Goal: Contribute content: Add original content to the website for others to see

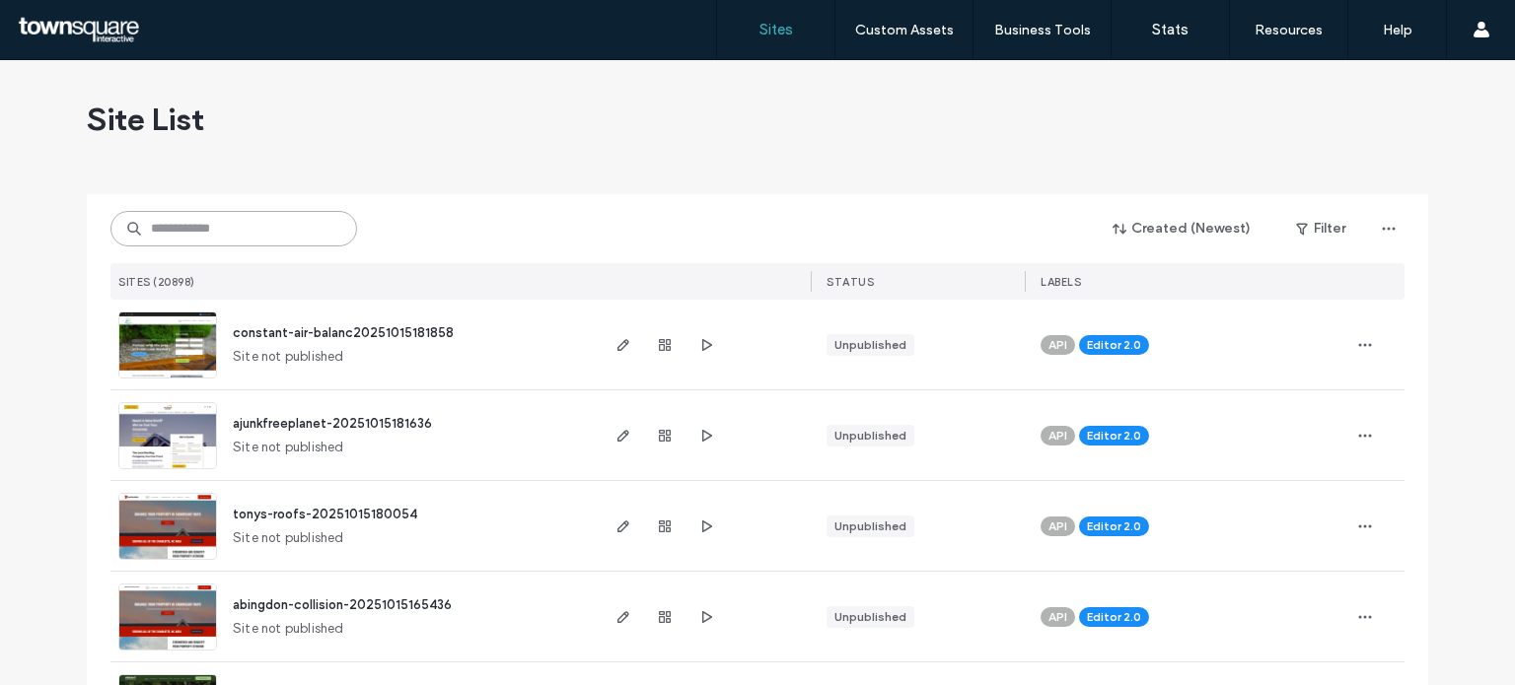
click at [202, 220] on input at bounding box center [233, 228] width 247 height 35
paste input "**********"
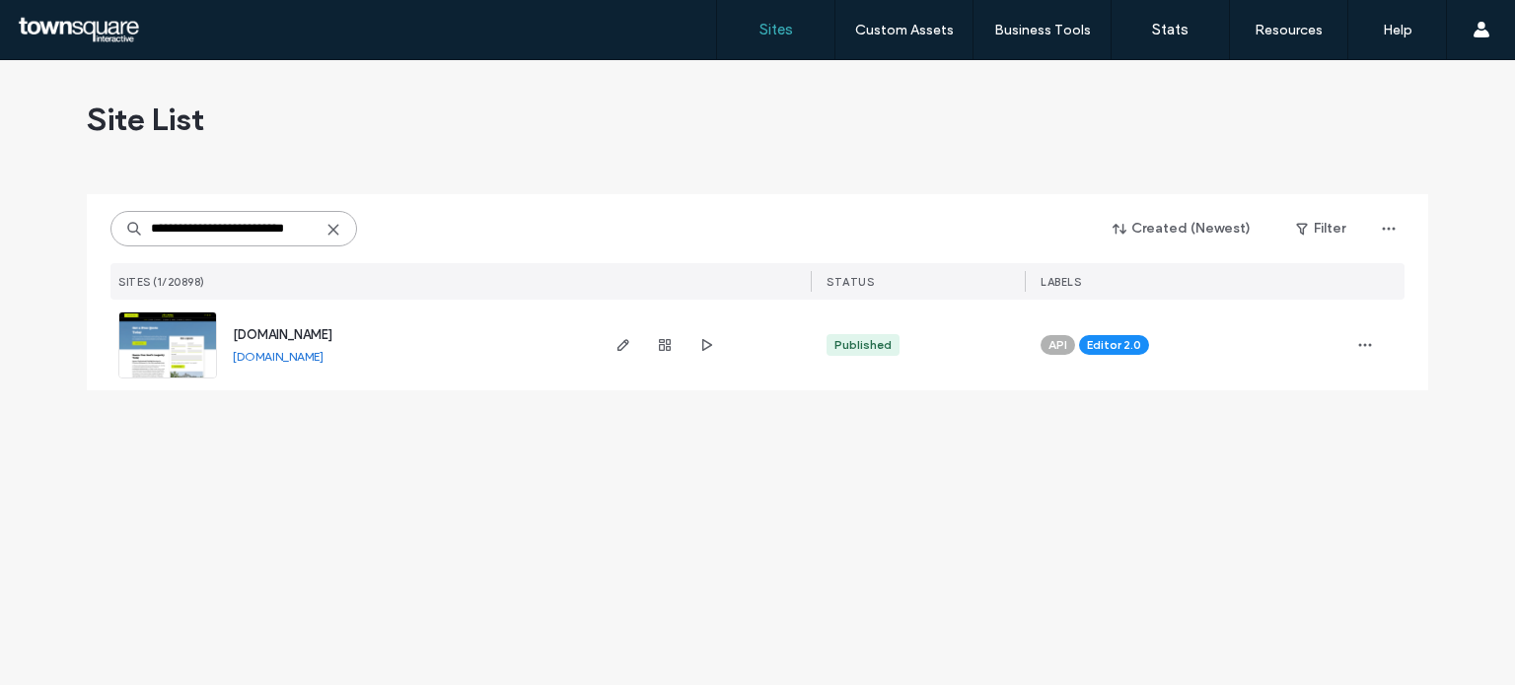
type input "**********"
click at [260, 337] on span "[DOMAIN_NAME]" at bounding box center [283, 334] width 100 height 15
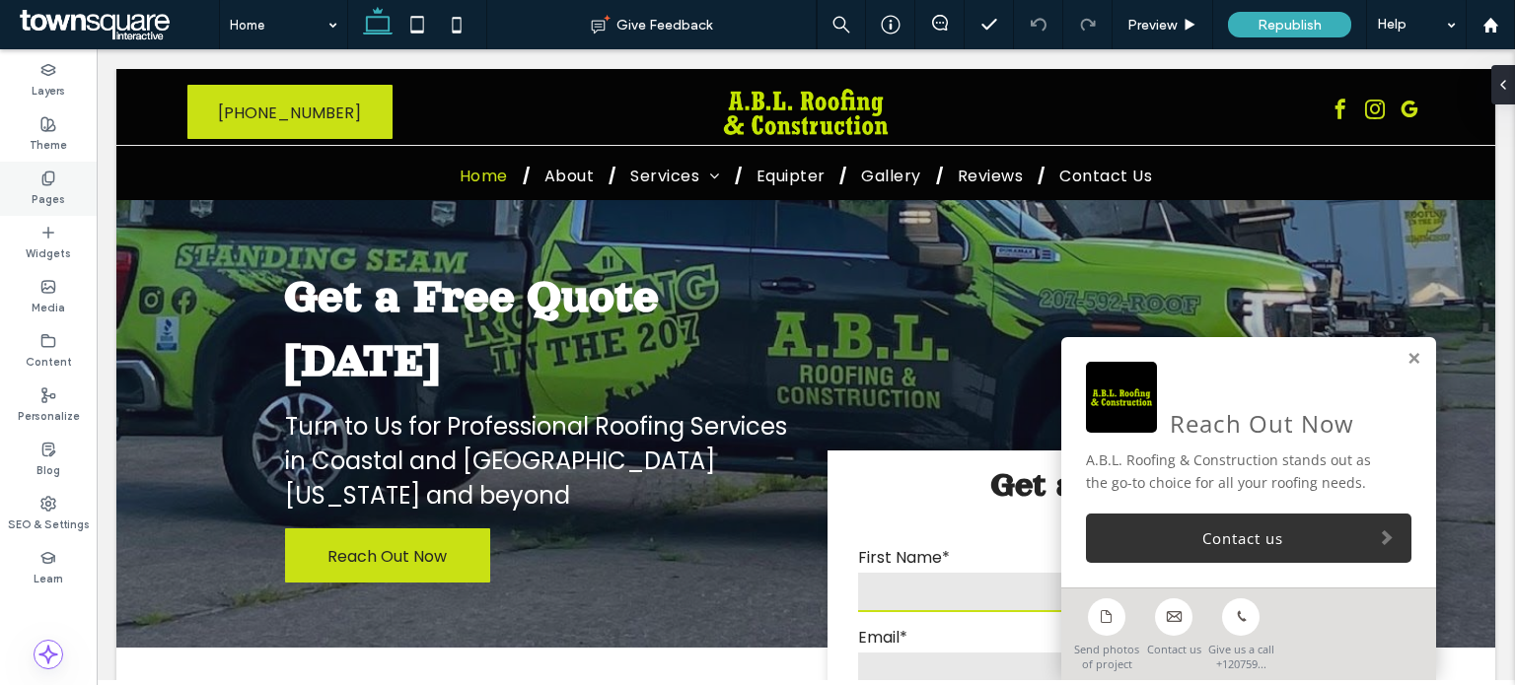
click at [46, 184] on use at bounding box center [47, 178] width 11 height 13
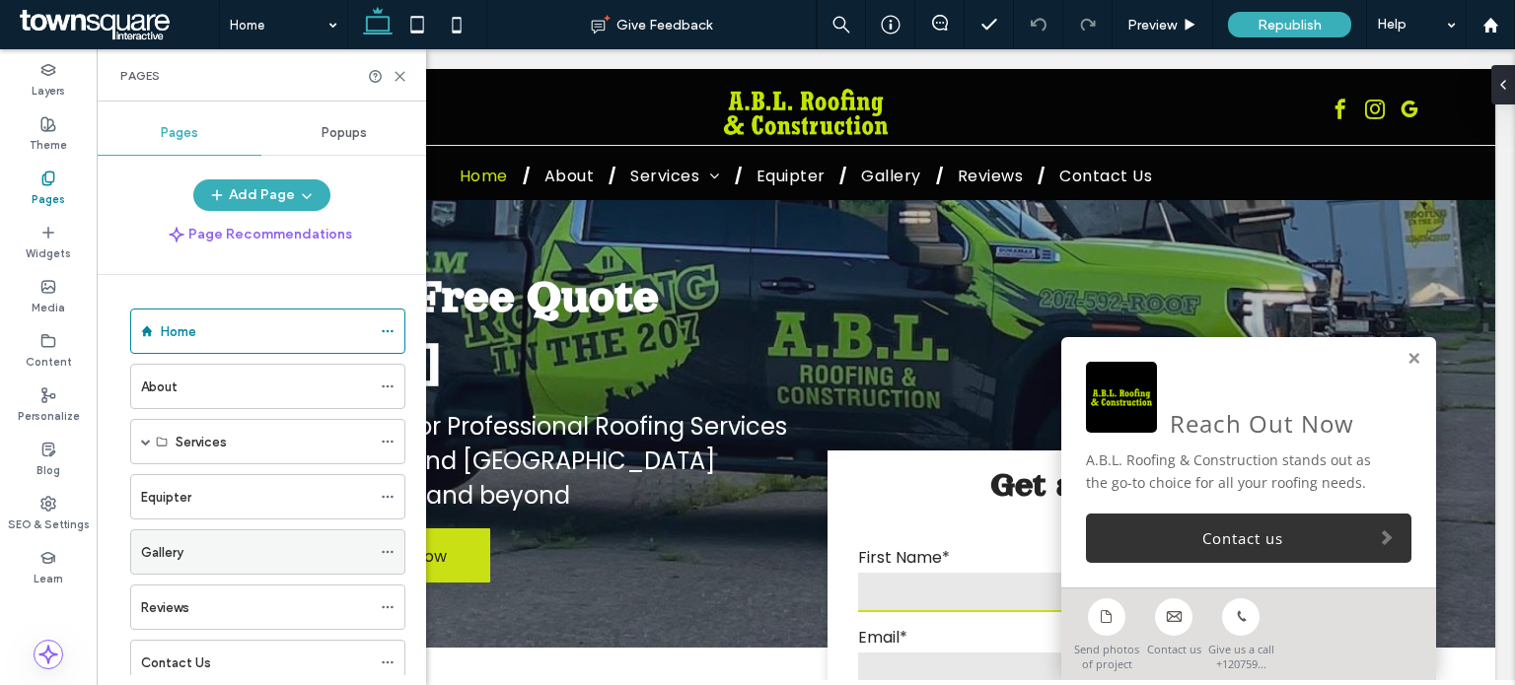
click at [242, 558] on div "Gallery" at bounding box center [256, 552] width 230 height 21
click at [398, 79] on icon at bounding box center [399, 76] width 15 height 15
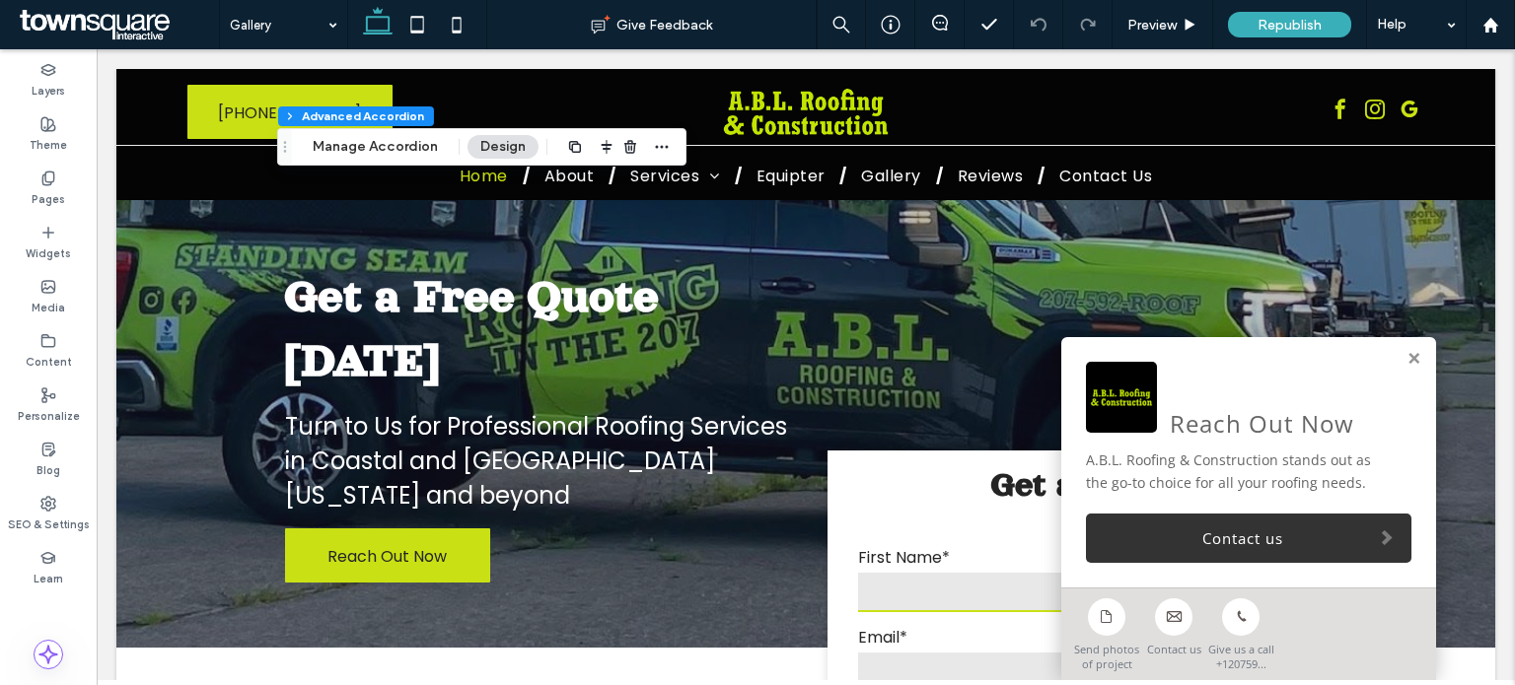
type input "***"
type input "**"
type input "****"
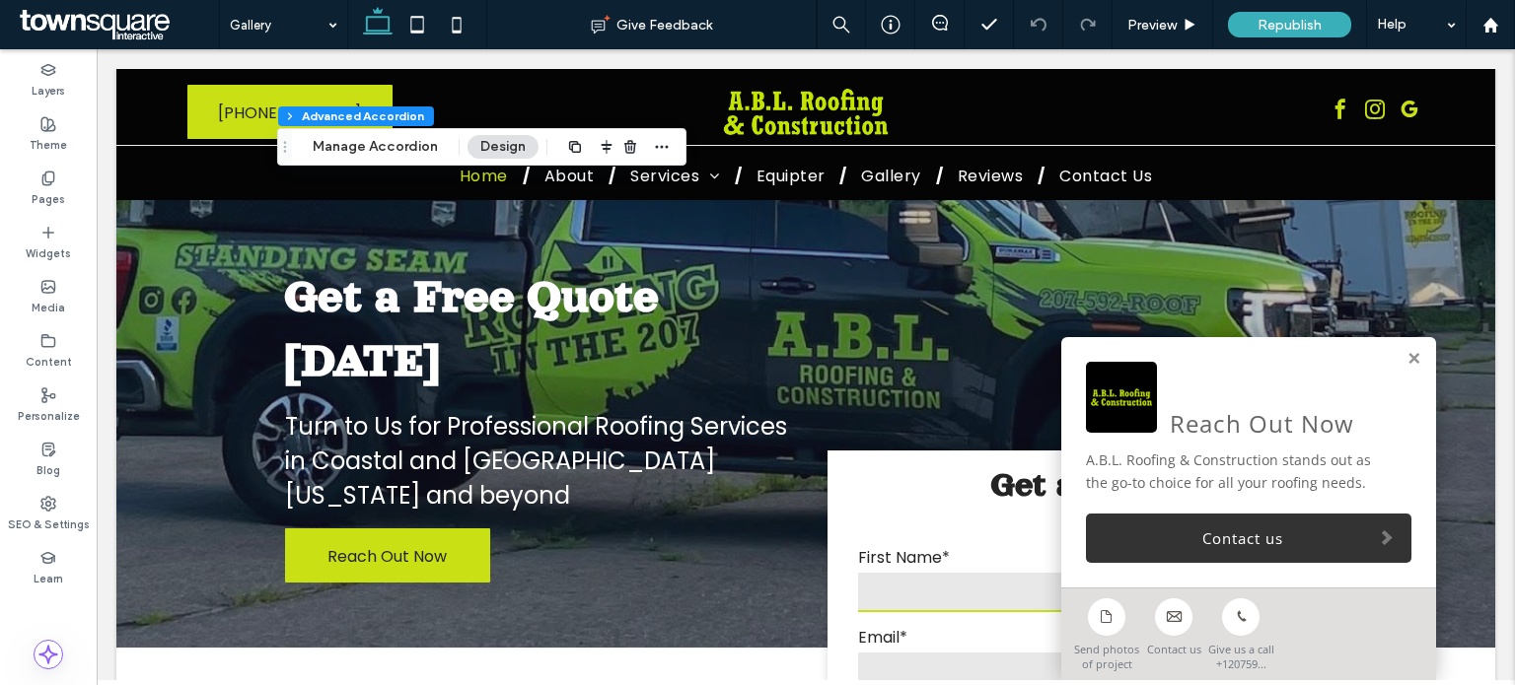
type input "*"
type input "**"
type input "****"
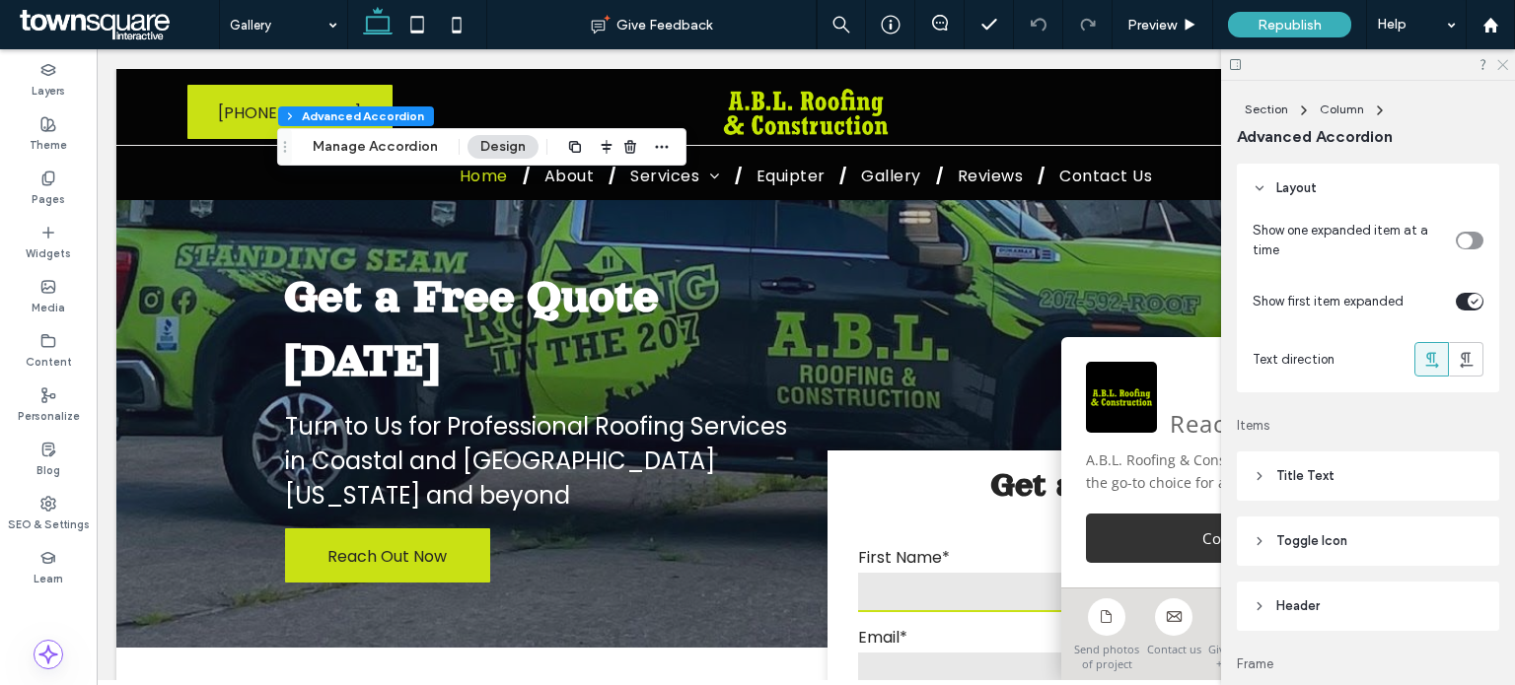
click at [1503, 67] on icon at bounding box center [1501, 63] width 13 height 13
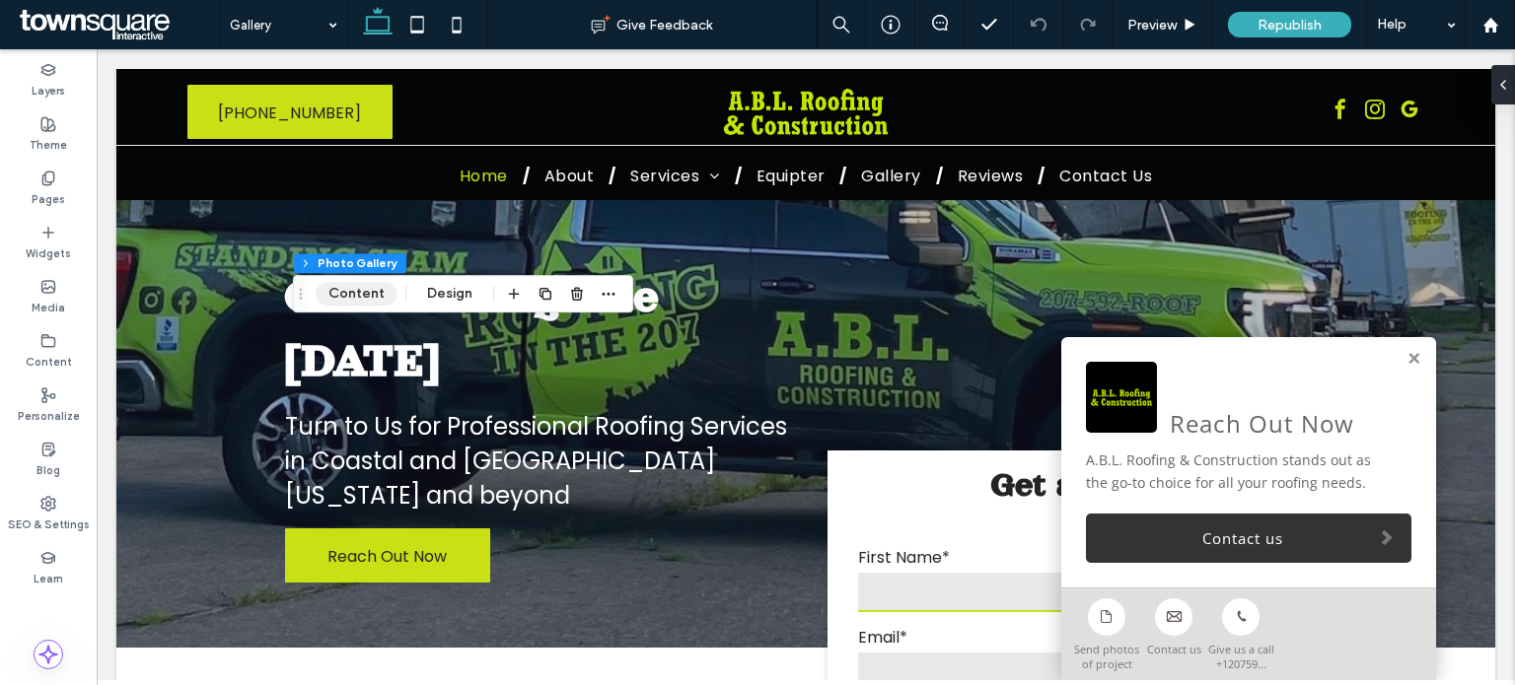
click at [367, 304] on button "Content" at bounding box center [357, 294] width 82 height 24
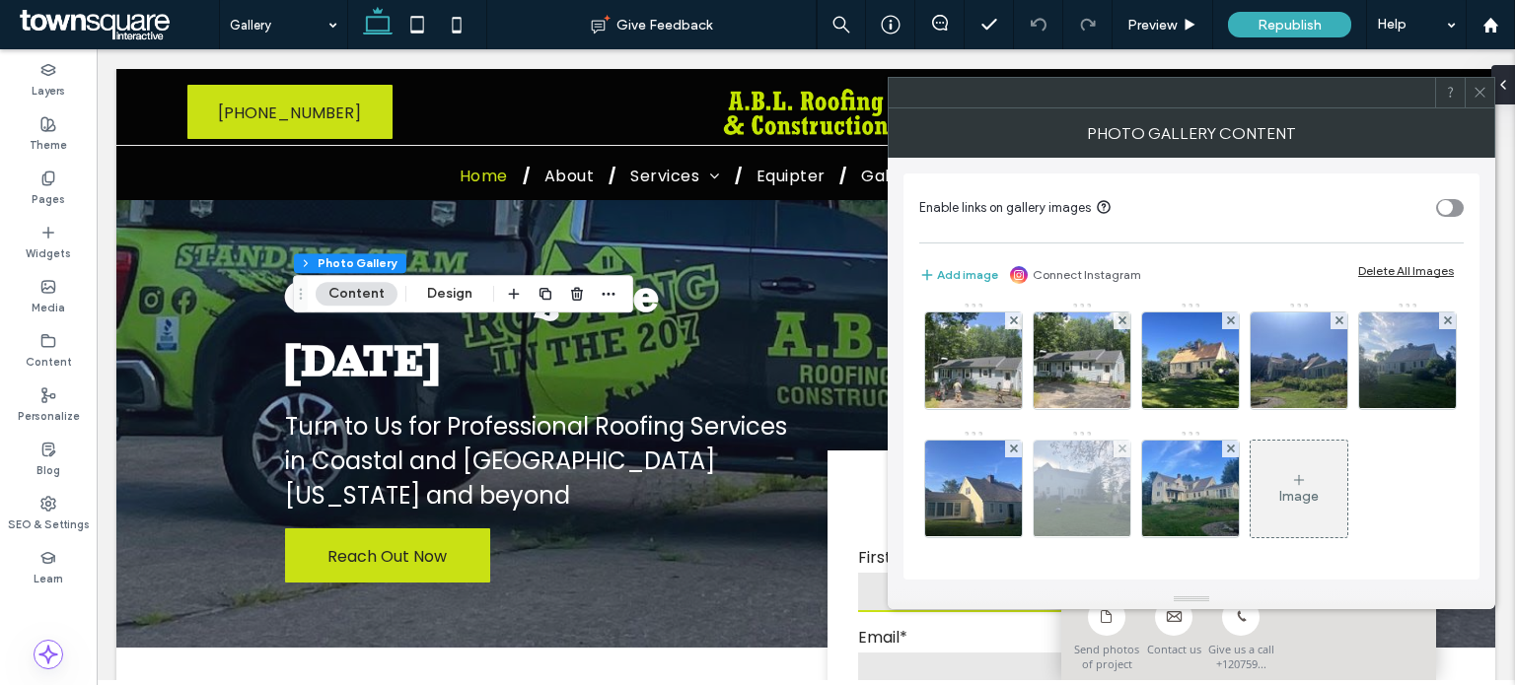
scroll to position [3709, 0]
click at [1295, 489] on div "Image" at bounding box center [1298, 496] width 39 height 17
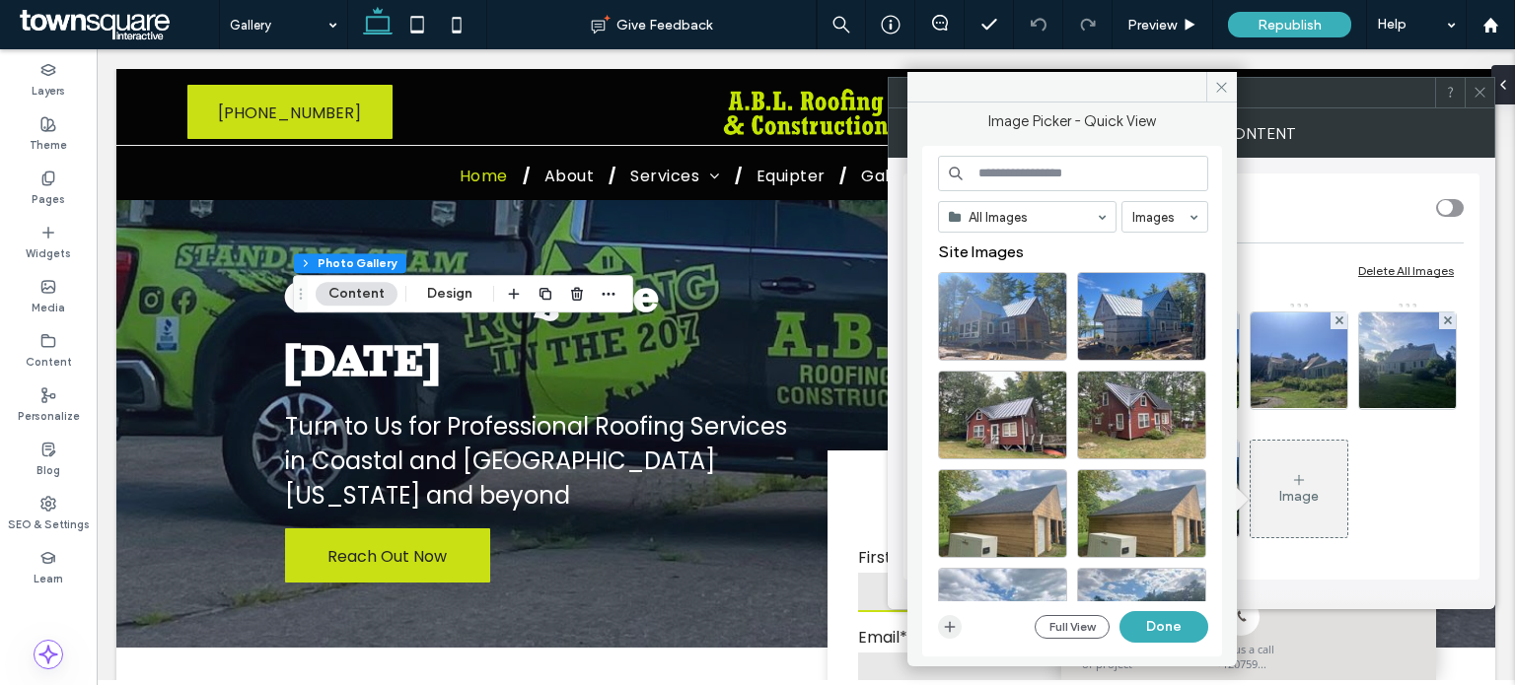
click at [939, 618] on span "button" at bounding box center [950, 627] width 24 height 24
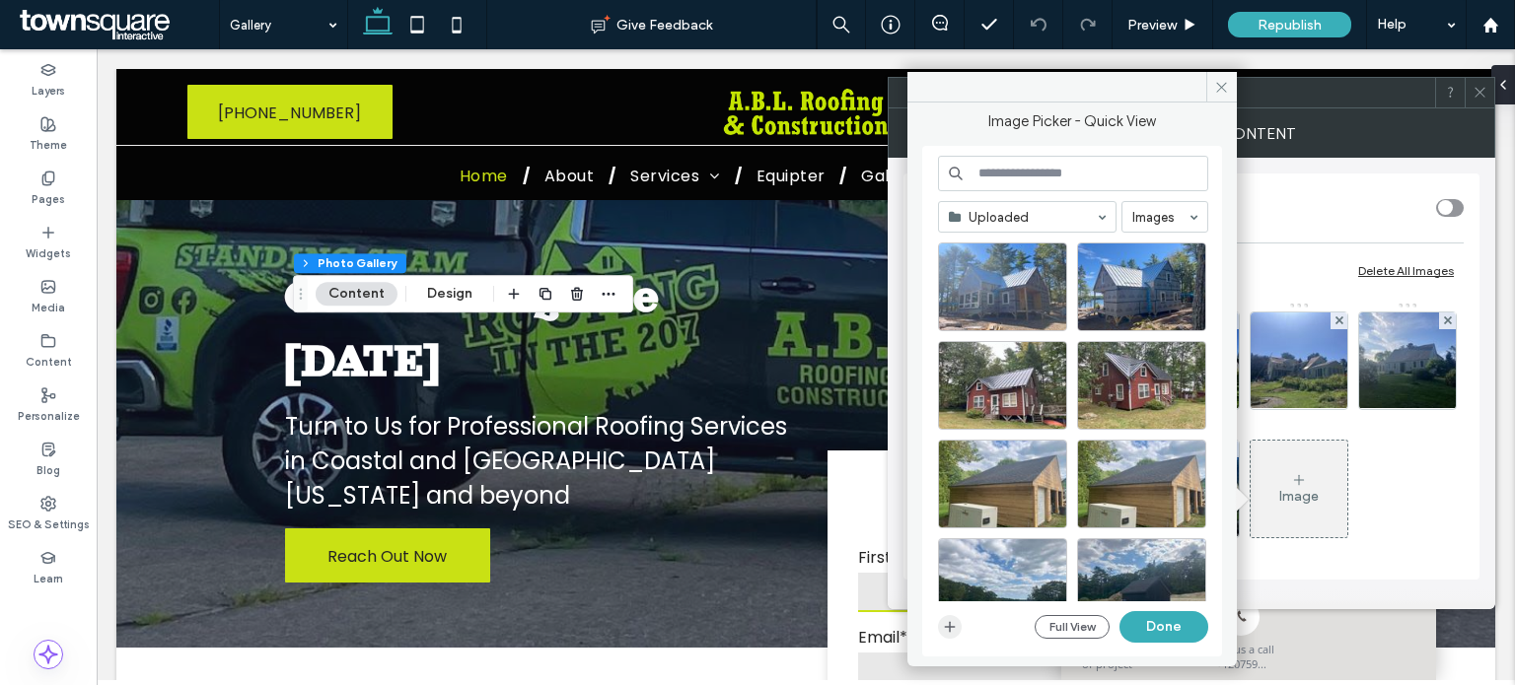
click at [951, 628] on icon "button" at bounding box center [950, 627] width 16 height 16
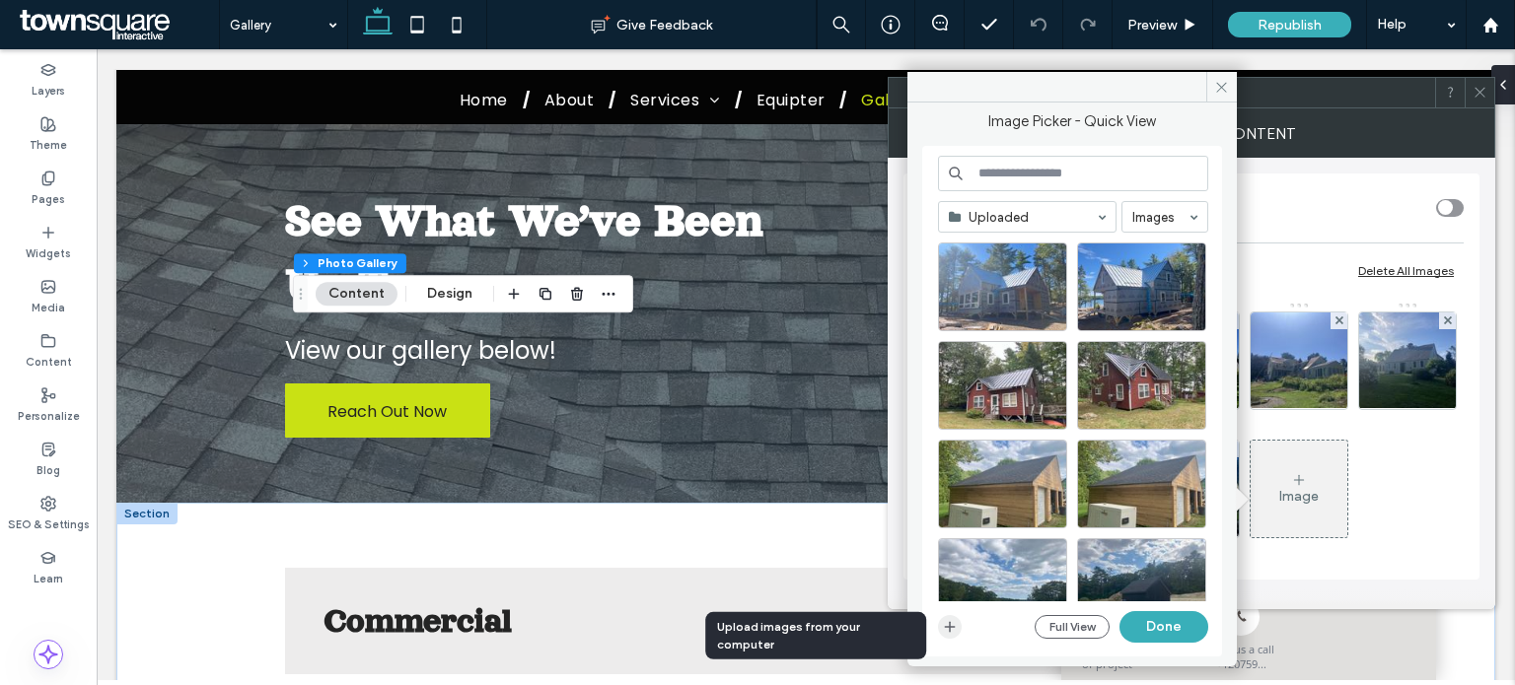
scroll to position [763, 0]
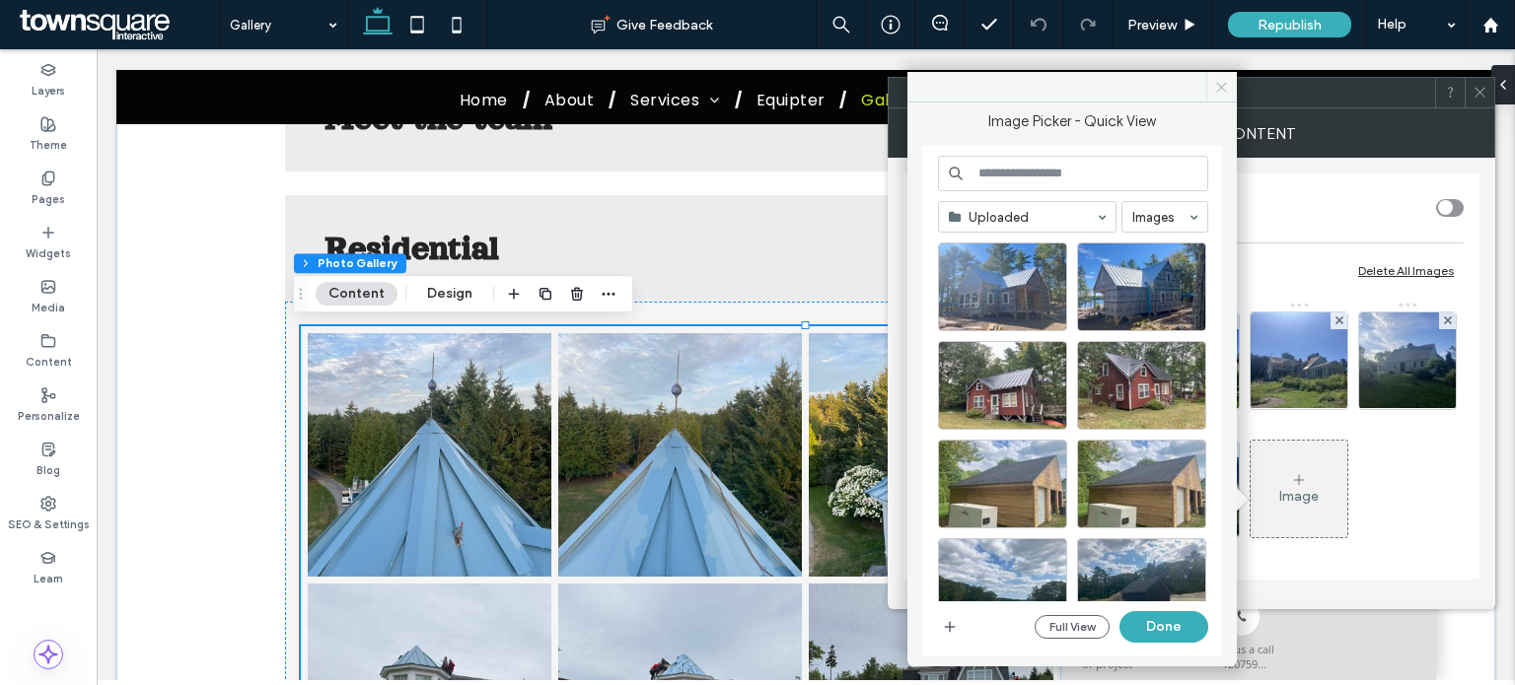
click at [1212, 90] on span at bounding box center [1221, 87] width 31 height 30
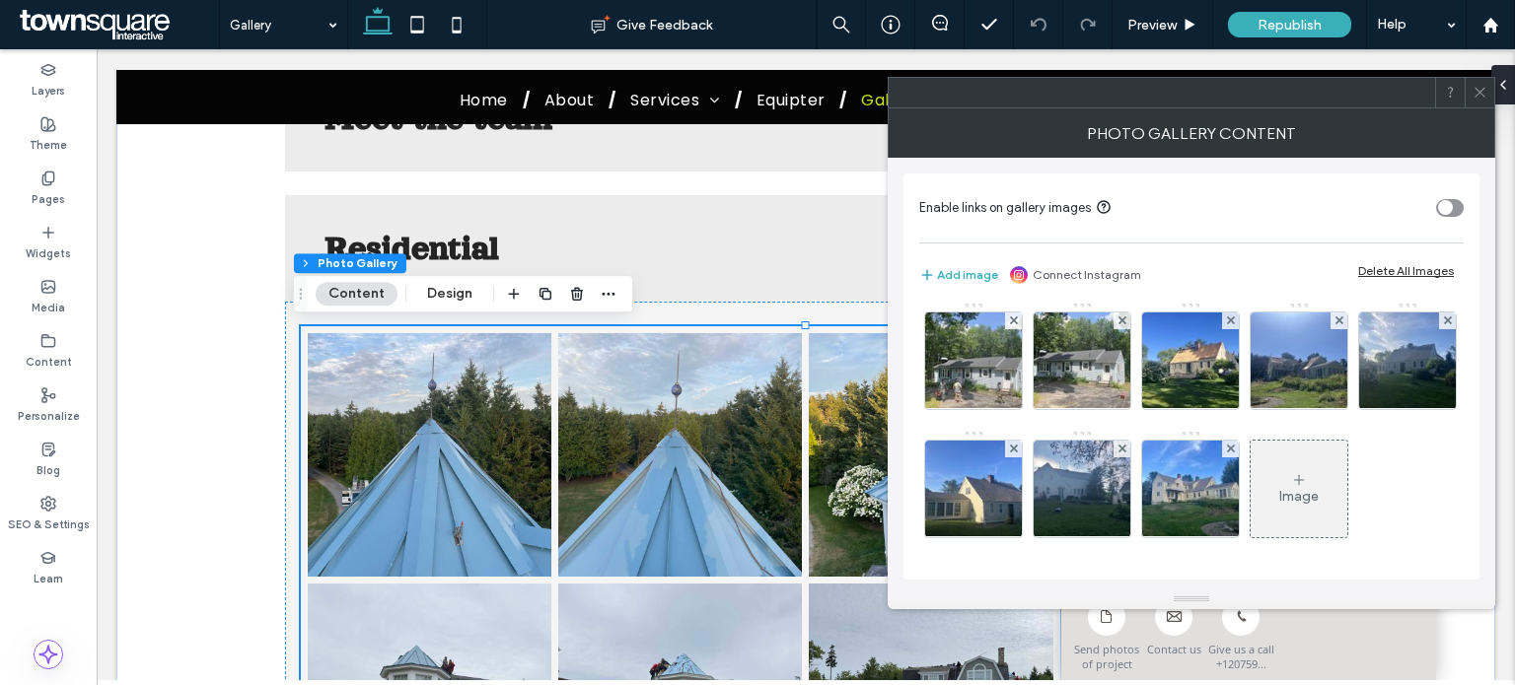
click at [1290, 490] on div "Image" at bounding box center [1298, 496] width 39 height 17
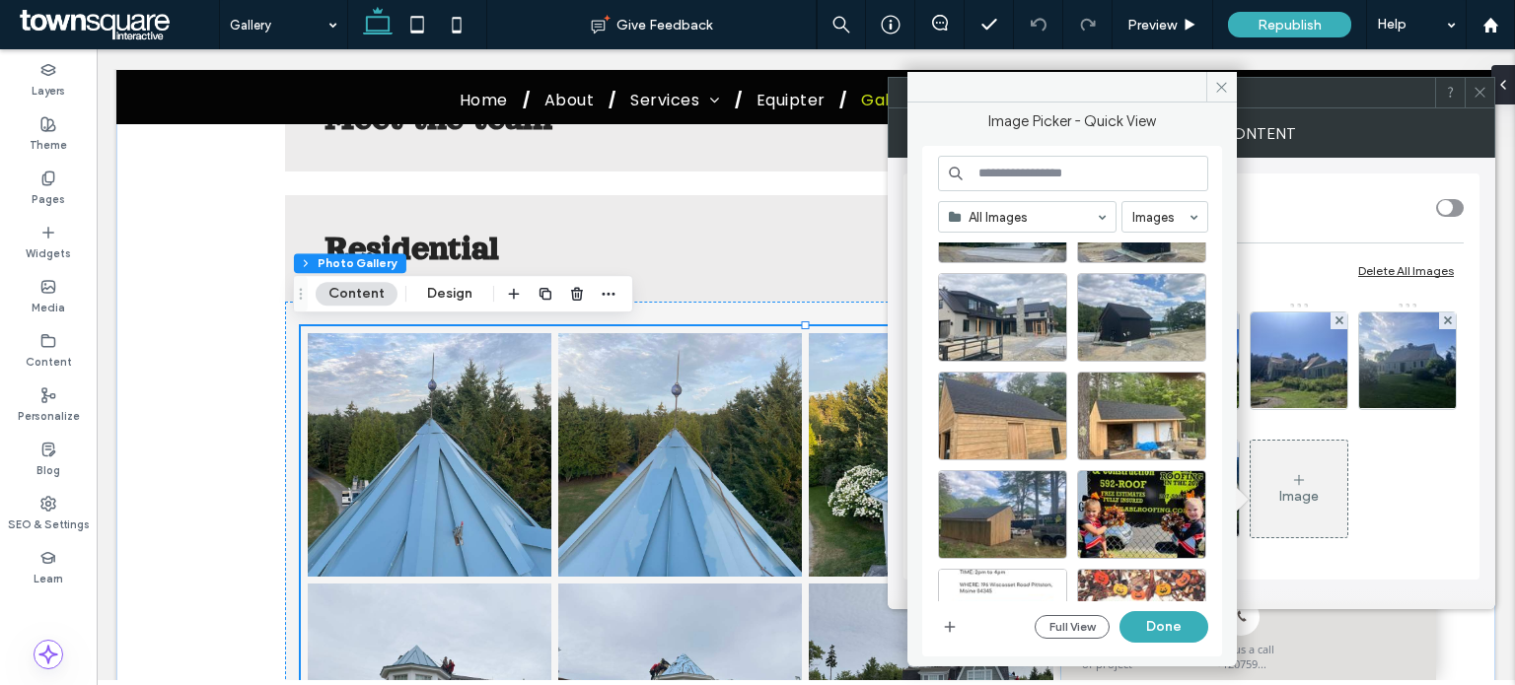
scroll to position [394, 0]
click at [951, 634] on icon "button" at bounding box center [950, 627] width 16 height 16
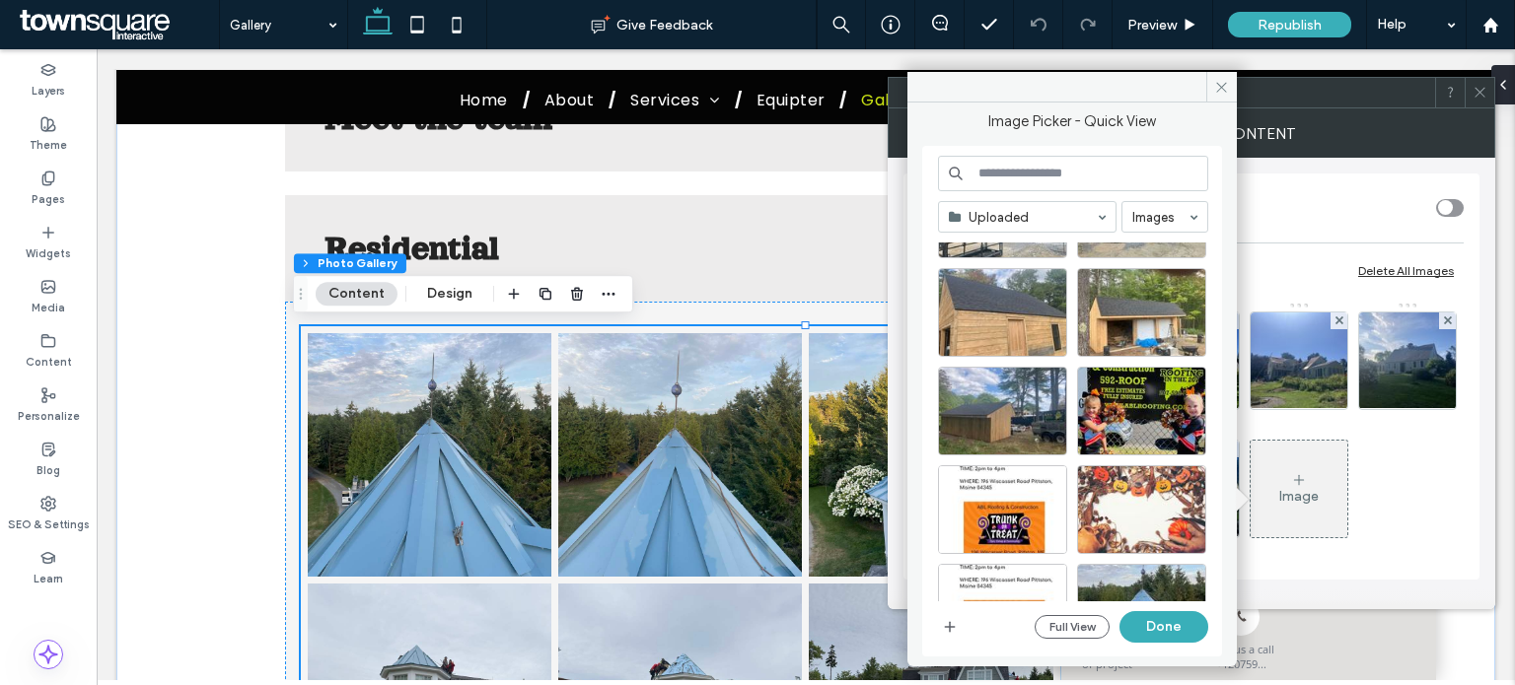
scroll to position [331, 0]
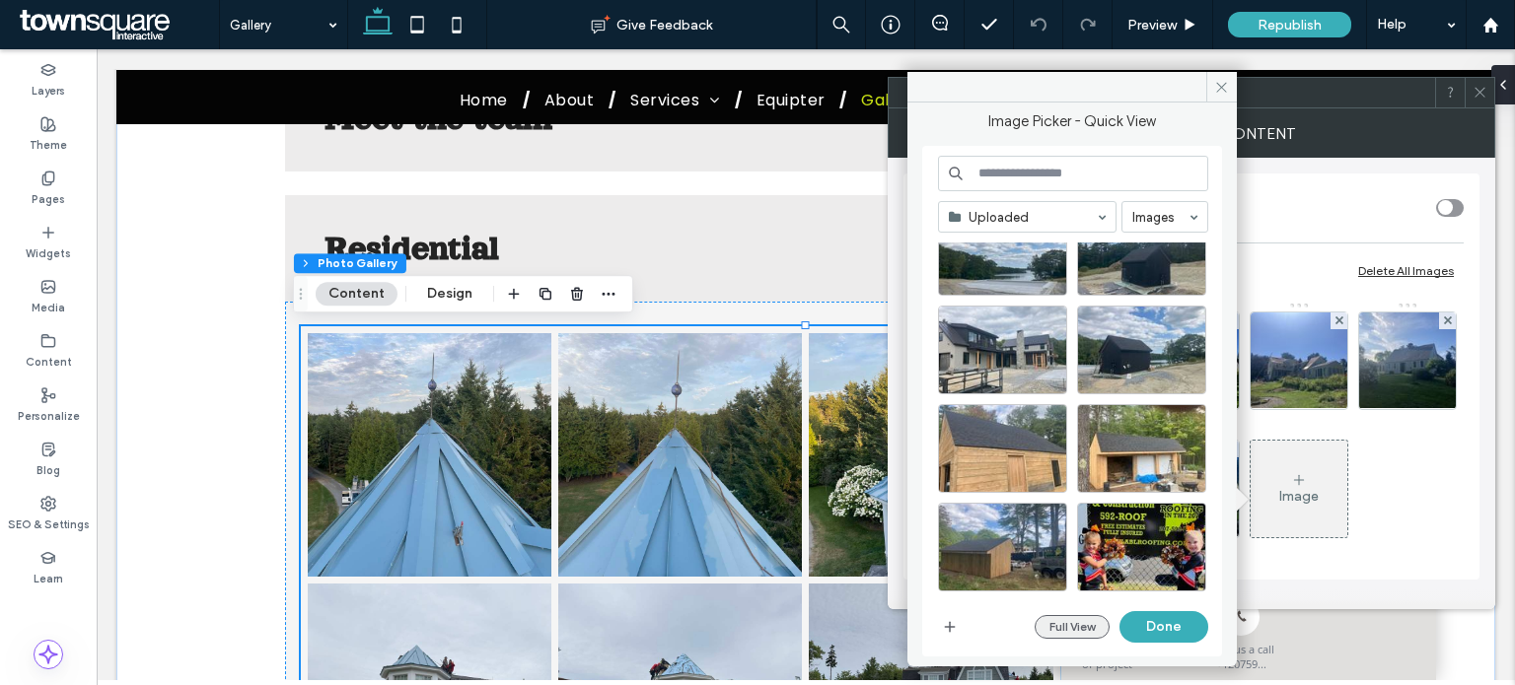
click at [1074, 626] on button "Full View" at bounding box center [1071, 627] width 75 height 24
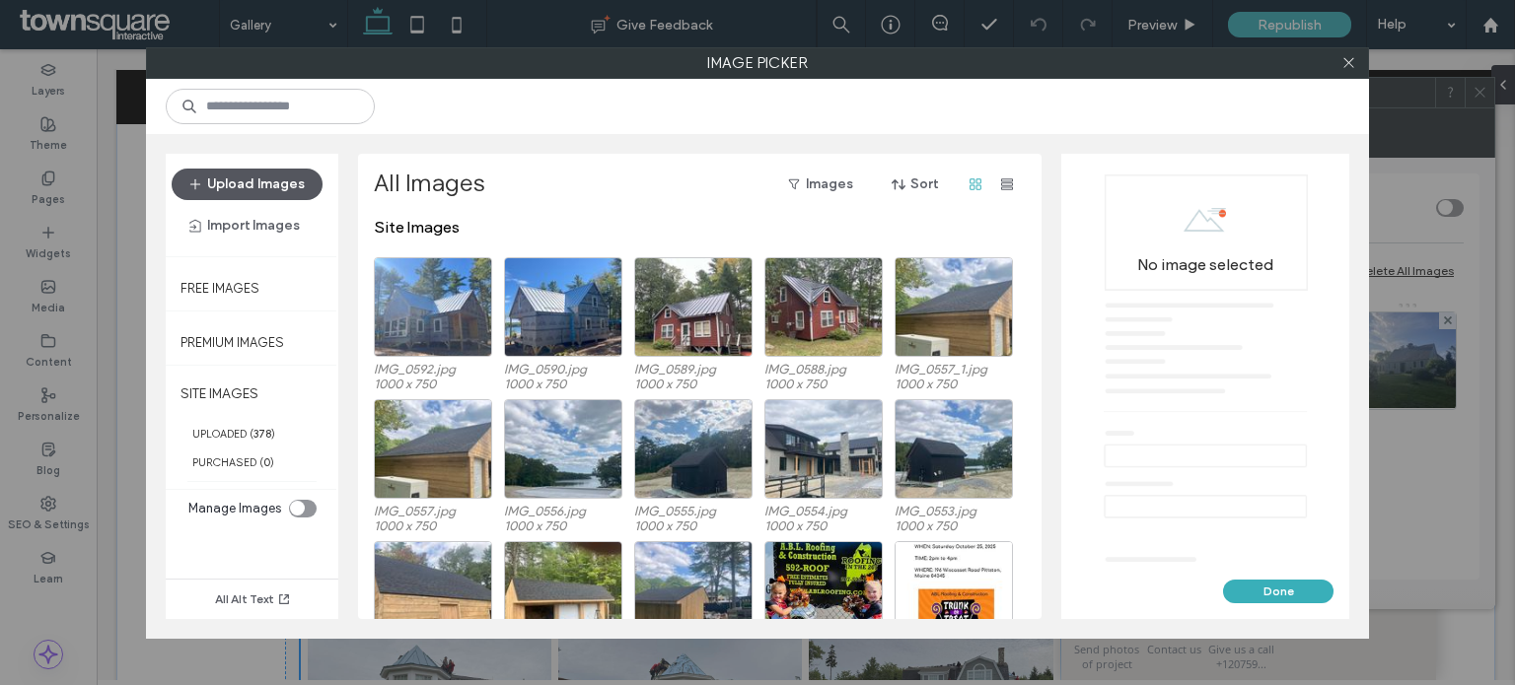
click at [256, 172] on button "Upload Images" at bounding box center [247, 185] width 151 height 32
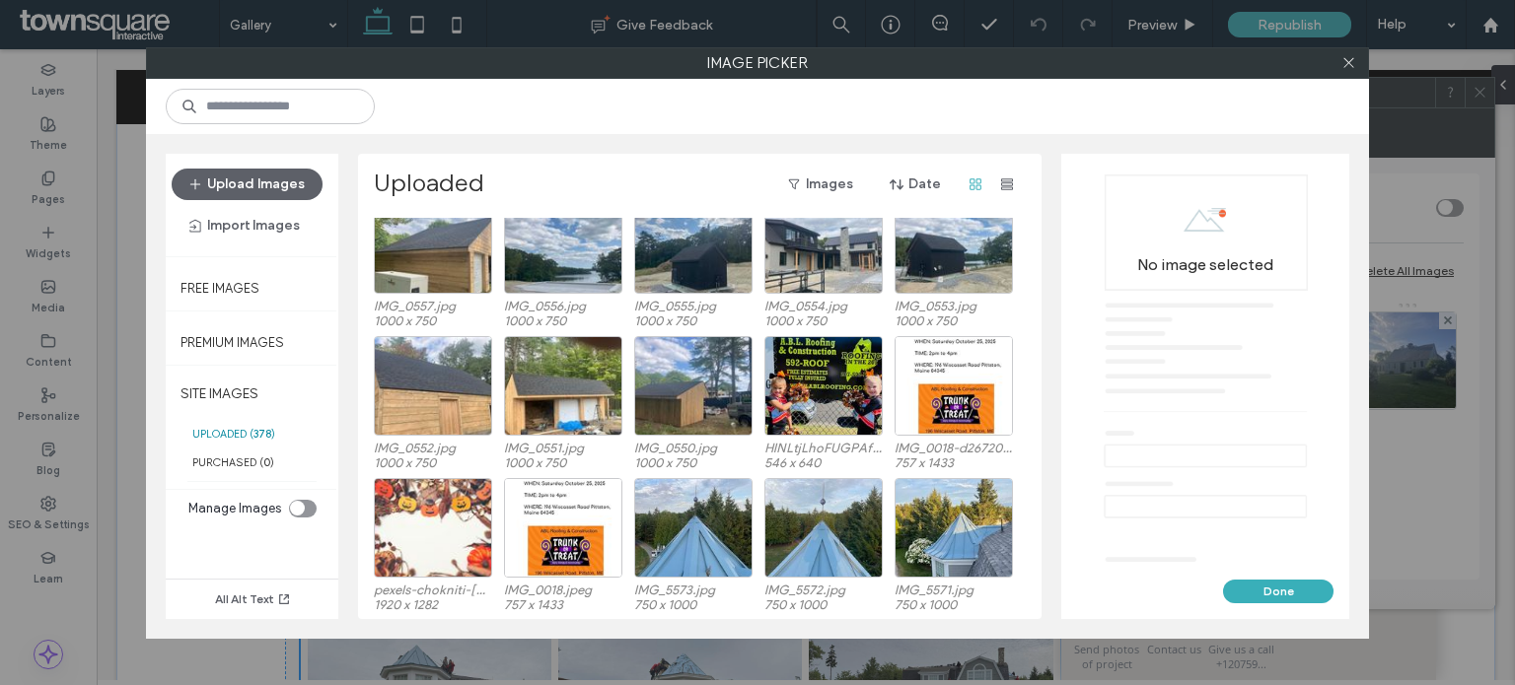
scroll to position [0, 0]
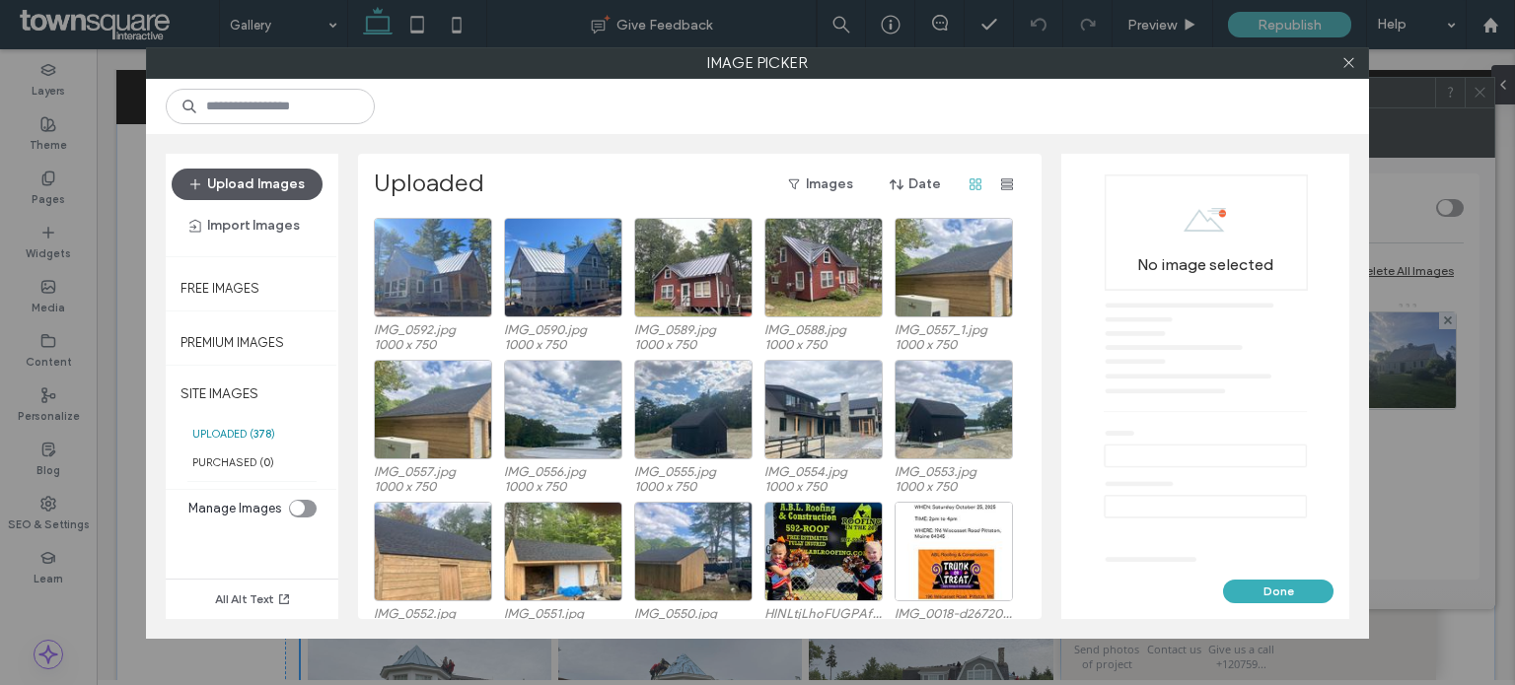
click at [212, 173] on button "Upload Images" at bounding box center [247, 185] width 151 height 32
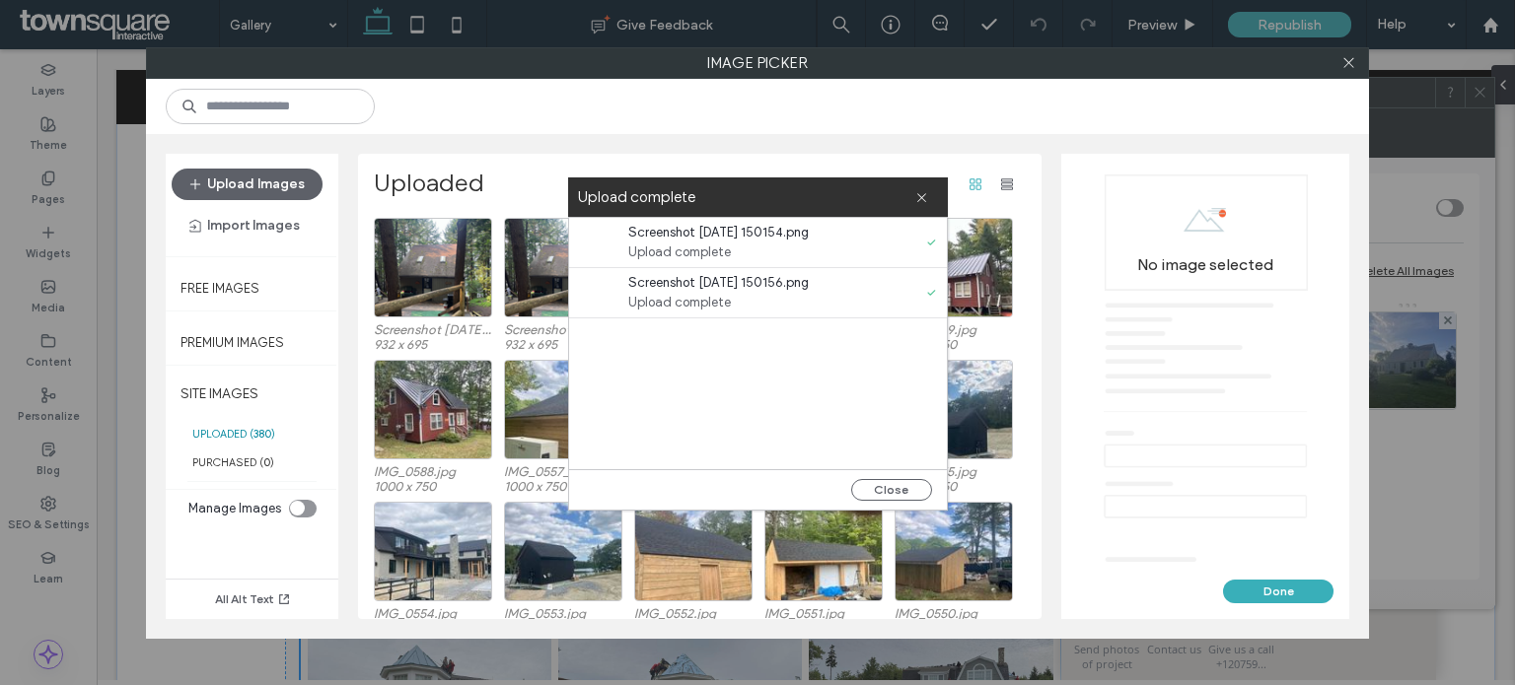
click at [1188, 307] on div "No image selected" at bounding box center [1205, 369] width 256 height 388
click at [470, 277] on div "Select" at bounding box center [433, 268] width 118 height 100
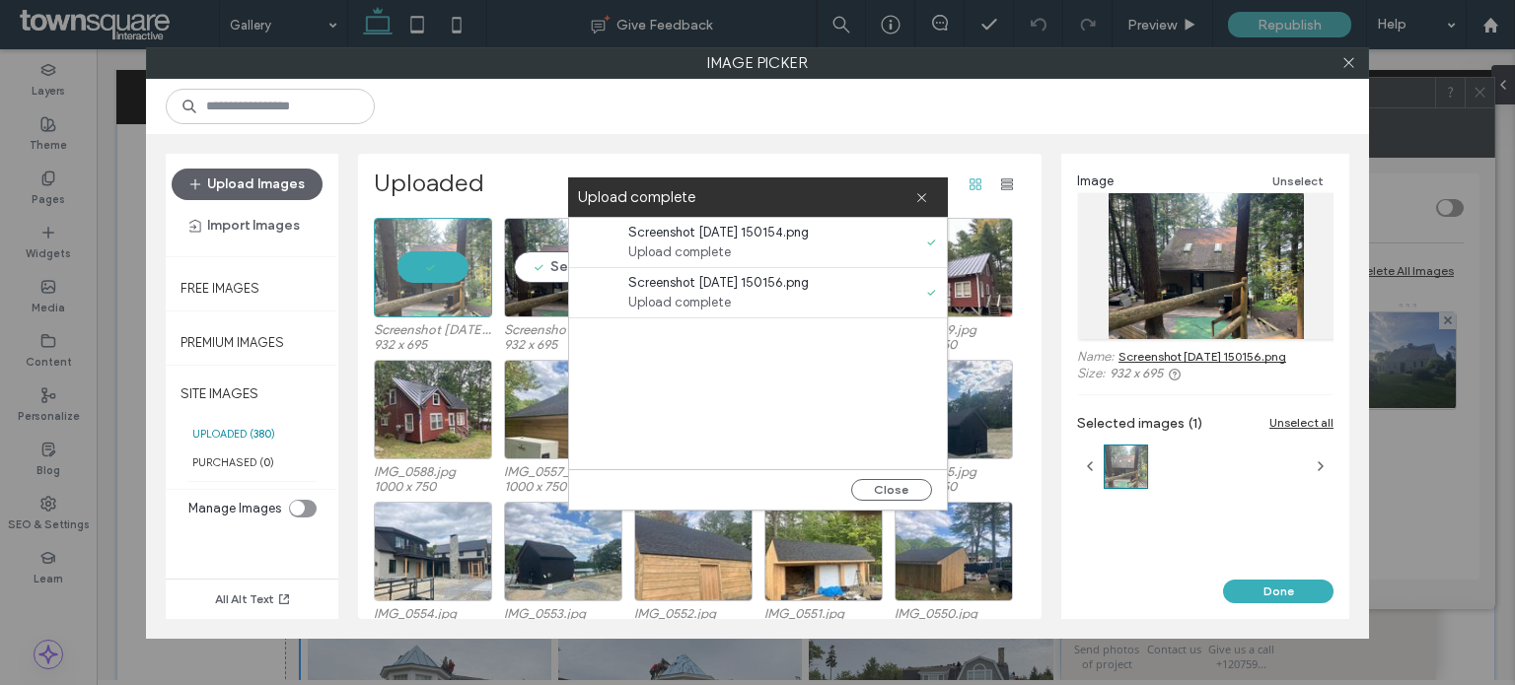
click at [559, 266] on div "Select" at bounding box center [563, 268] width 118 height 100
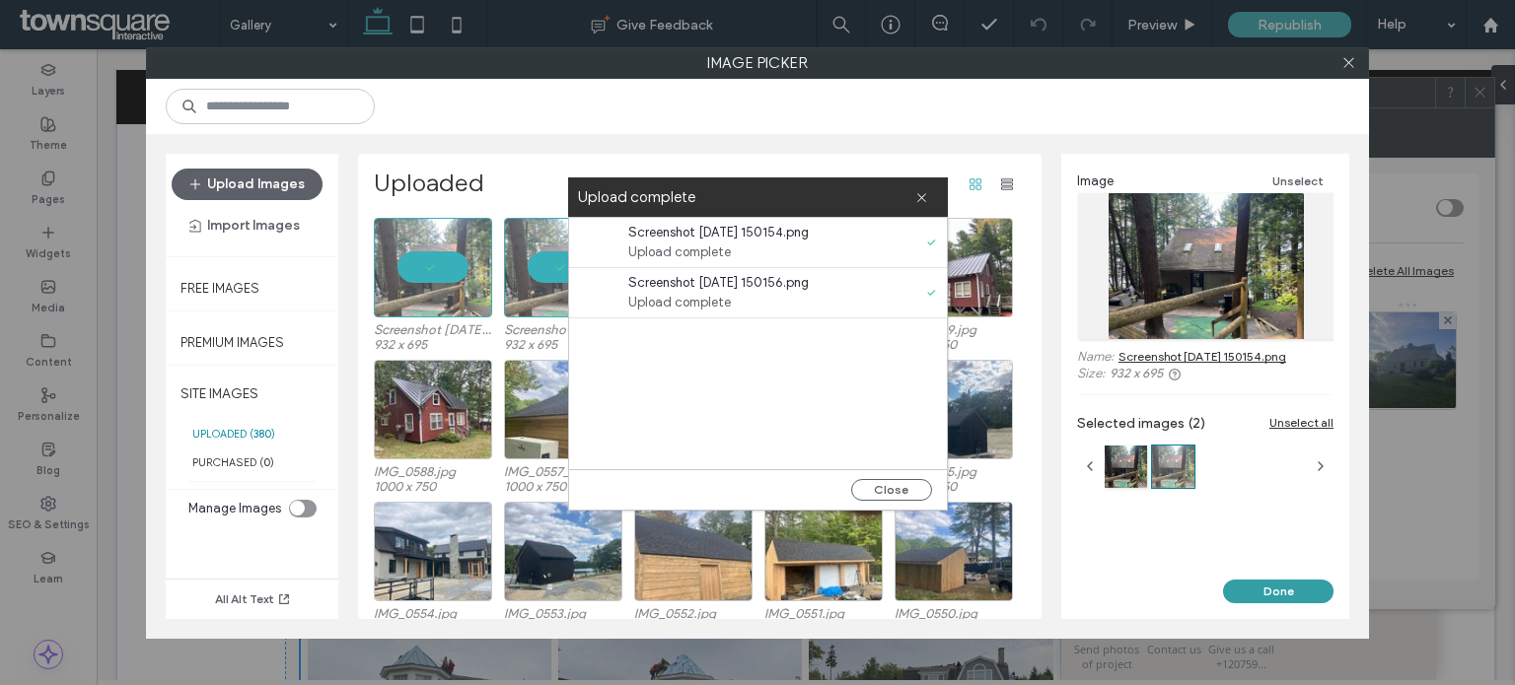
click at [1302, 582] on button "Done" at bounding box center [1278, 592] width 110 height 24
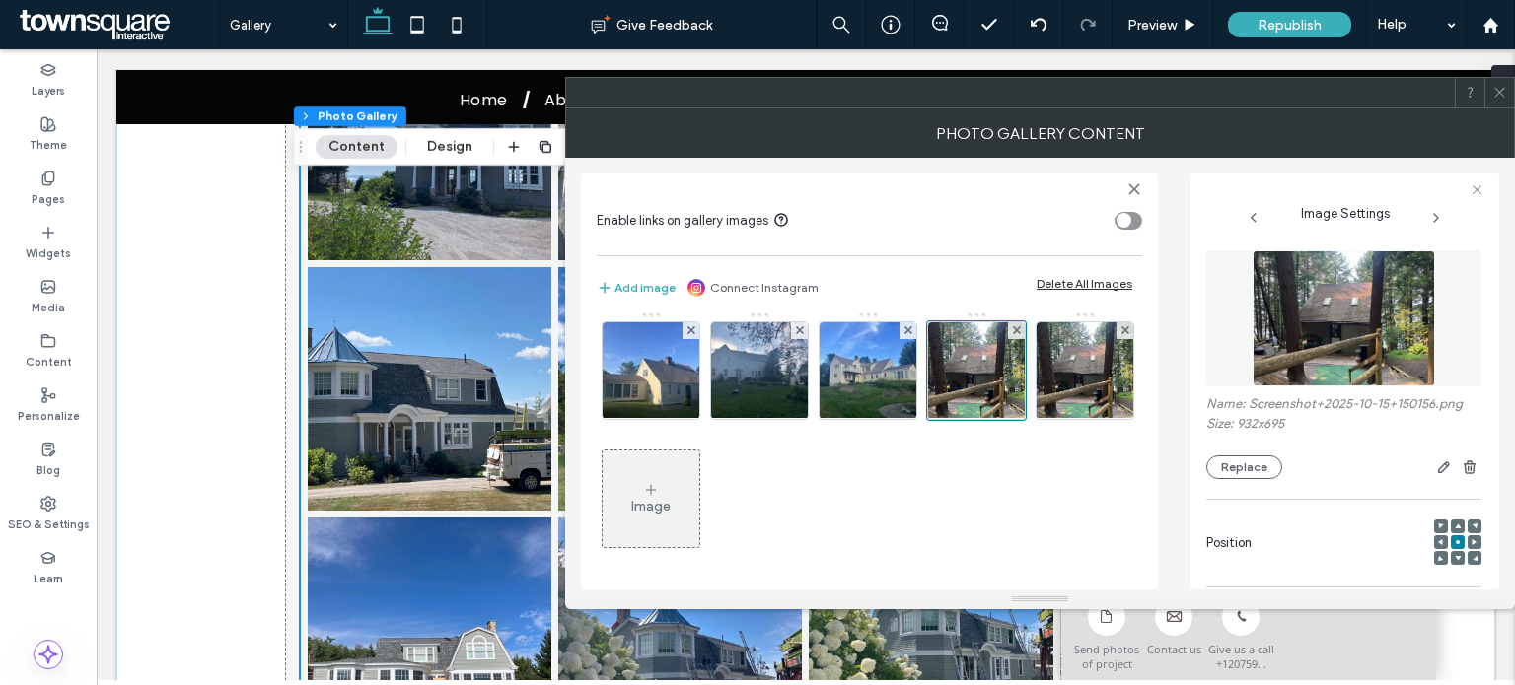
scroll to position [3721, 0]
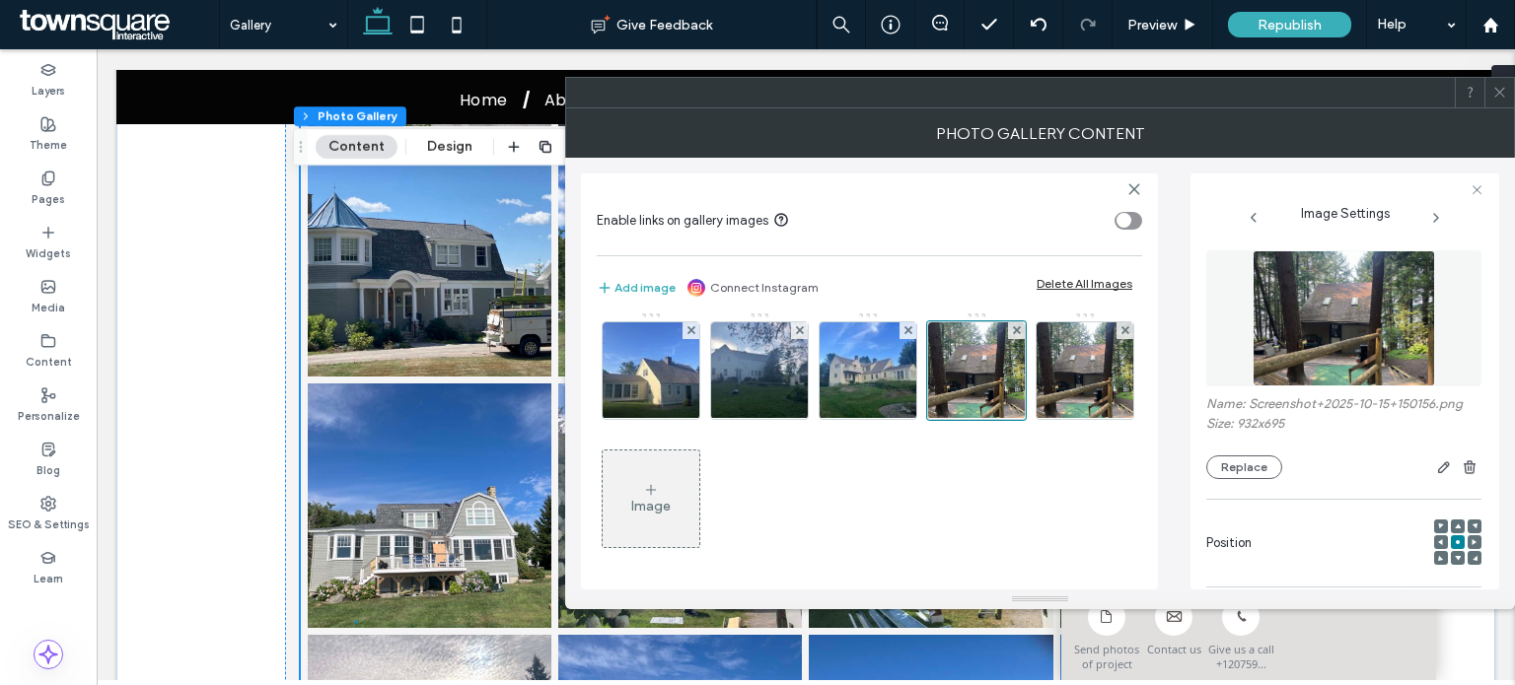
drag, startPoint x: 1507, startPoint y: 110, endPoint x: 844, endPoint y: 303, distance: 689.9
click at [1507, 111] on div "Photo Gallery Content" at bounding box center [1040, 132] width 950 height 49
click at [1504, 104] on span at bounding box center [1499, 94] width 15 height 30
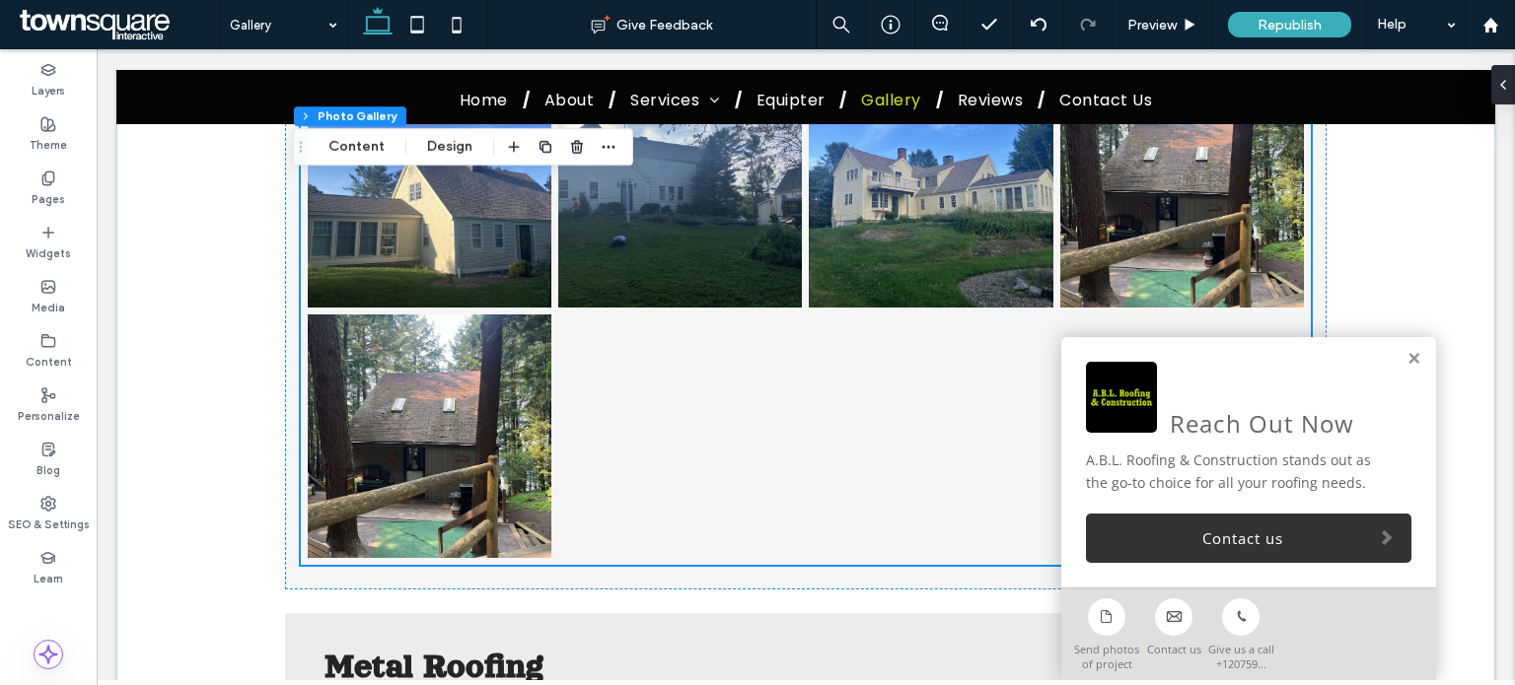
scroll to position [9046, 0]
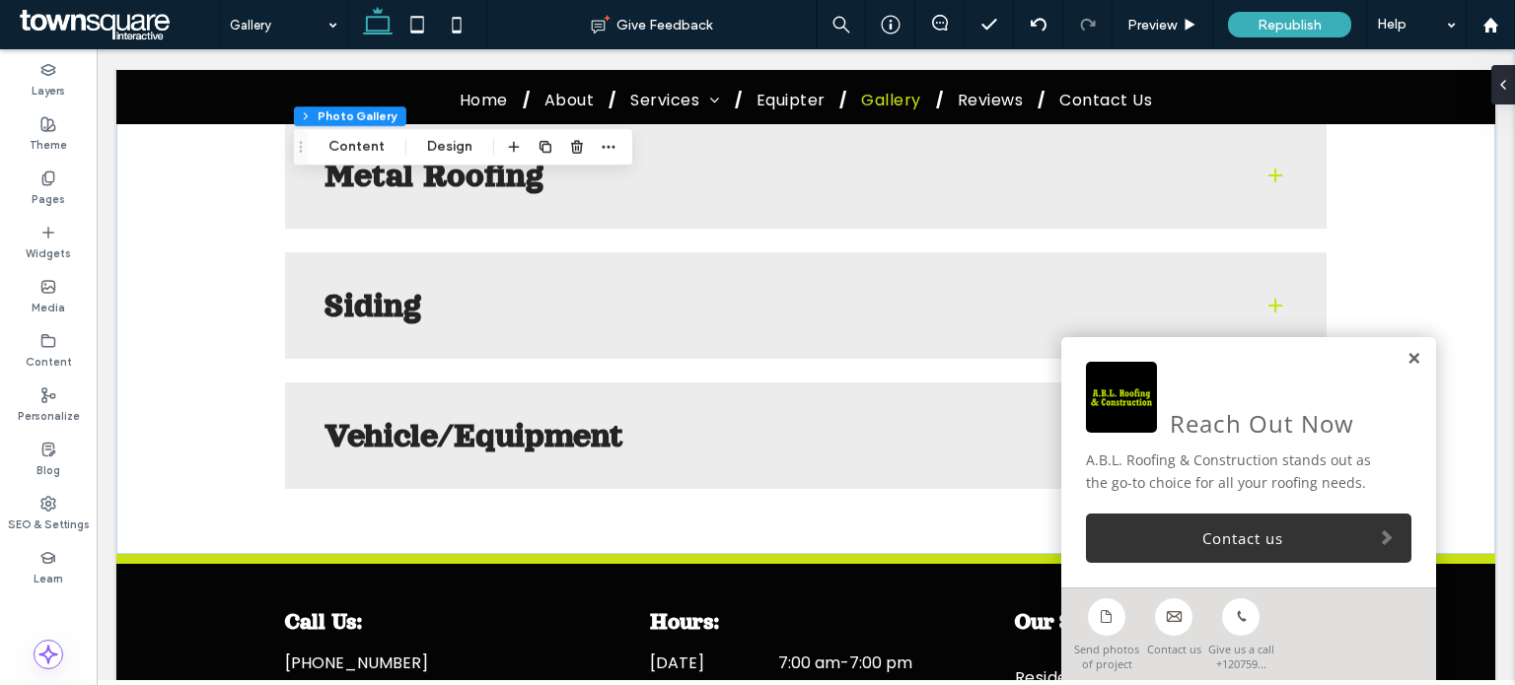
click at [1406, 363] on link at bounding box center [1413, 359] width 15 height 17
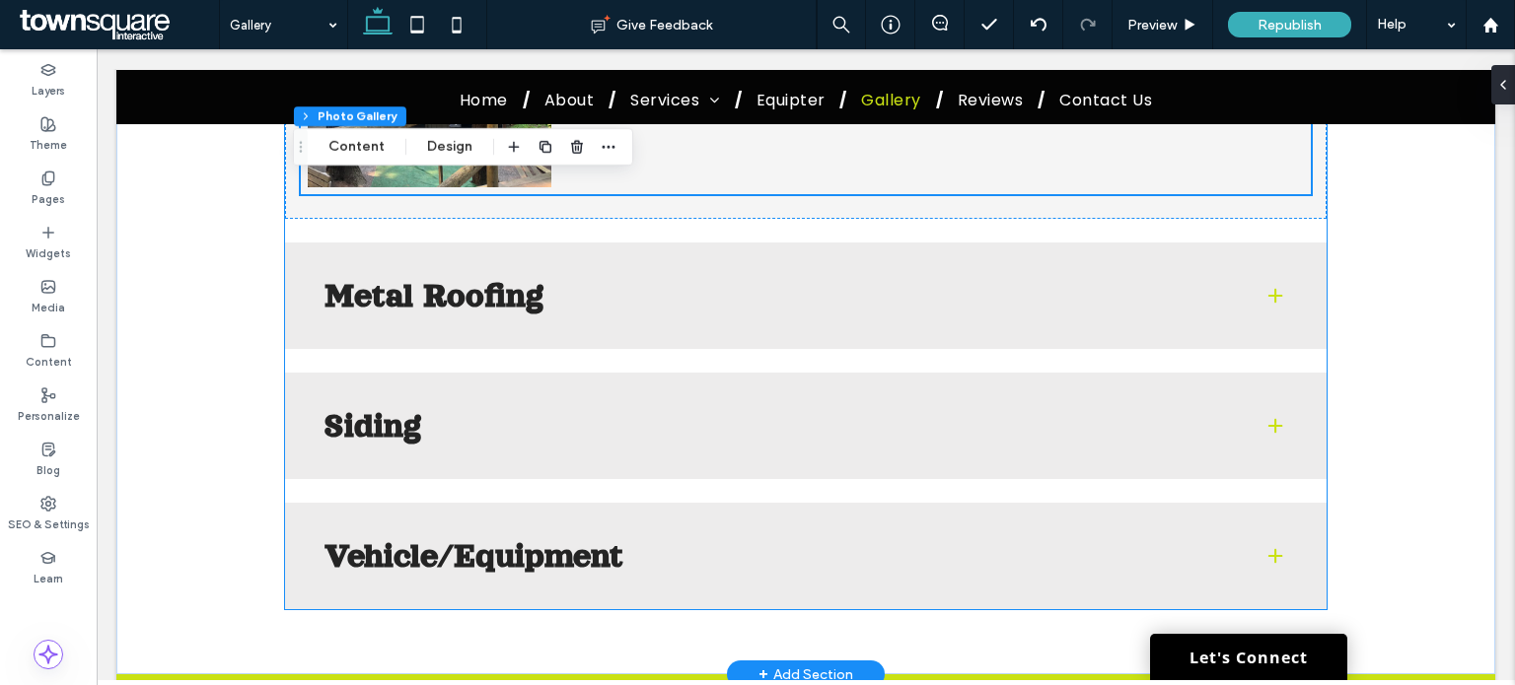
scroll to position [8849, 0]
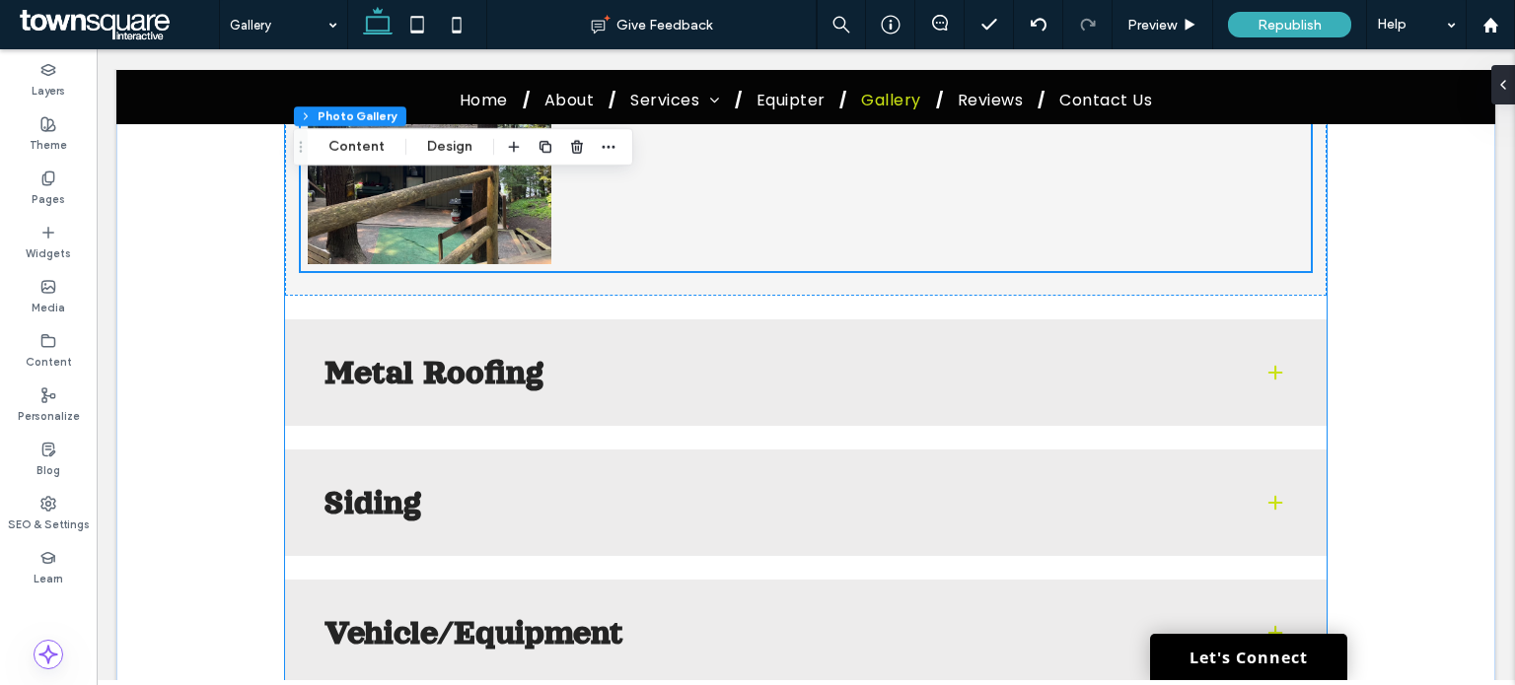
click at [1270, 383] on span at bounding box center [1275, 373] width 20 height 20
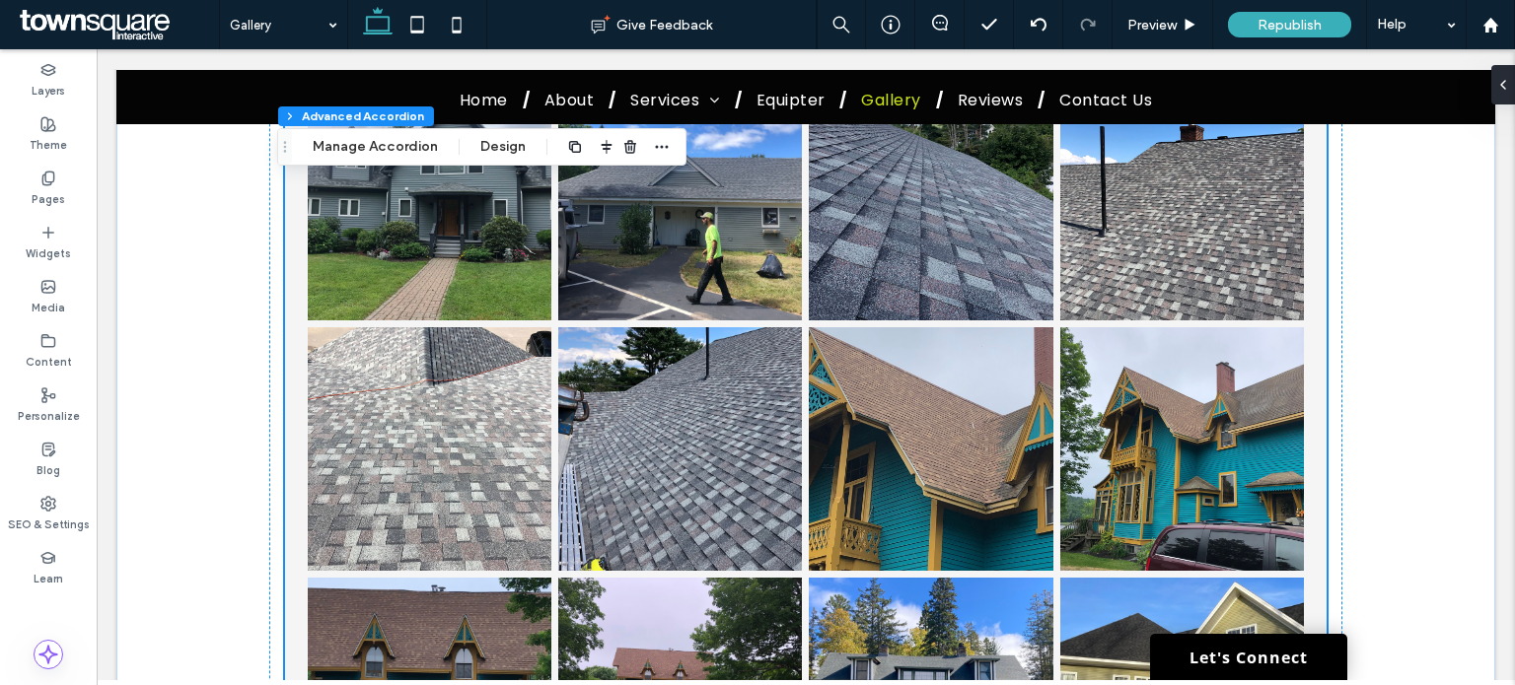
type input "***"
type input "**"
type input "****"
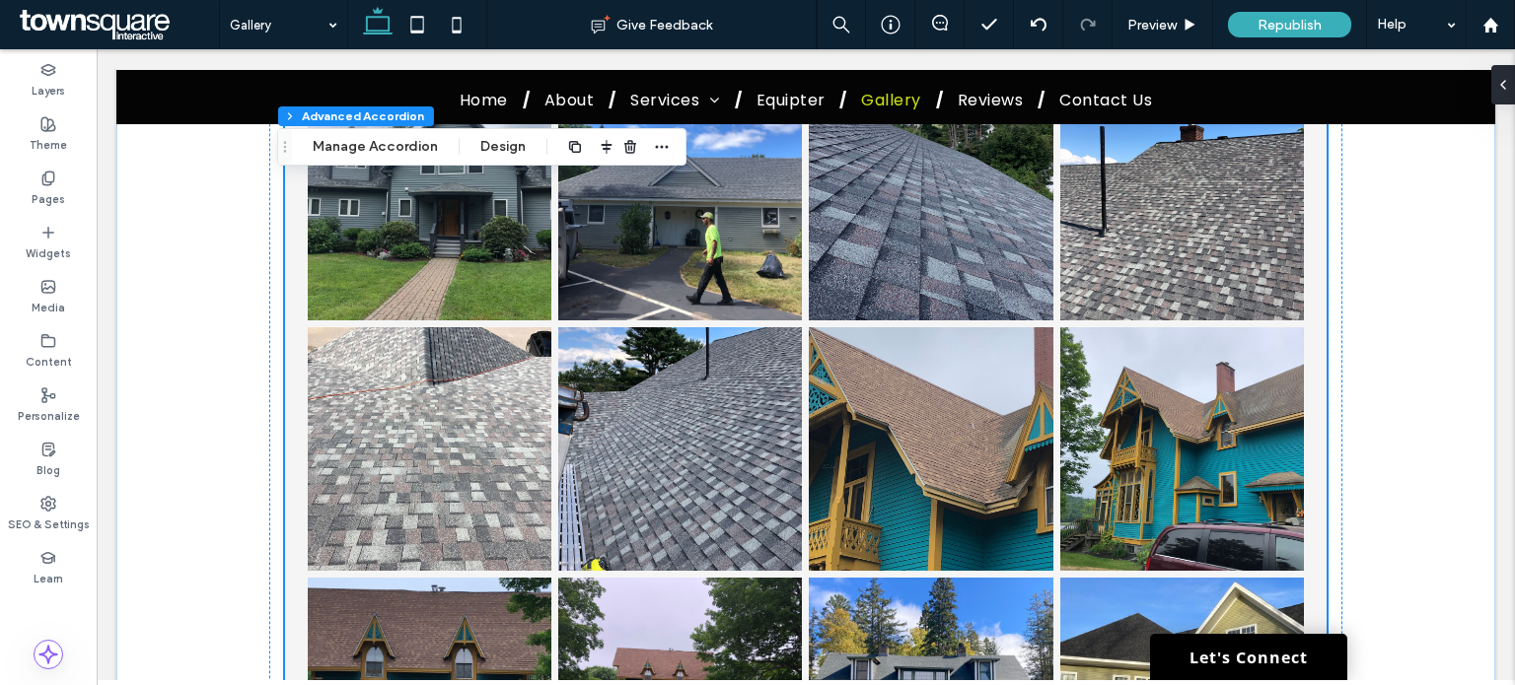
type input "*"
type input "**"
type input "****"
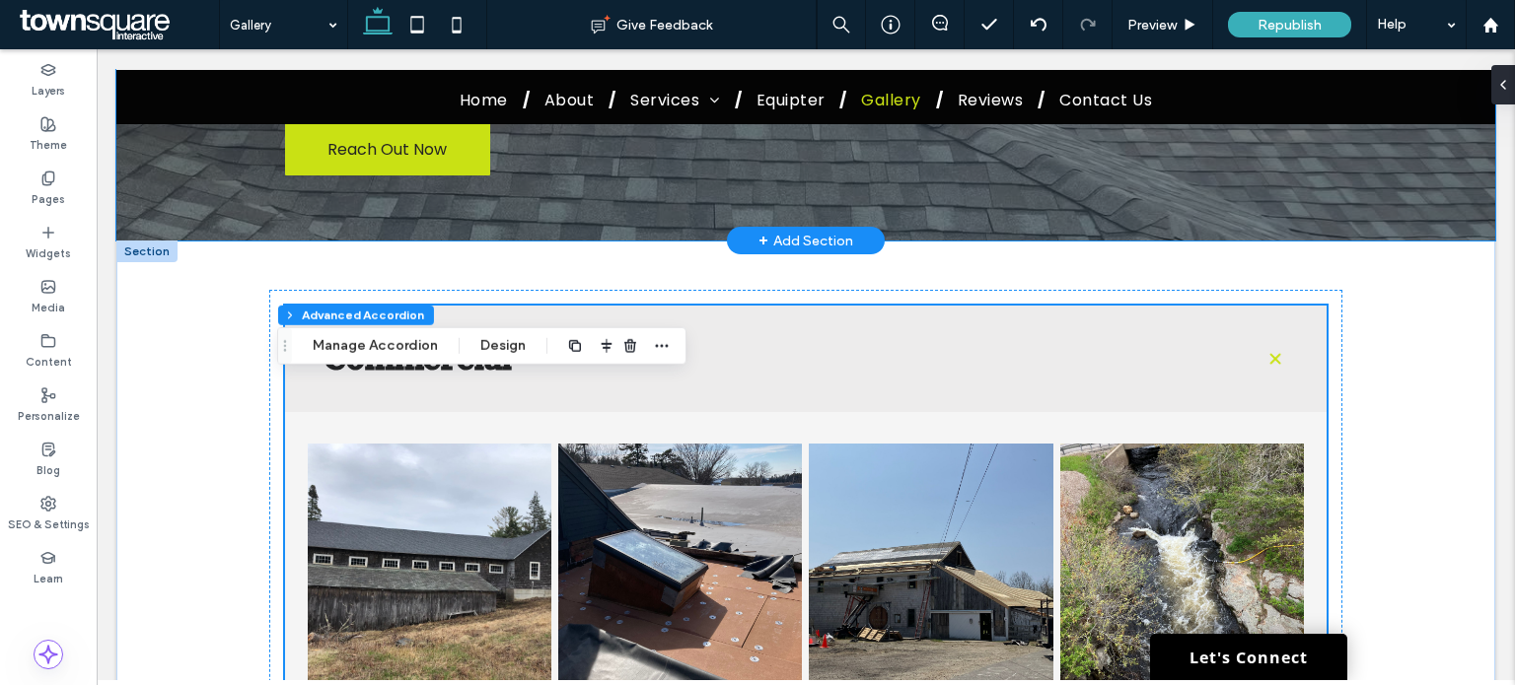
scroll to position [65, 0]
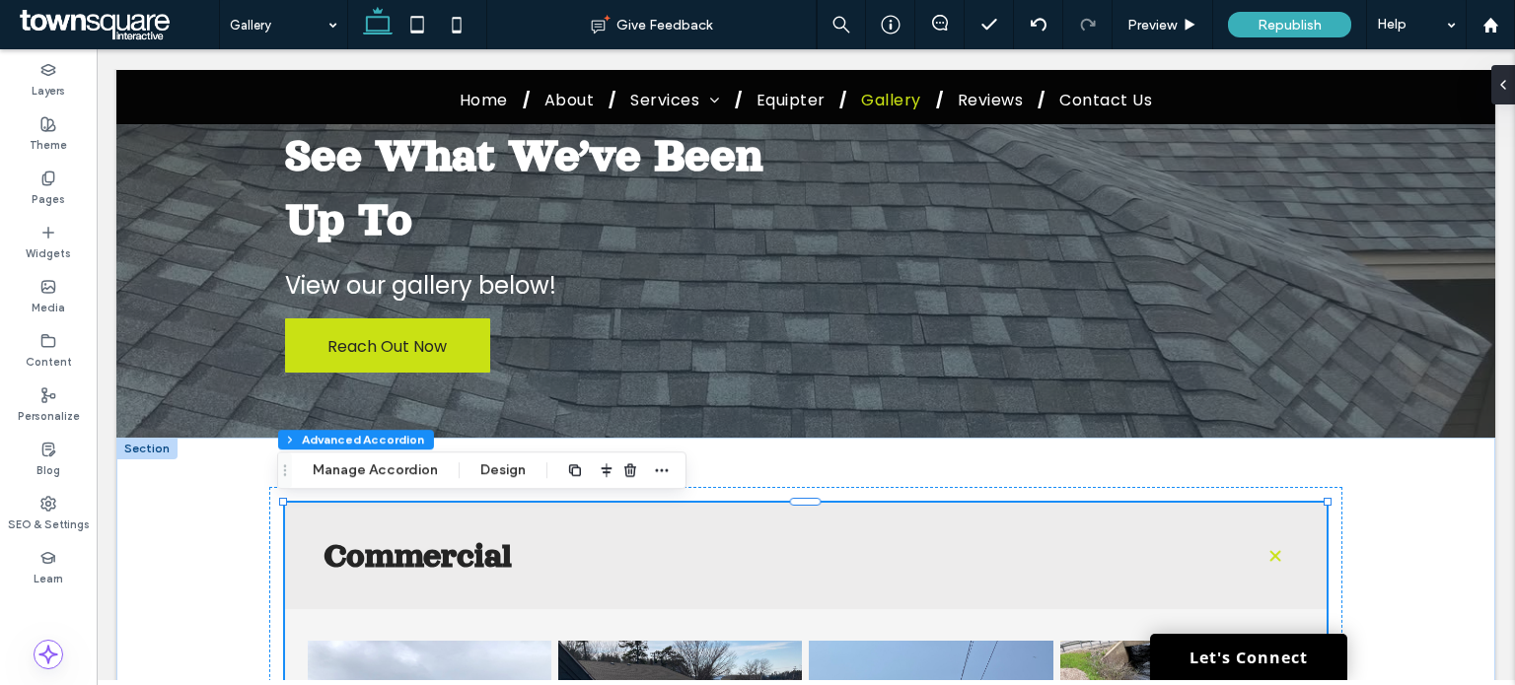
click at [1269, 557] on span at bounding box center [1275, 556] width 28 height 28
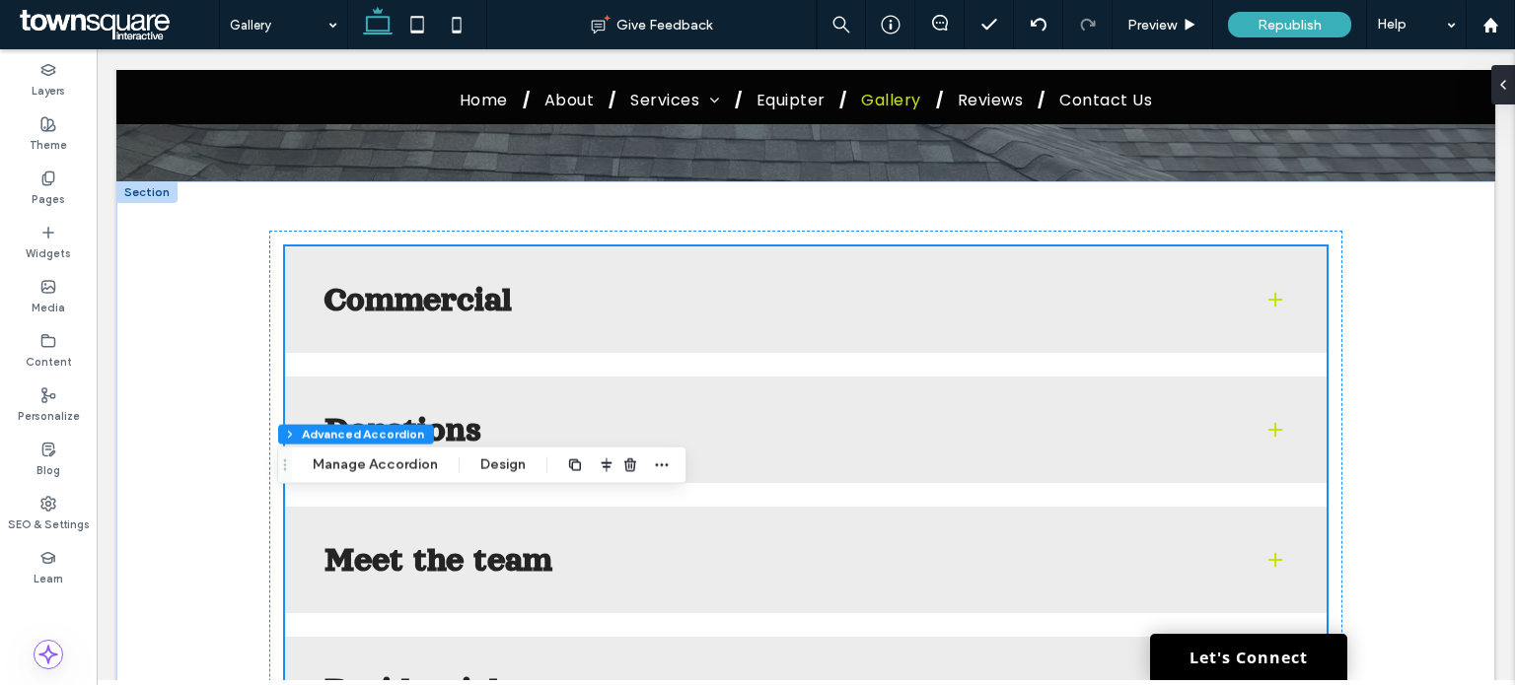
scroll to position [854, 0]
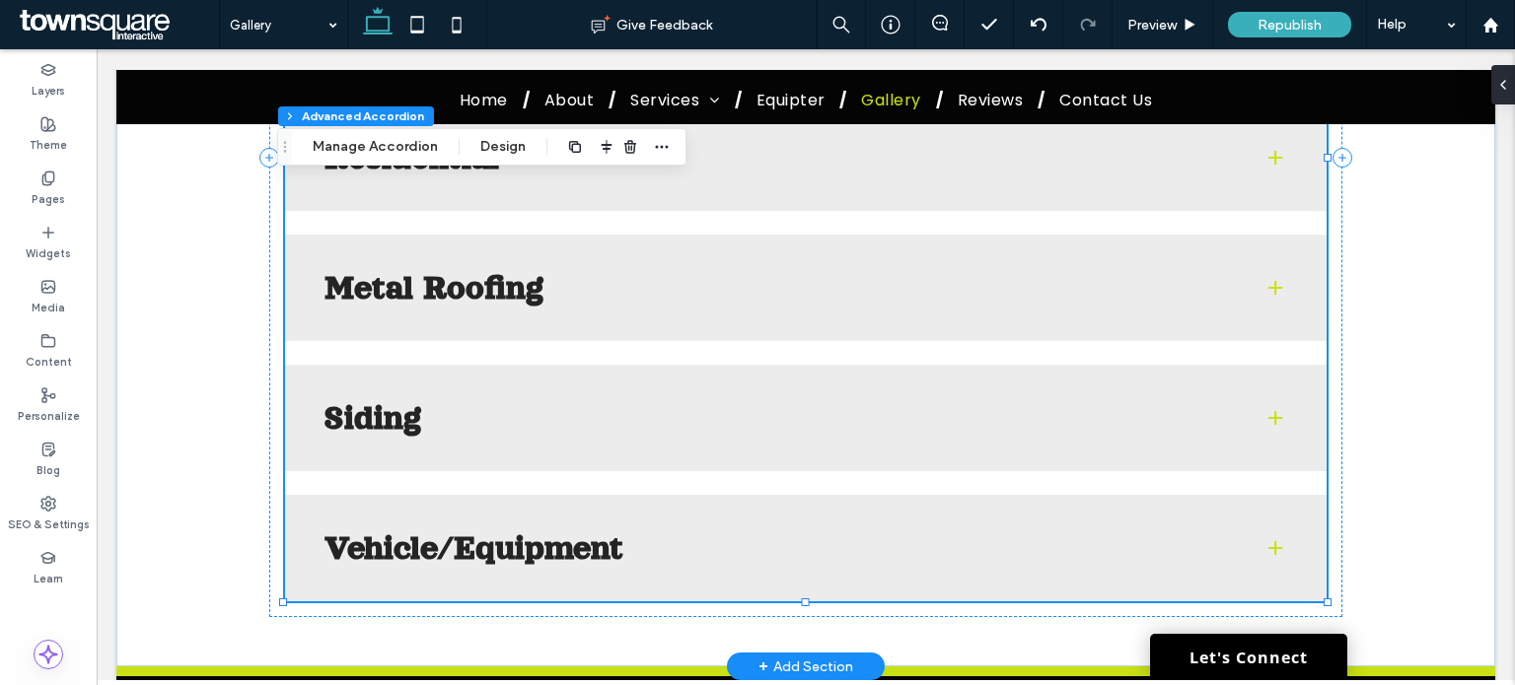
click at [1272, 301] on div "Metal Roofing" at bounding box center [805, 288] width 1041 height 106
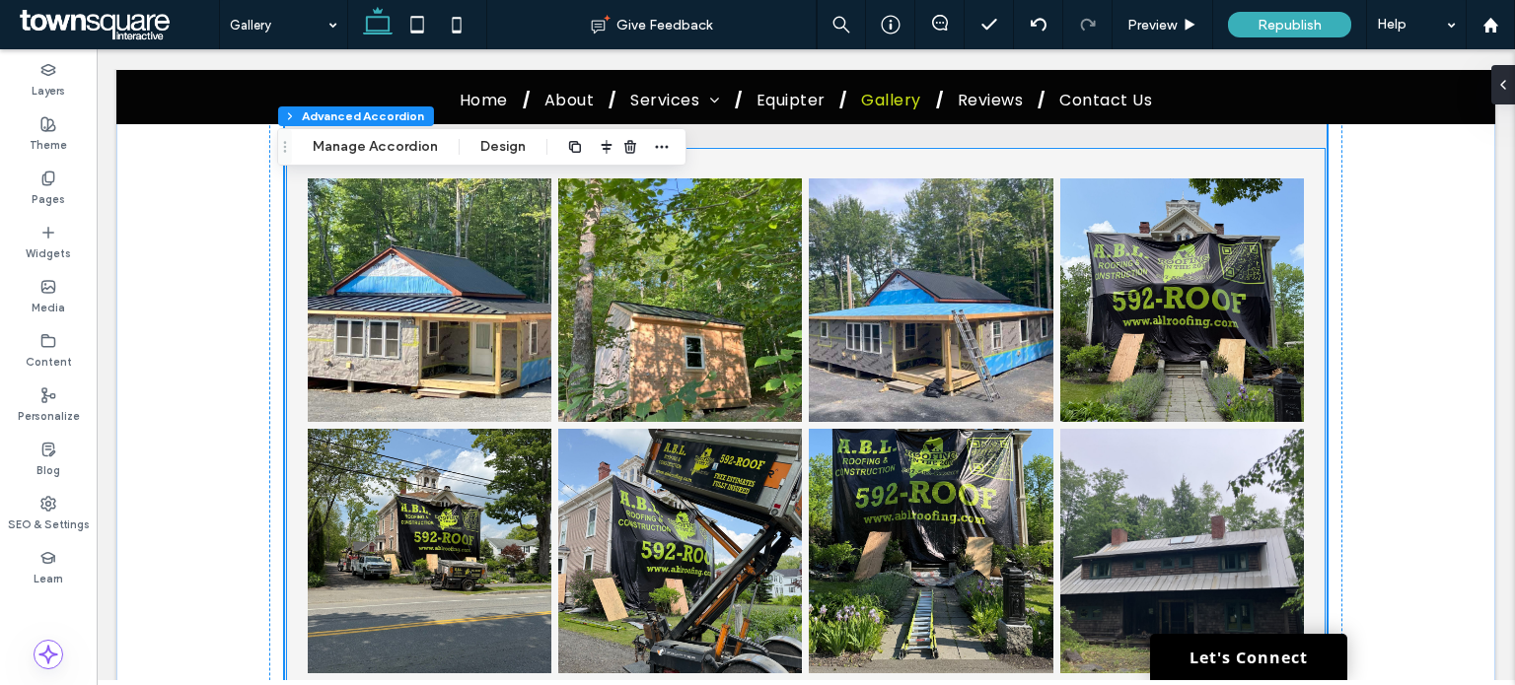
scroll to position [1051, 0]
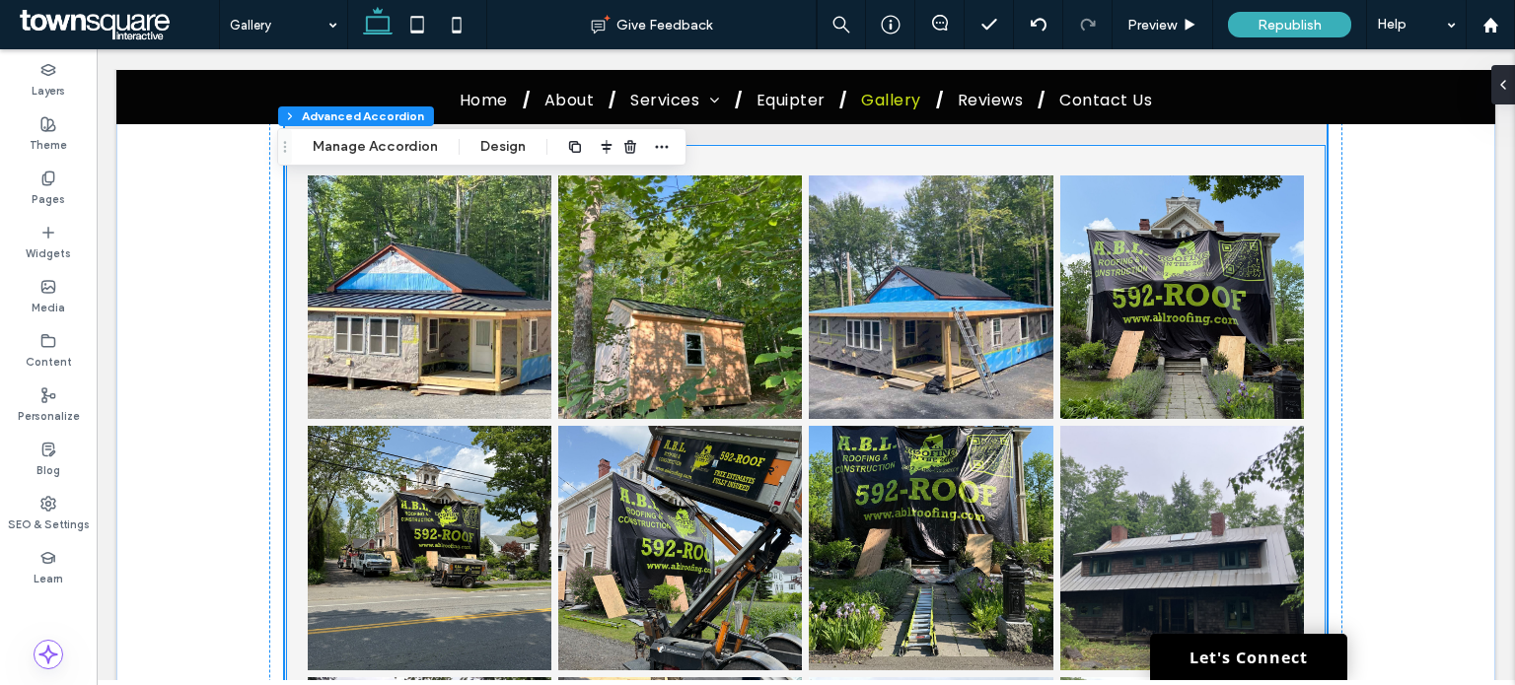
click at [632, 376] on link at bounding box center [680, 298] width 244 height 244
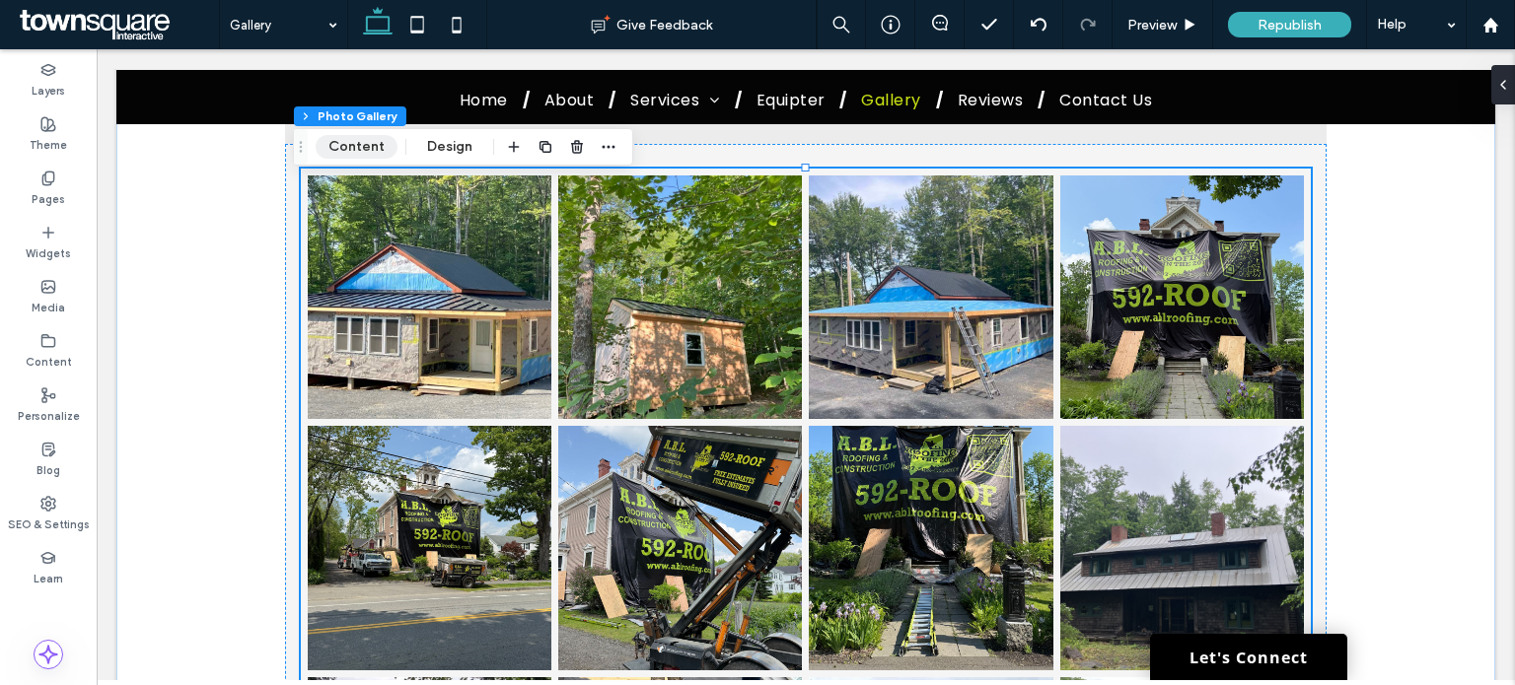
click at [347, 156] on button "Content" at bounding box center [357, 147] width 82 height 24
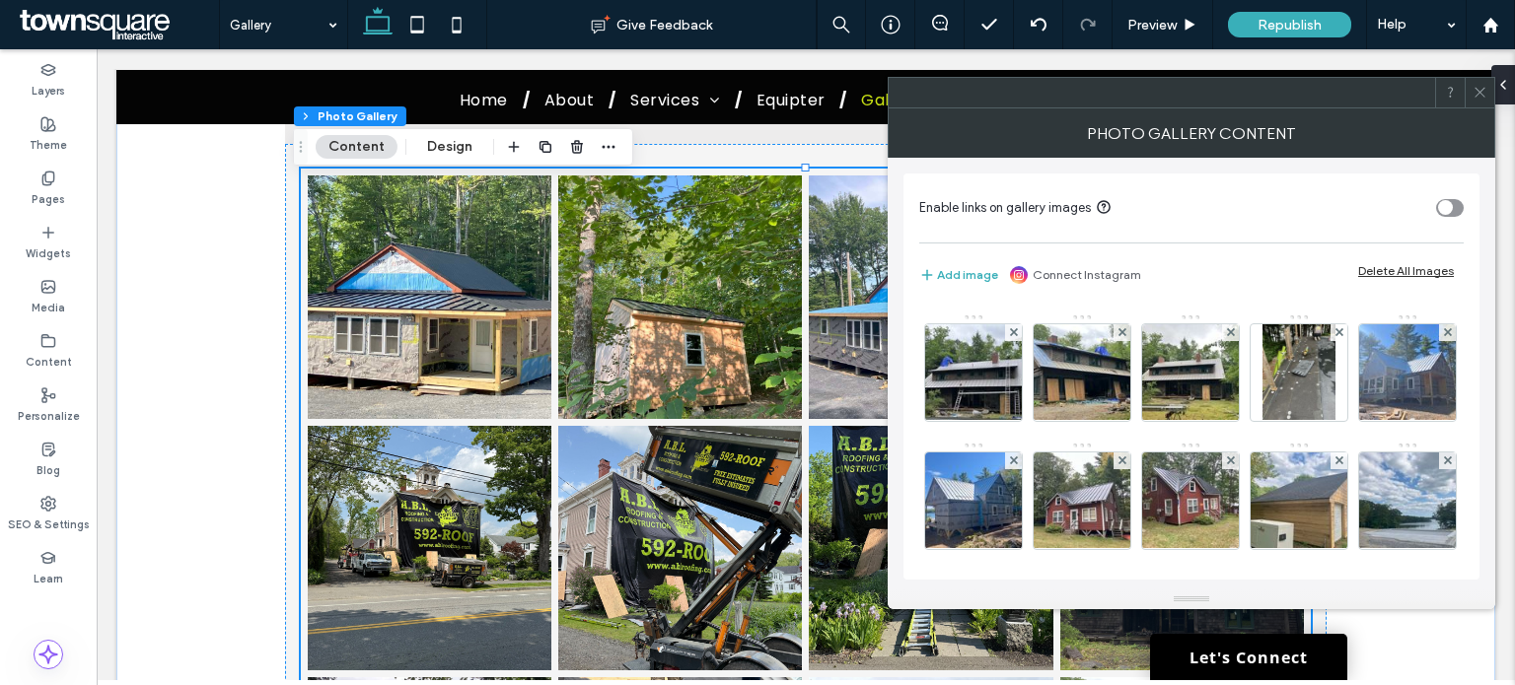
scroll to position [643, 0]
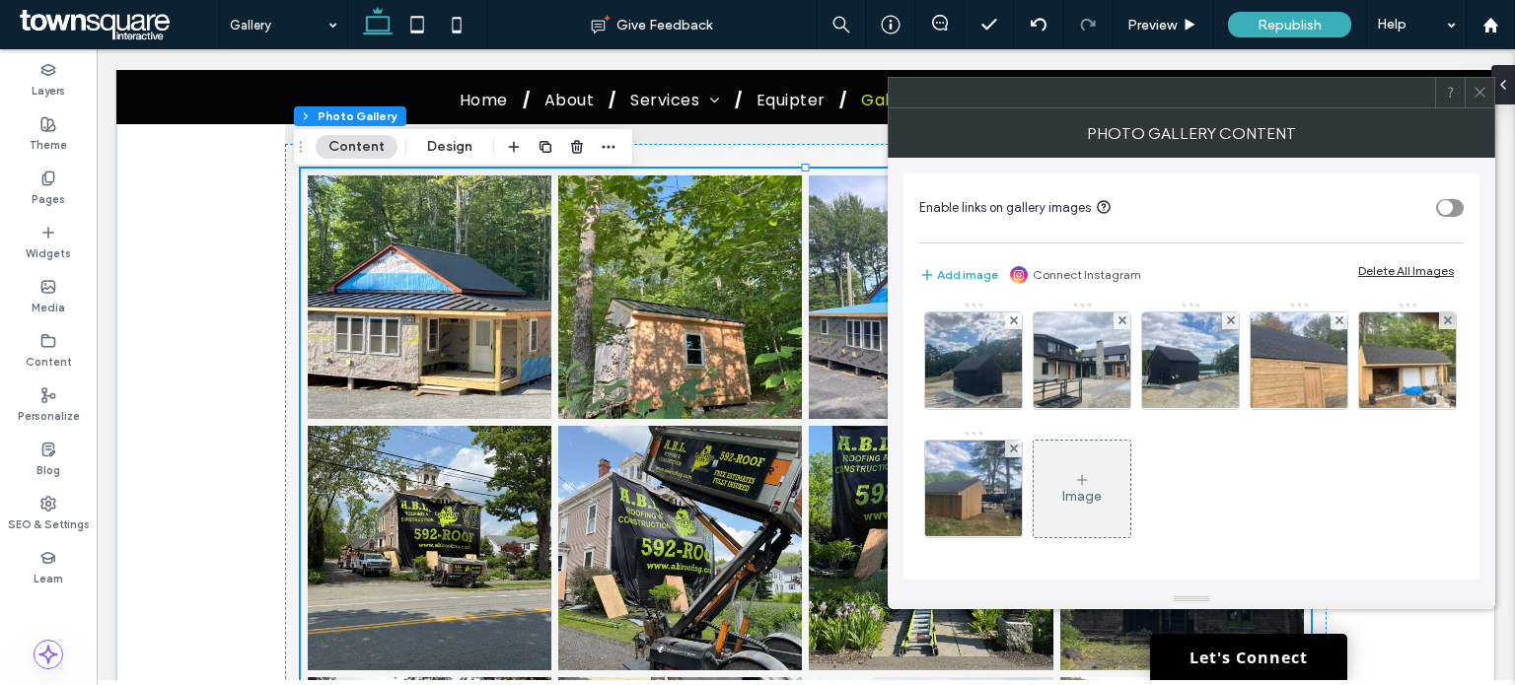
click at [1101, 496] on div "Image" at bounding box center [1081, 496] width 39 height 17
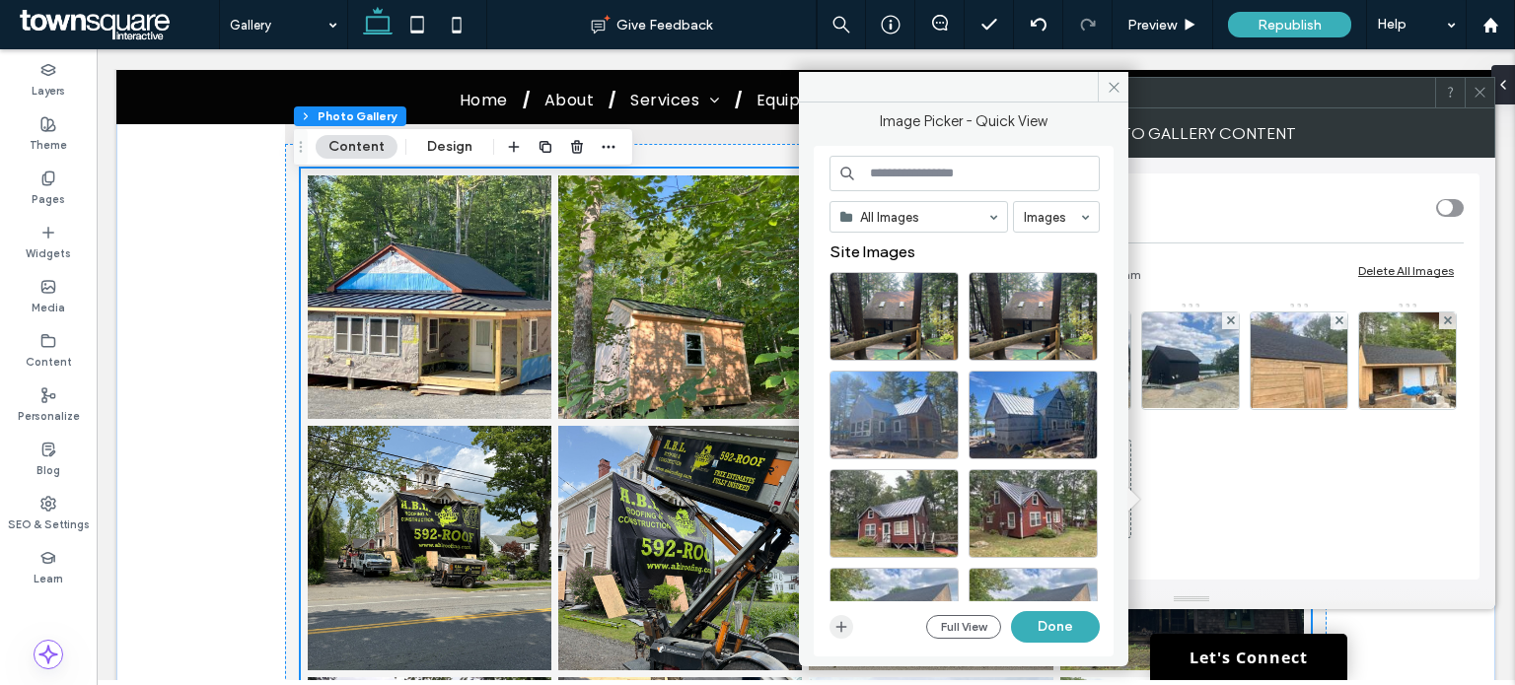
click at [852, 626] on span "button" at bounding box center [841, 627] width 24 height 24
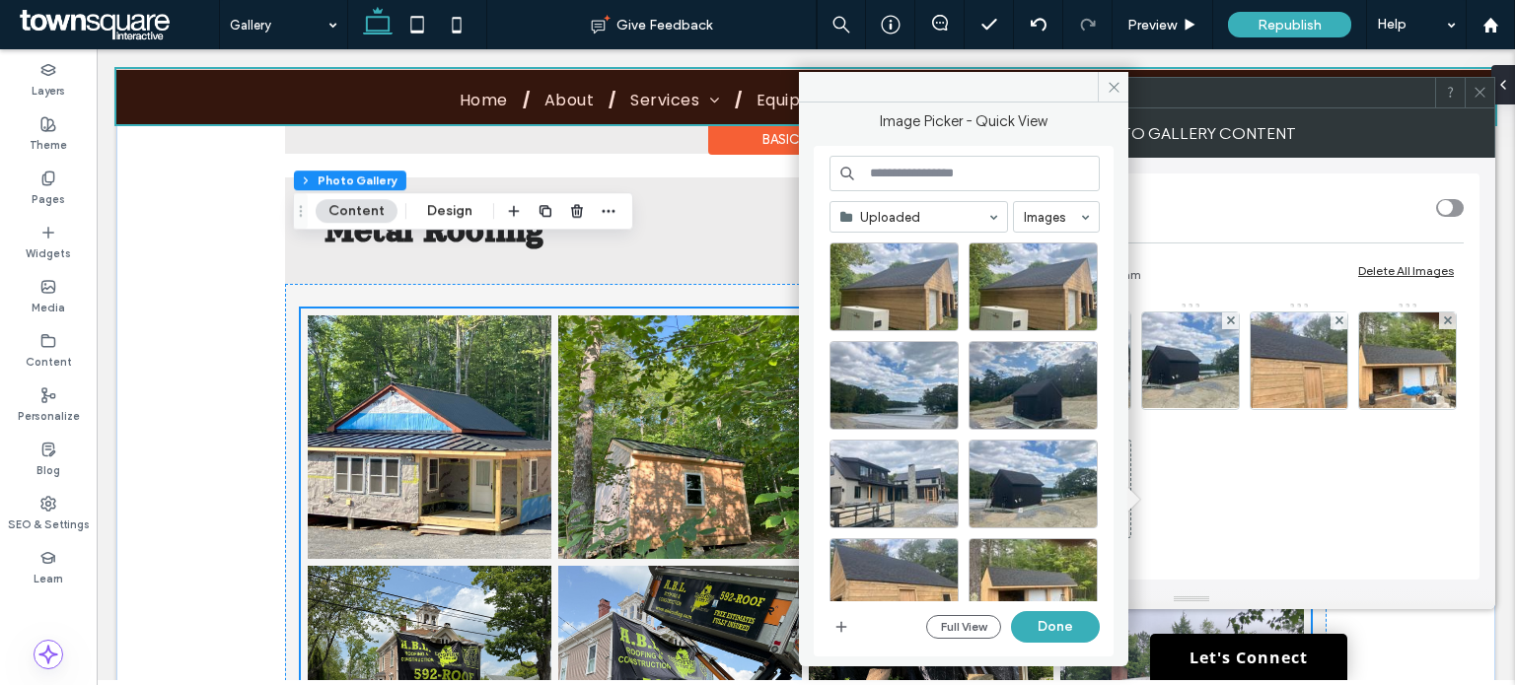
scroll to position [755, 0]
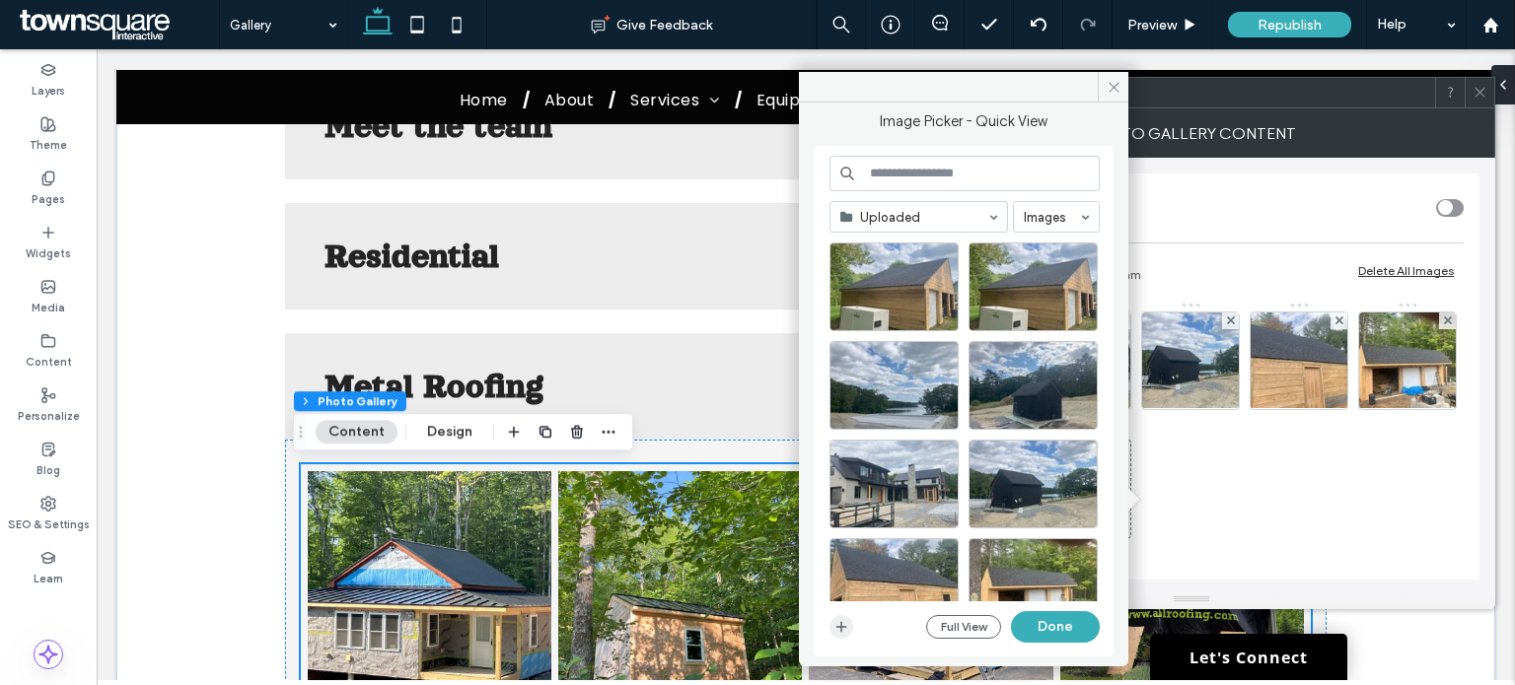
click at [843, 626] on use "button" at bounding box center [841, 627] width 11 height 11
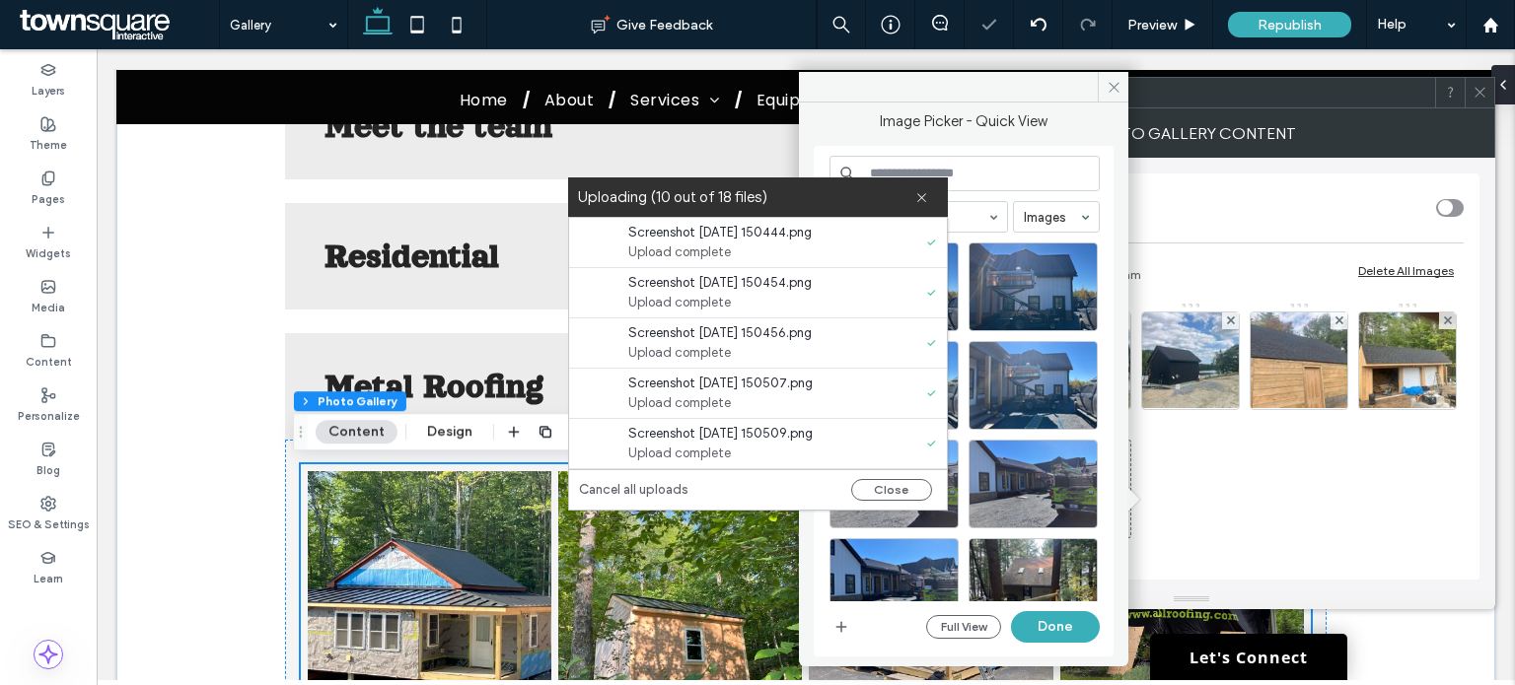
click at [980, 145] on div "Image Picker - Quick View Uploaded Images Full View Done" at bounding box center [963, 384] width 300 height 544
click at [916, 199] on icon at bounding box center [921, 197] width 13 height 13
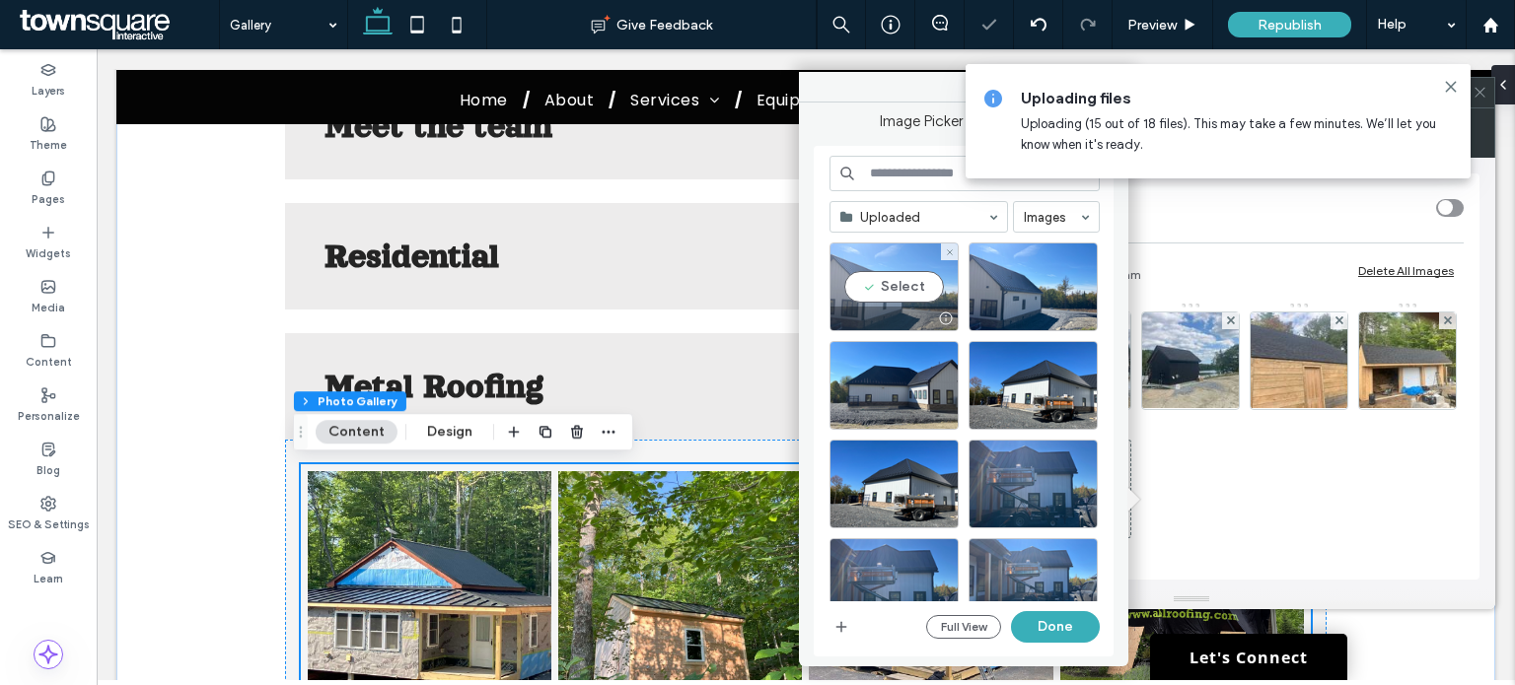
click at [916, 290] on div "Select" at bounding box center [893, 287] width 129 height 89
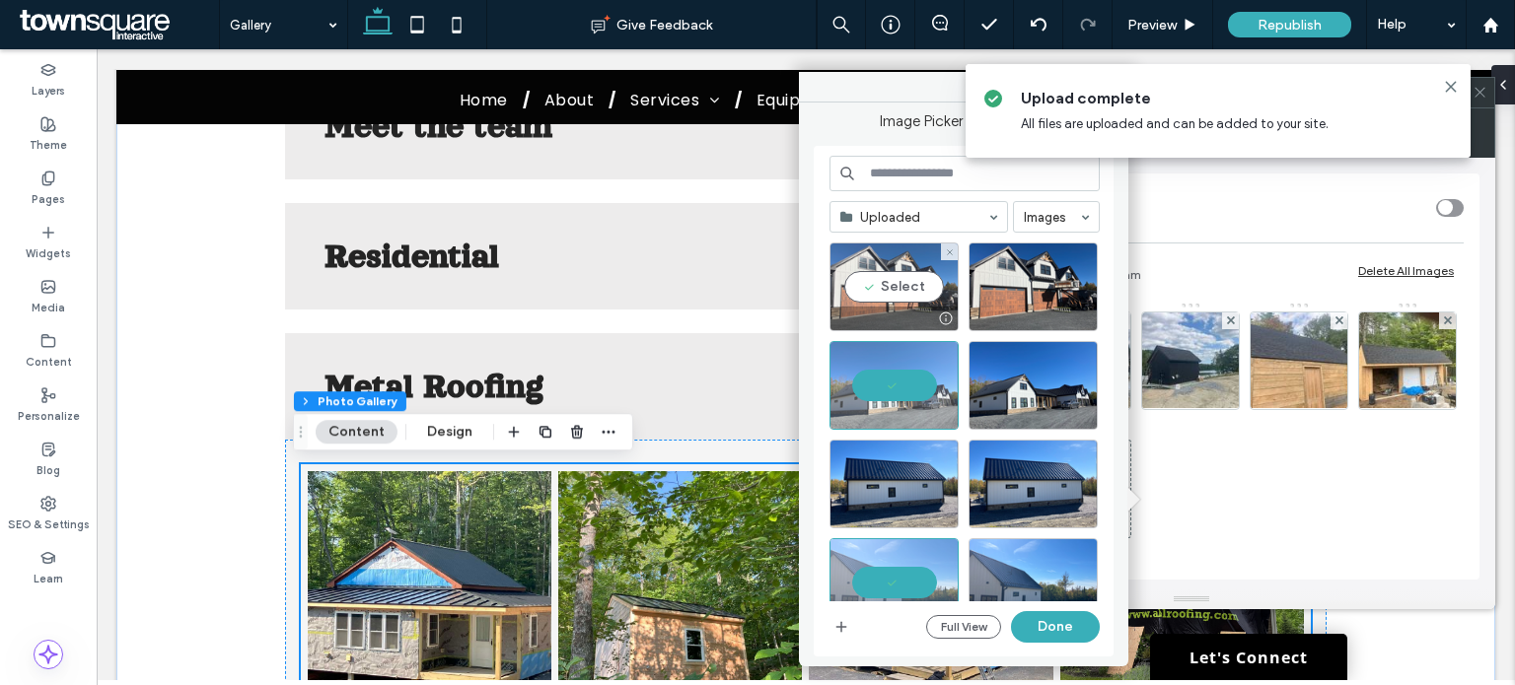
click at [904, 291] on div "Select" at bounding box center [893, 287] width 129 height 89
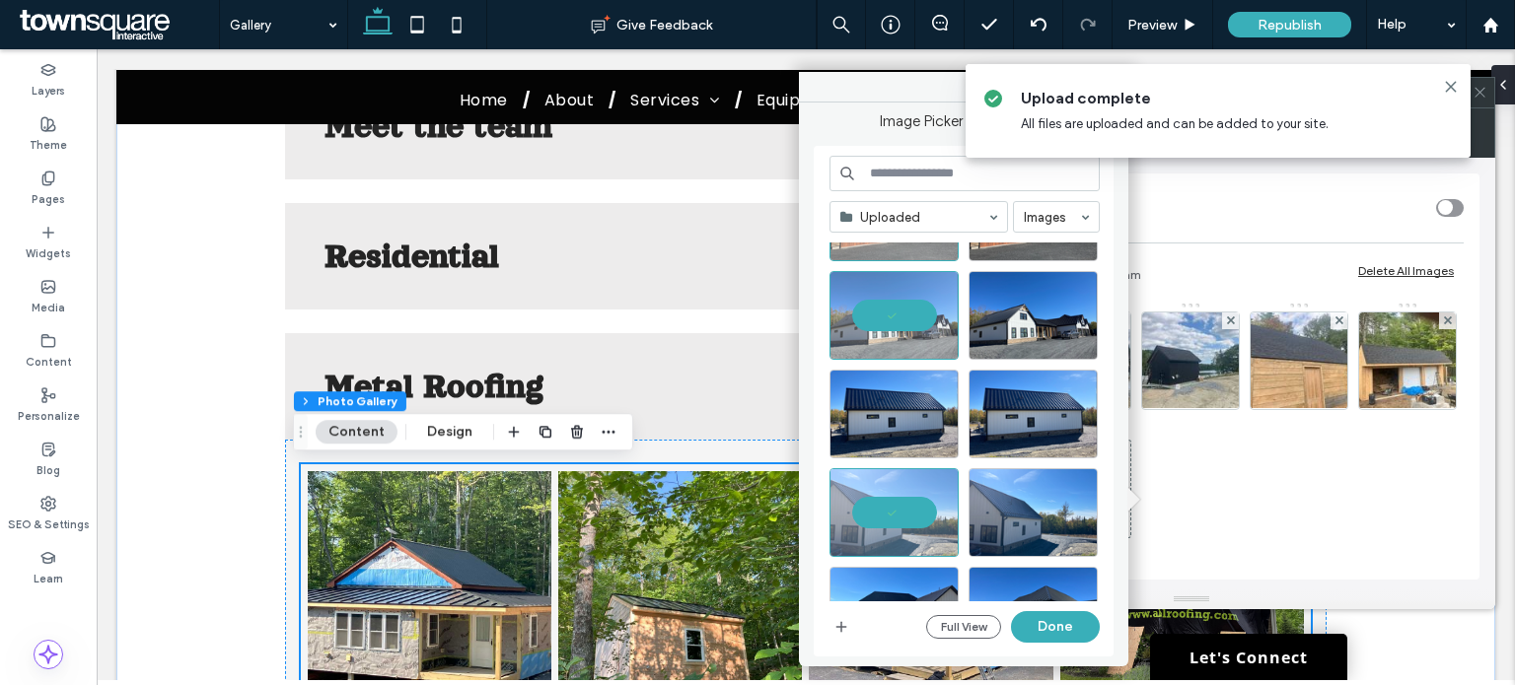
scroll to position [99, 0]
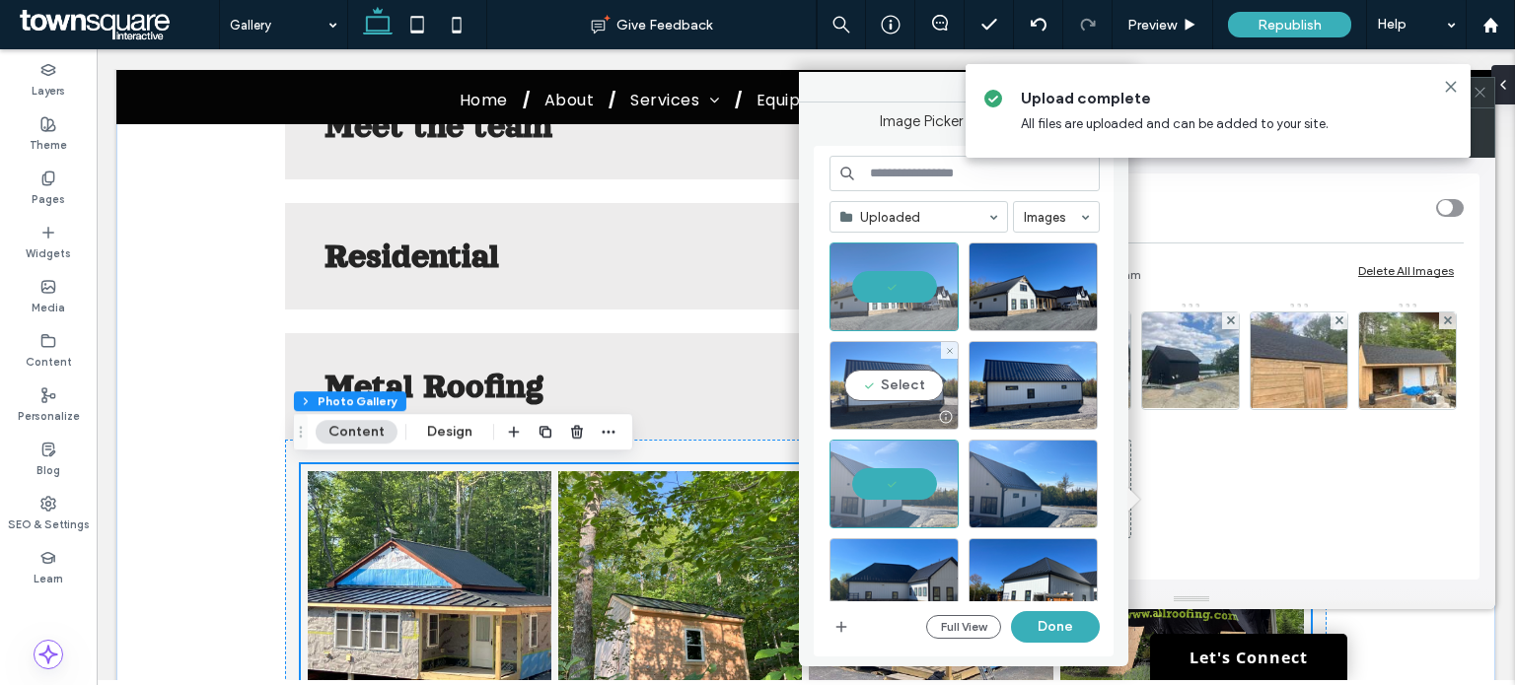
click at [920, 388] on div "Select" at bounding box center [893, 385] width 129 height 89
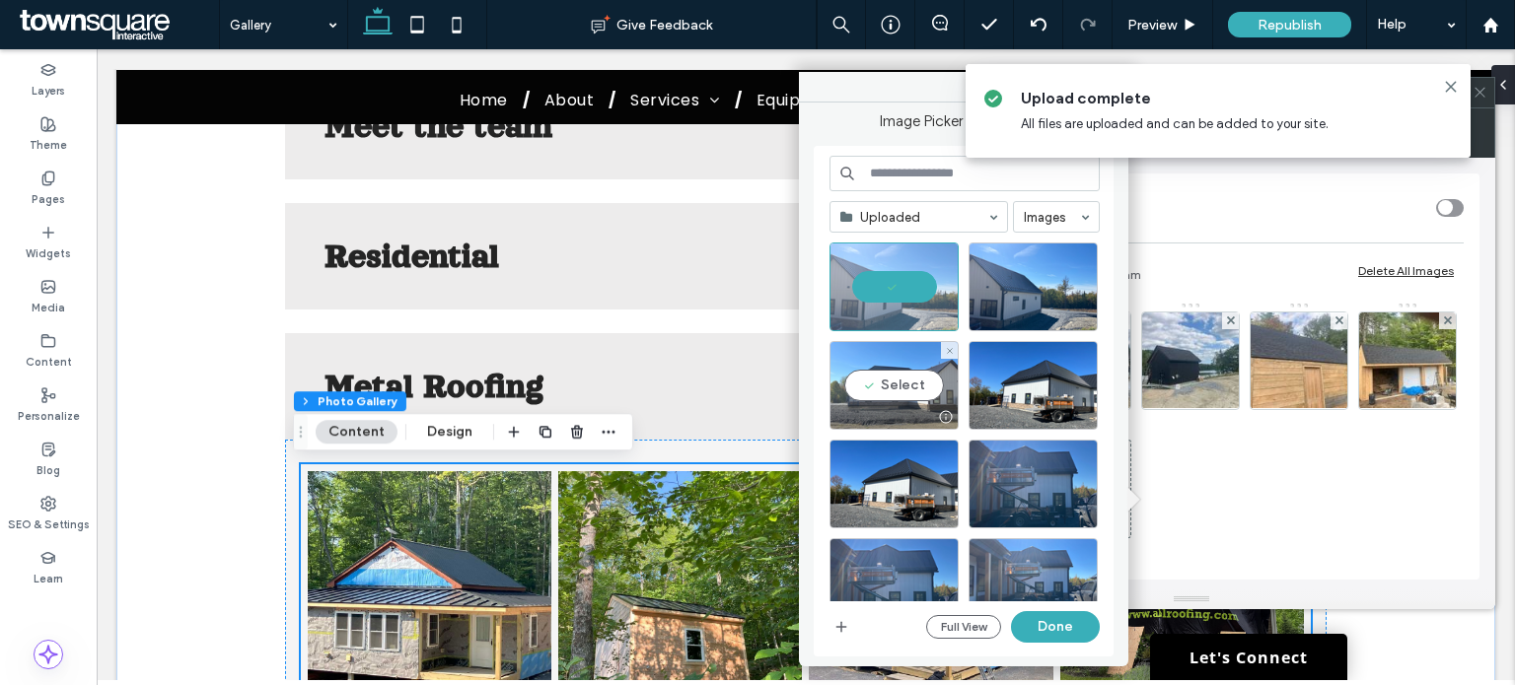
click at [908, 389] on div "Select" at bounding box center [893, 385] width 129 height 89
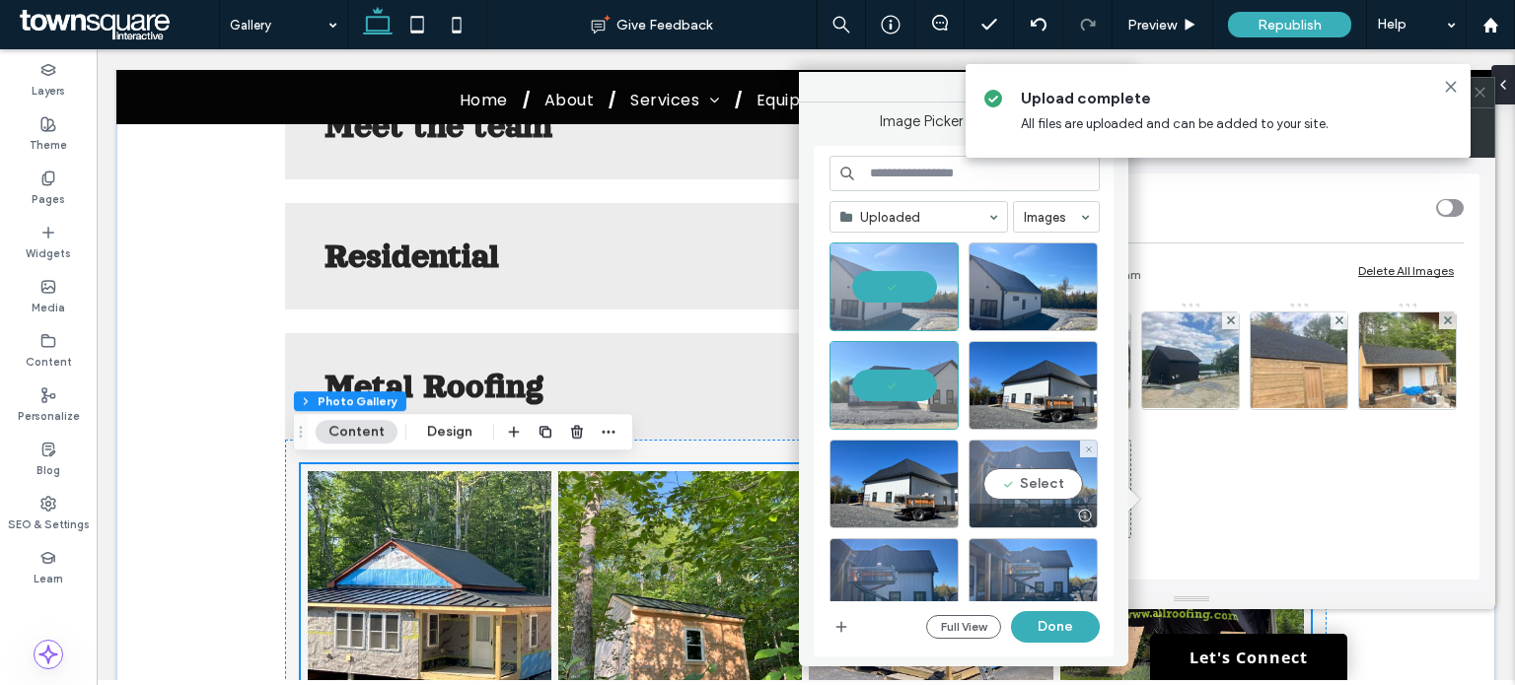
click at [1033, 472] on div "Select" at bounding box center [1032, 484] width 129 height 89
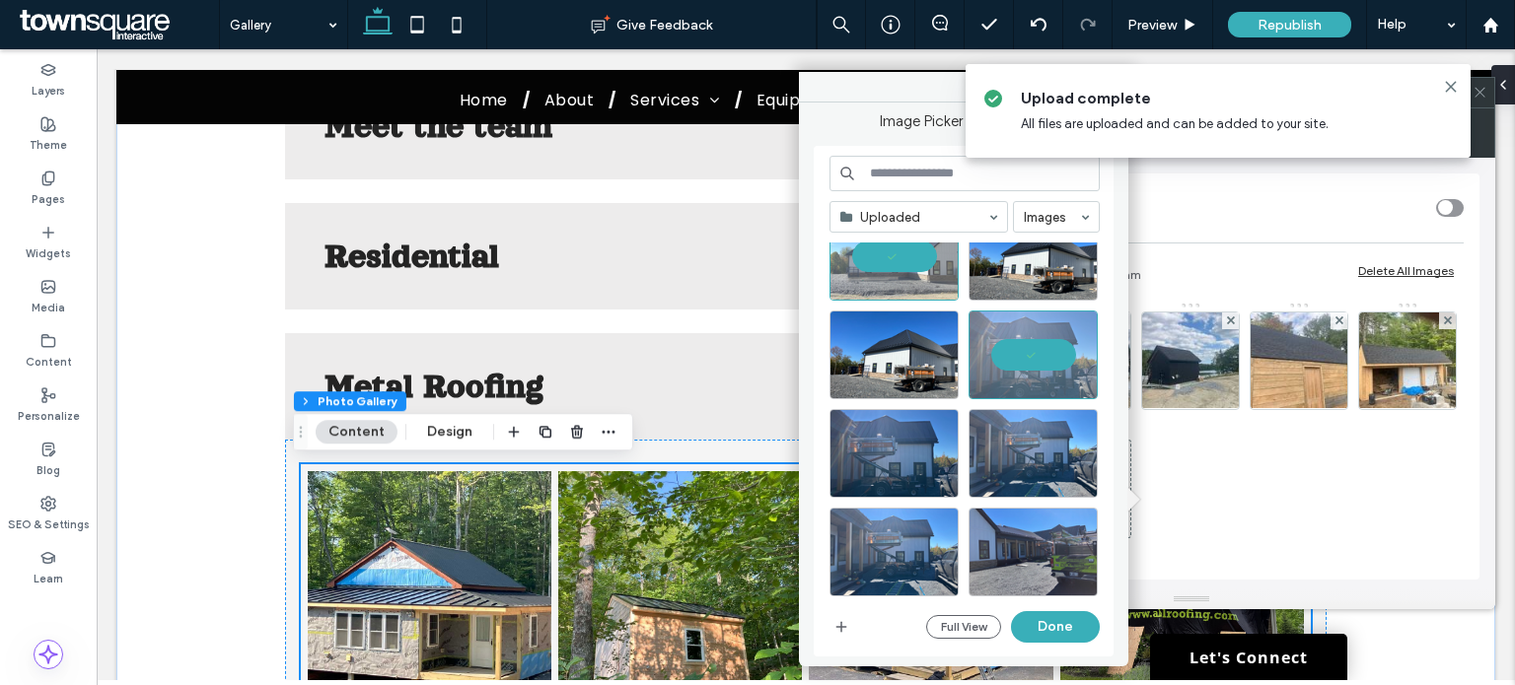
scroll to position [394, 0]
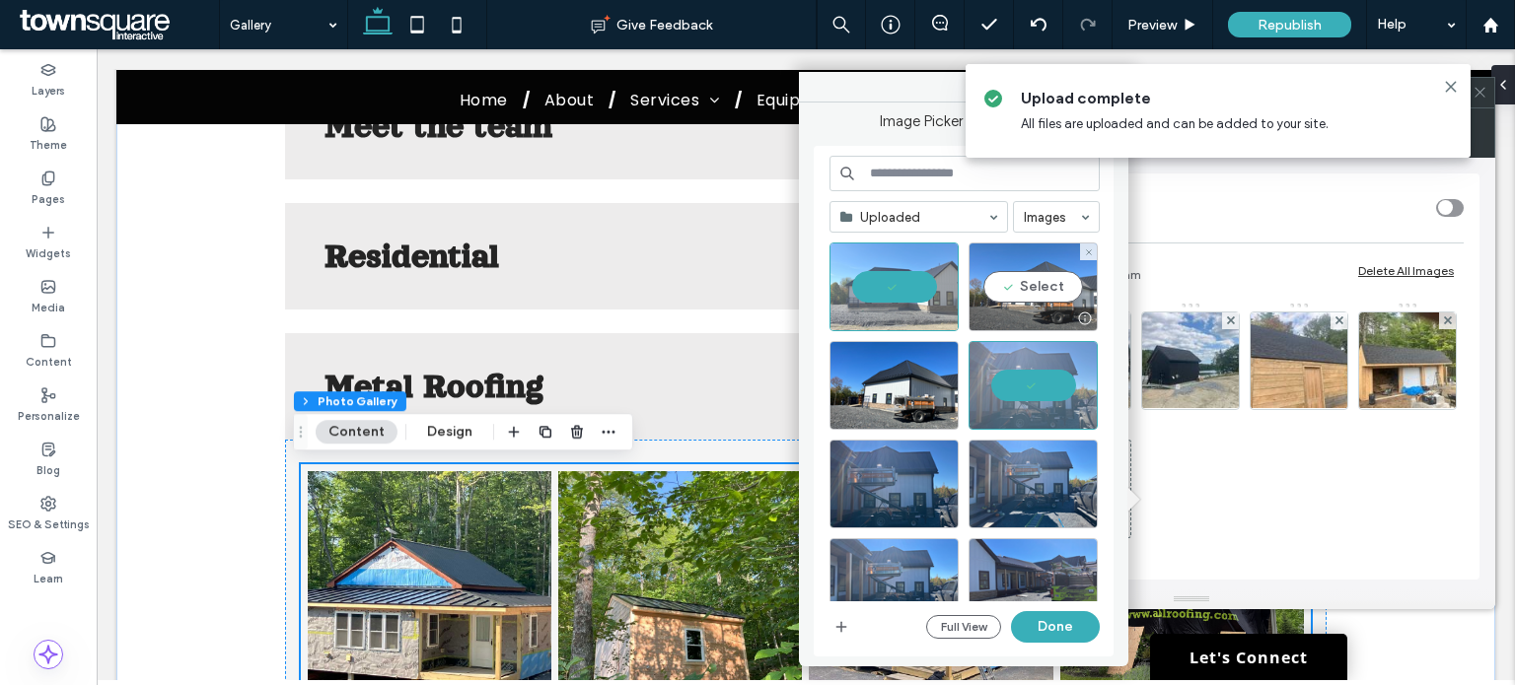
click at [1023, 295] on div "Select" at bounding box center [1032, 287] width 129 height 89
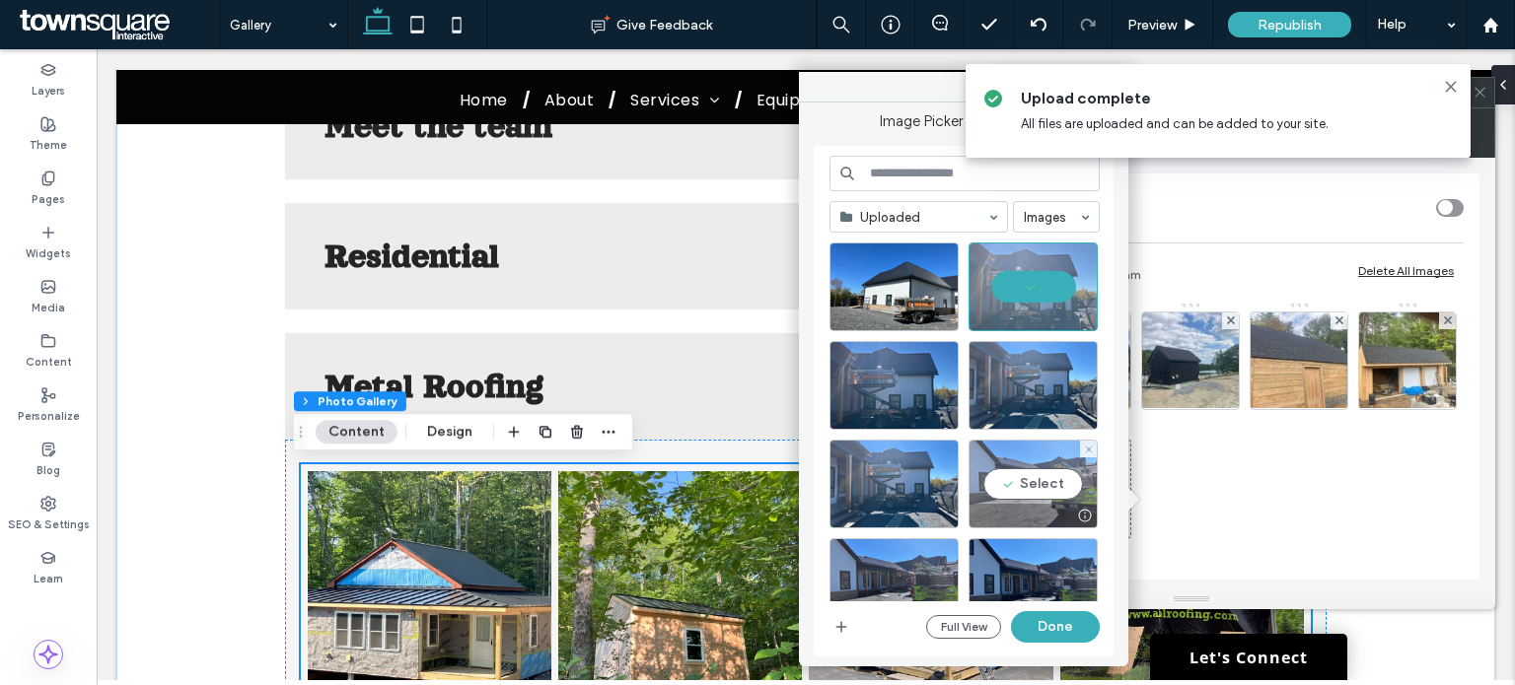
click at [1029, 488] on div "Select" at bounding box center [1032, 484] width 129 height 89
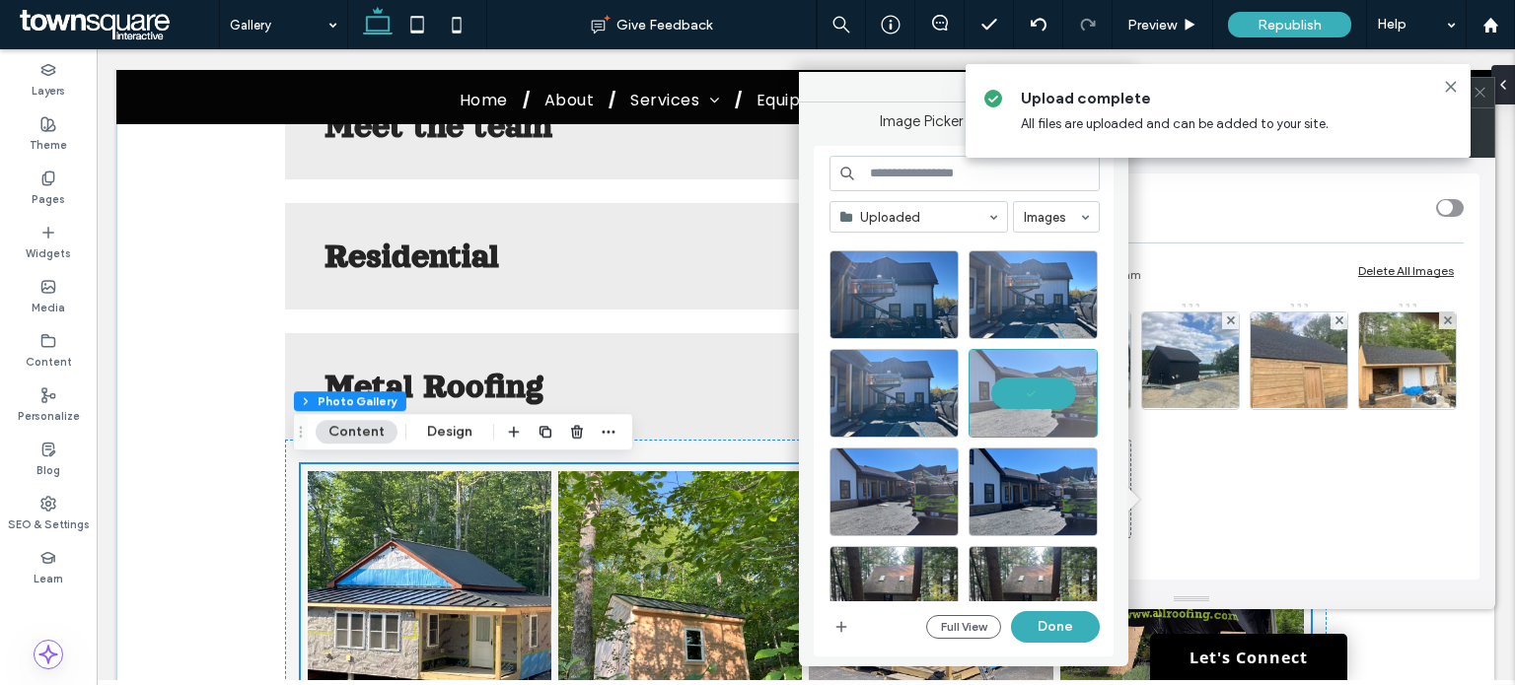
scroll to position [789, 0]
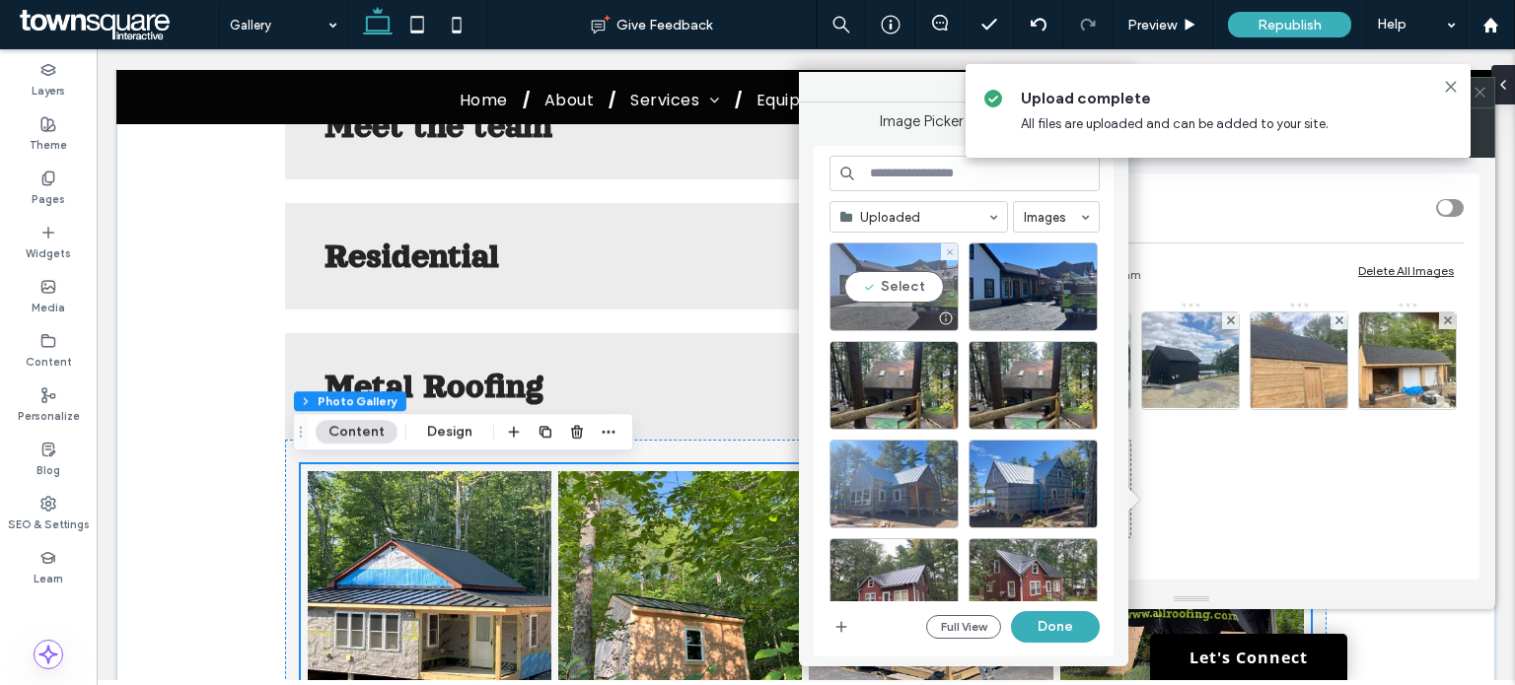
click at [912, 292] on div "Select" at bounding box center [893, 287] width 129 height 89
click at [1062, 645] on div "Uploaded Images Full View Done" at bounding box center [964, 402] width 270 height 492
drag, startPoint x: 1070, startPoint y: 633, endPoint x: 974, endPoint y: 583, distance: 108.1
click at [1070, 633] on button "Done" at bounding box center [1055, 627] width 89 height 32
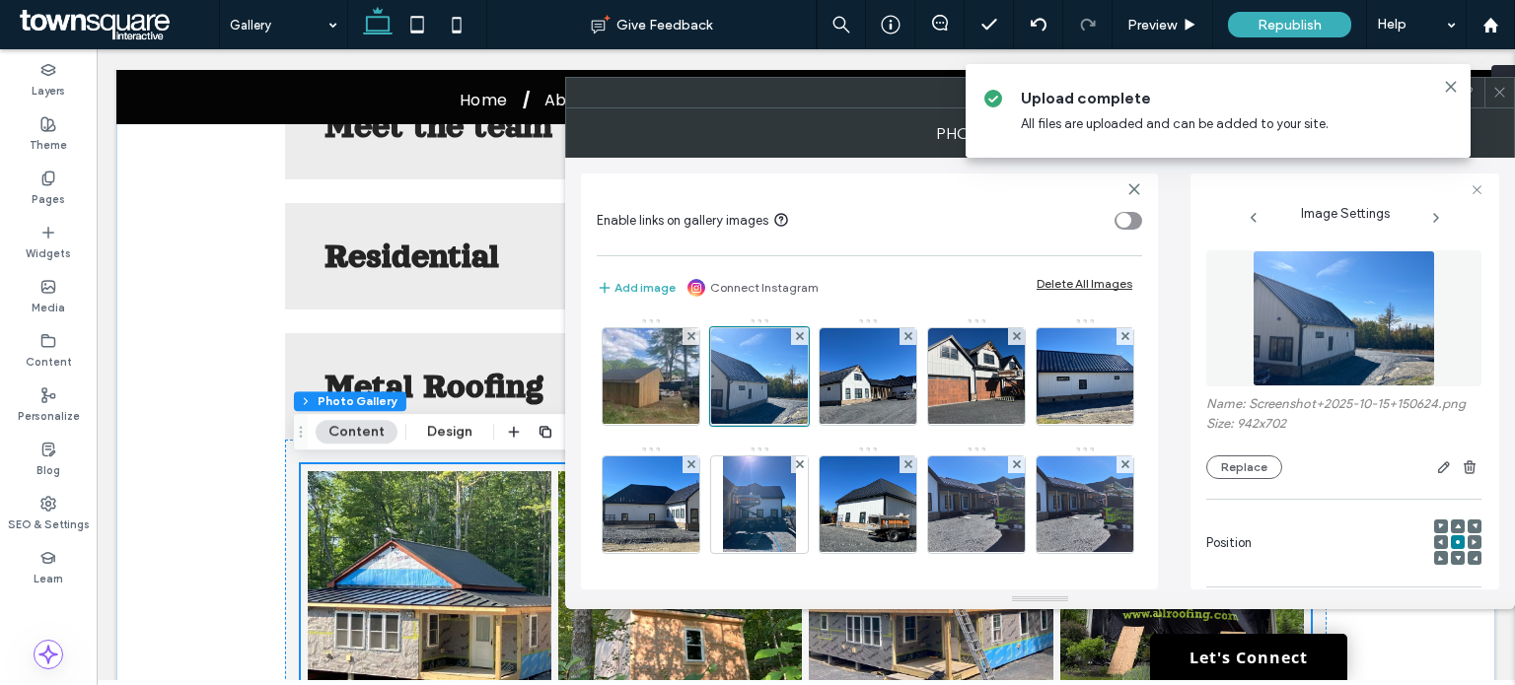
click at [1494, 93] on icon at bounding box center [1499, 92] width 15 height 15
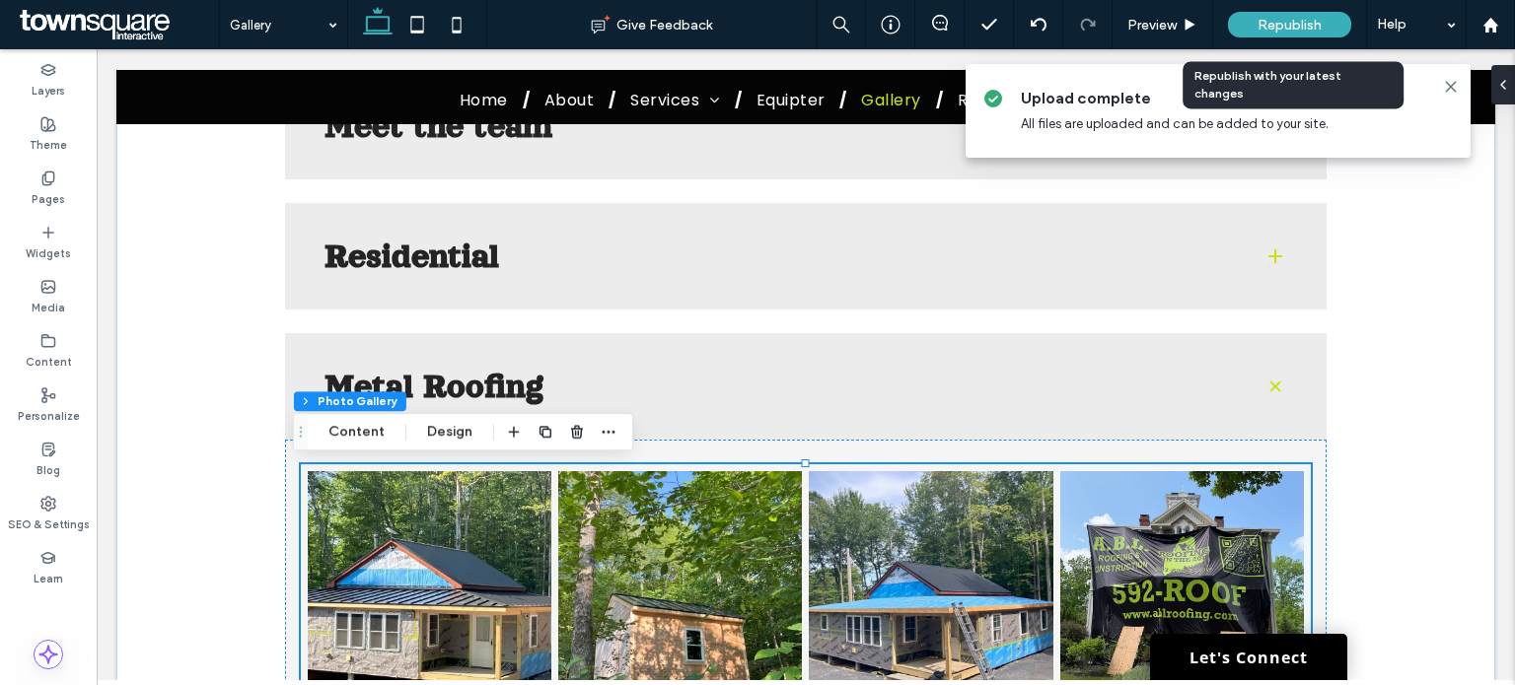
click at [1282, 34] on div "Republish" at bounding box center [1289, 25] width 123 height 26
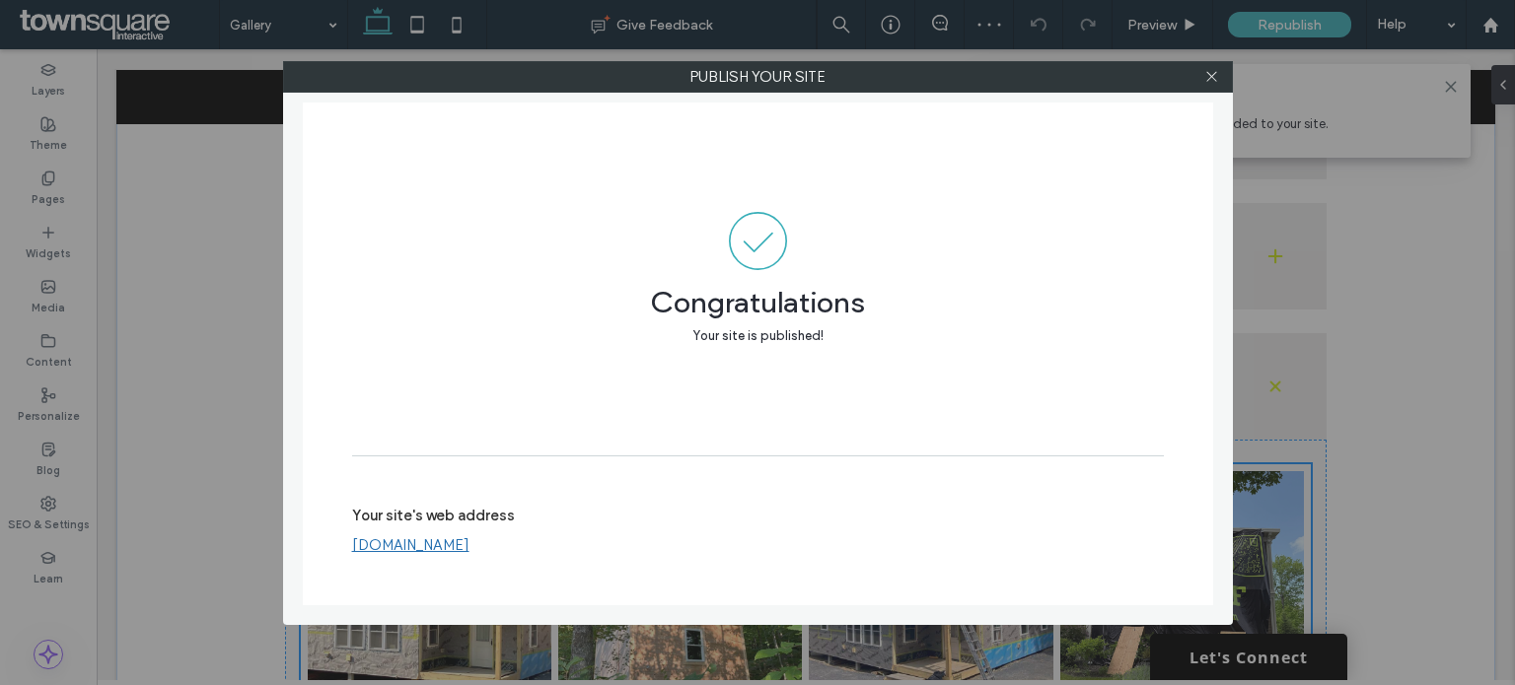
click at [469, 553] on link "[DOMAIN_NAME]" at bounding box center [410, 545] width 117 height 18
click at [1215, 82] on icon at bounding box center [1211, 76] width 15 height 15
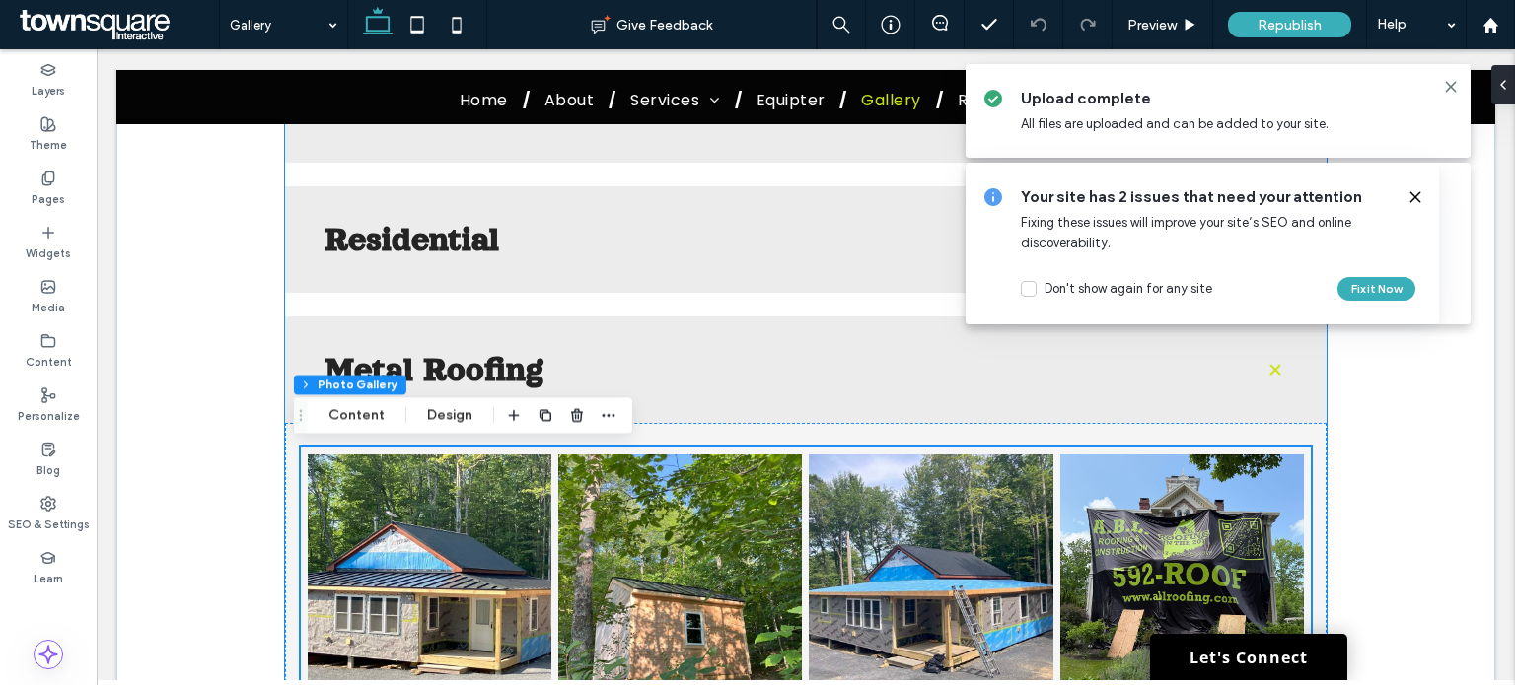
scroll to position [657, 0]
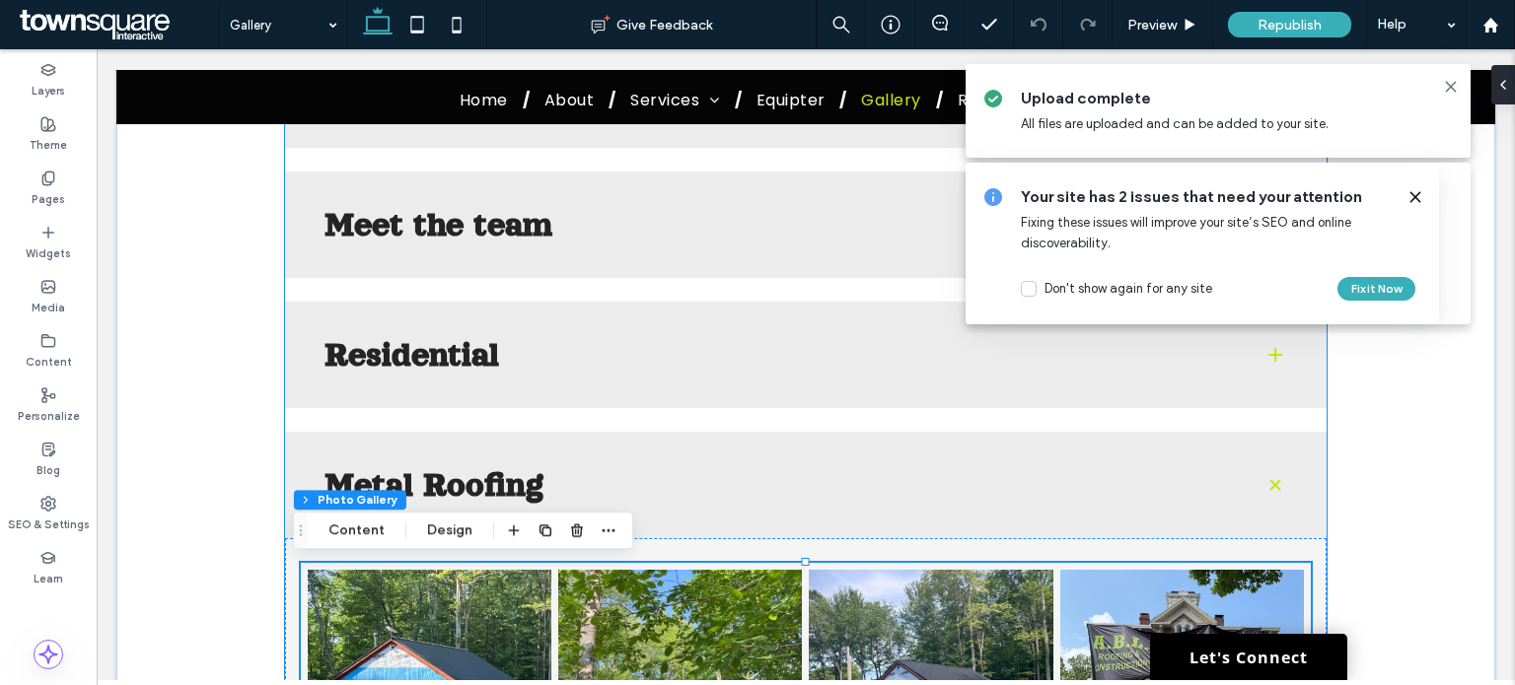
click at [1273, 480] on span at bounding box center [1275, 485] width 28 height 28
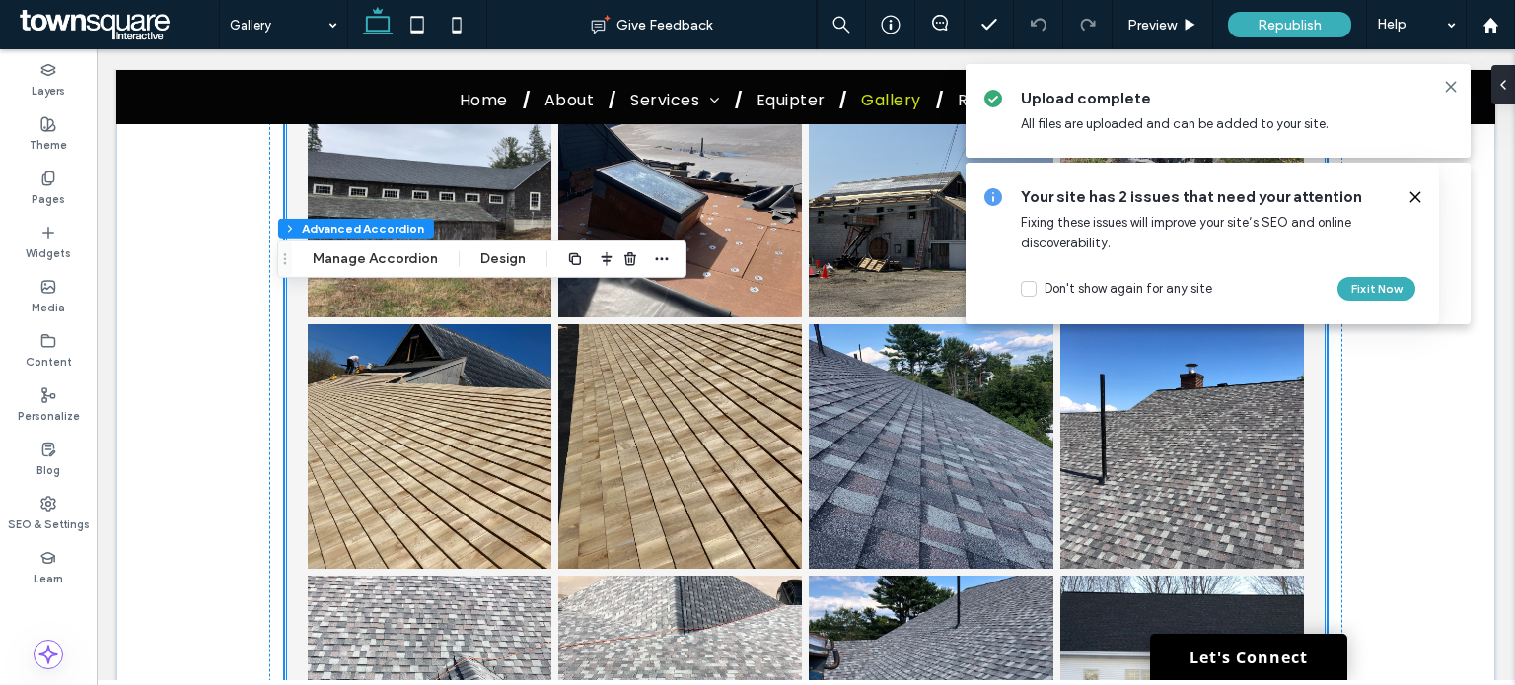
scroll to position [256, 0]
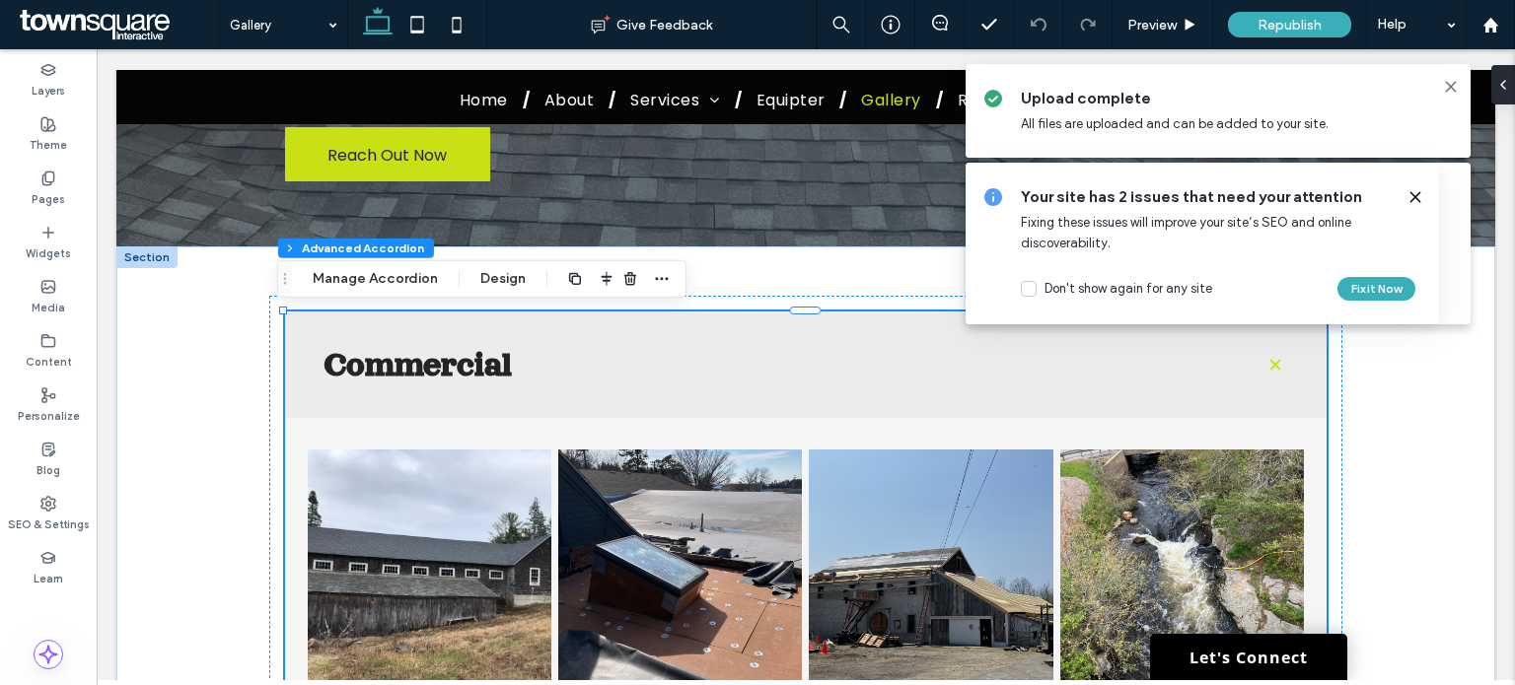
click at [1269, 372] on span at bounding box center [1275, 365] width 28 height 28
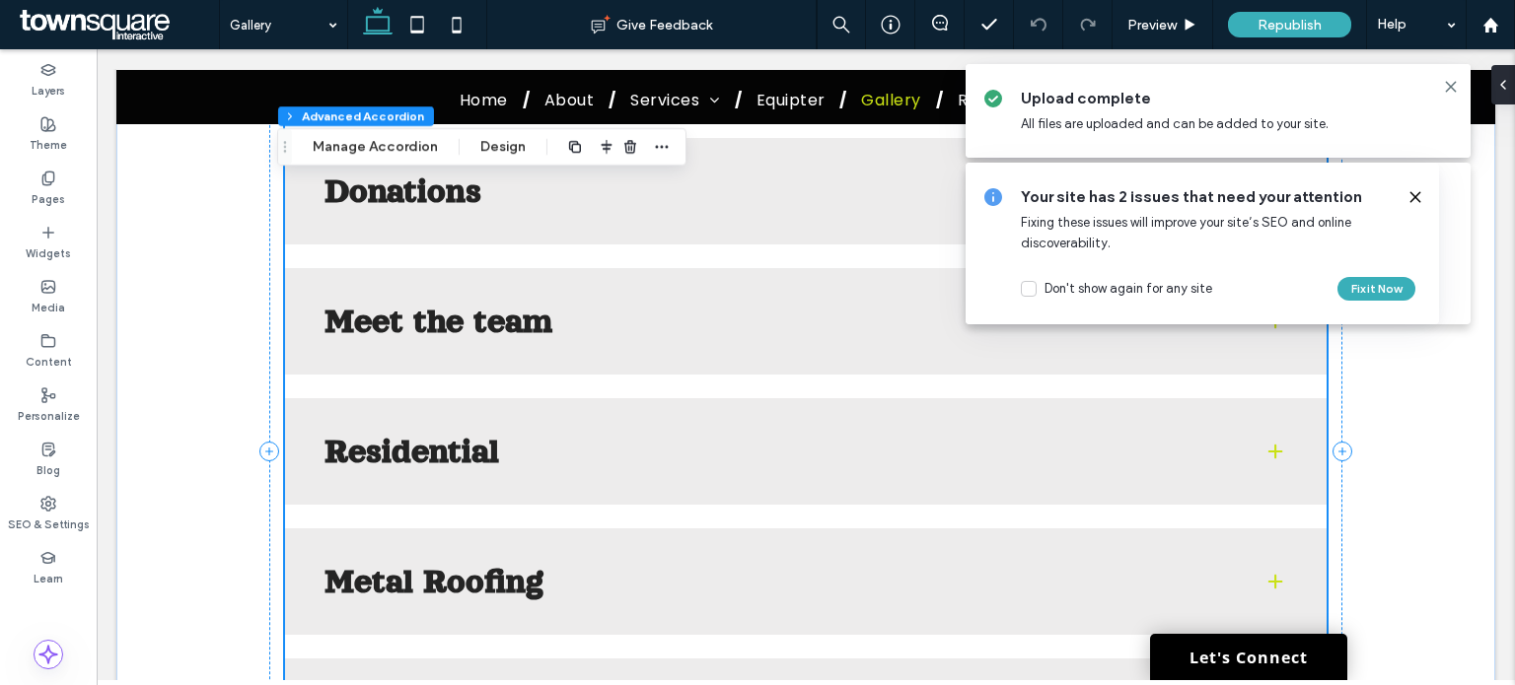
scroll to position [552, 0]
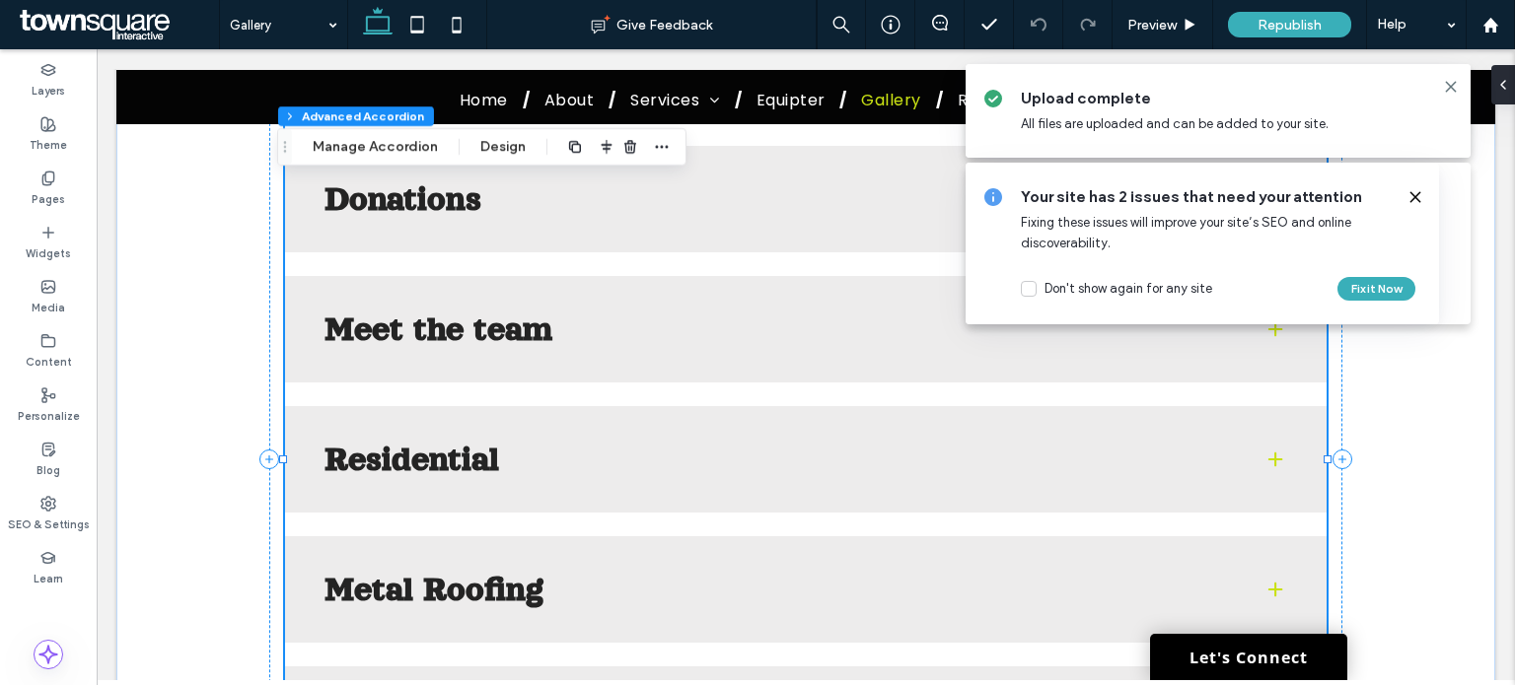
click at [1268, 460] on span at bounding box center [1275, 460] width 20 height 20
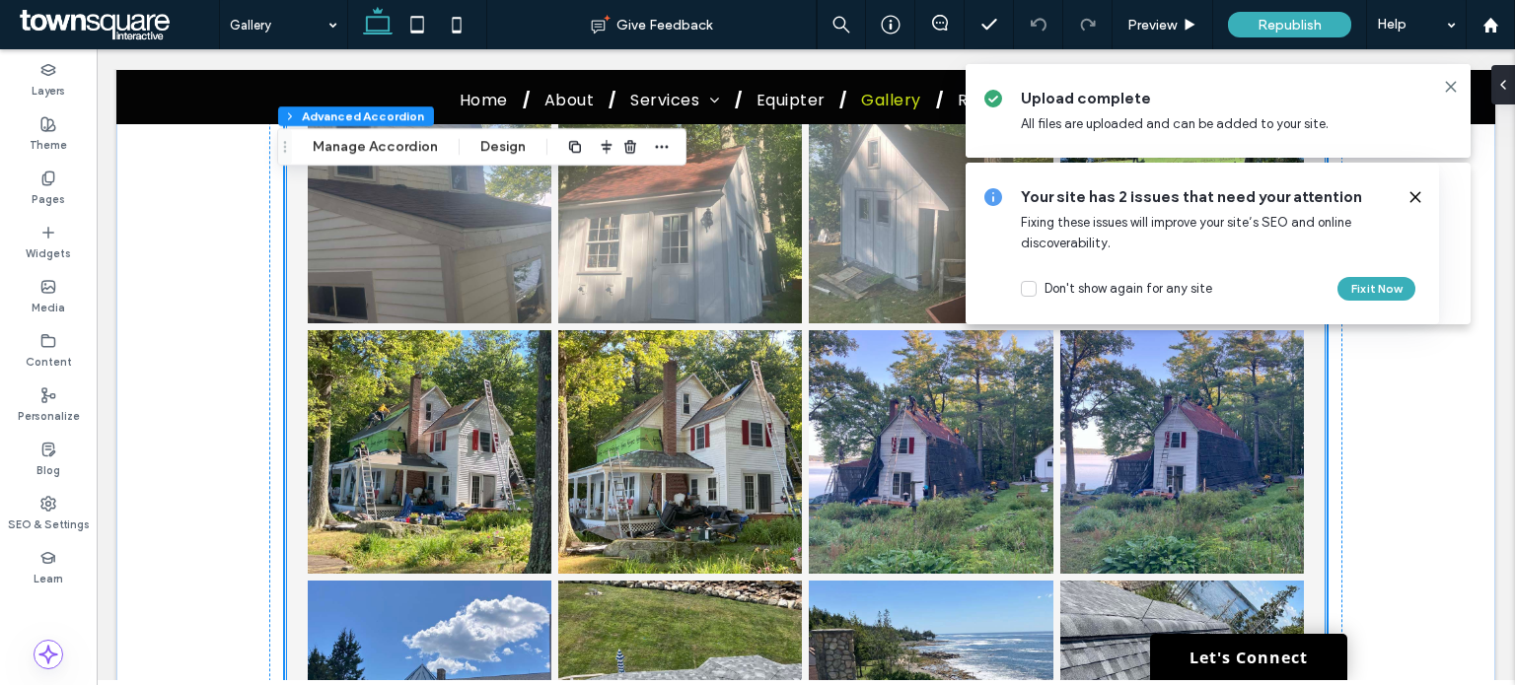
scroll to position [4597, 0]
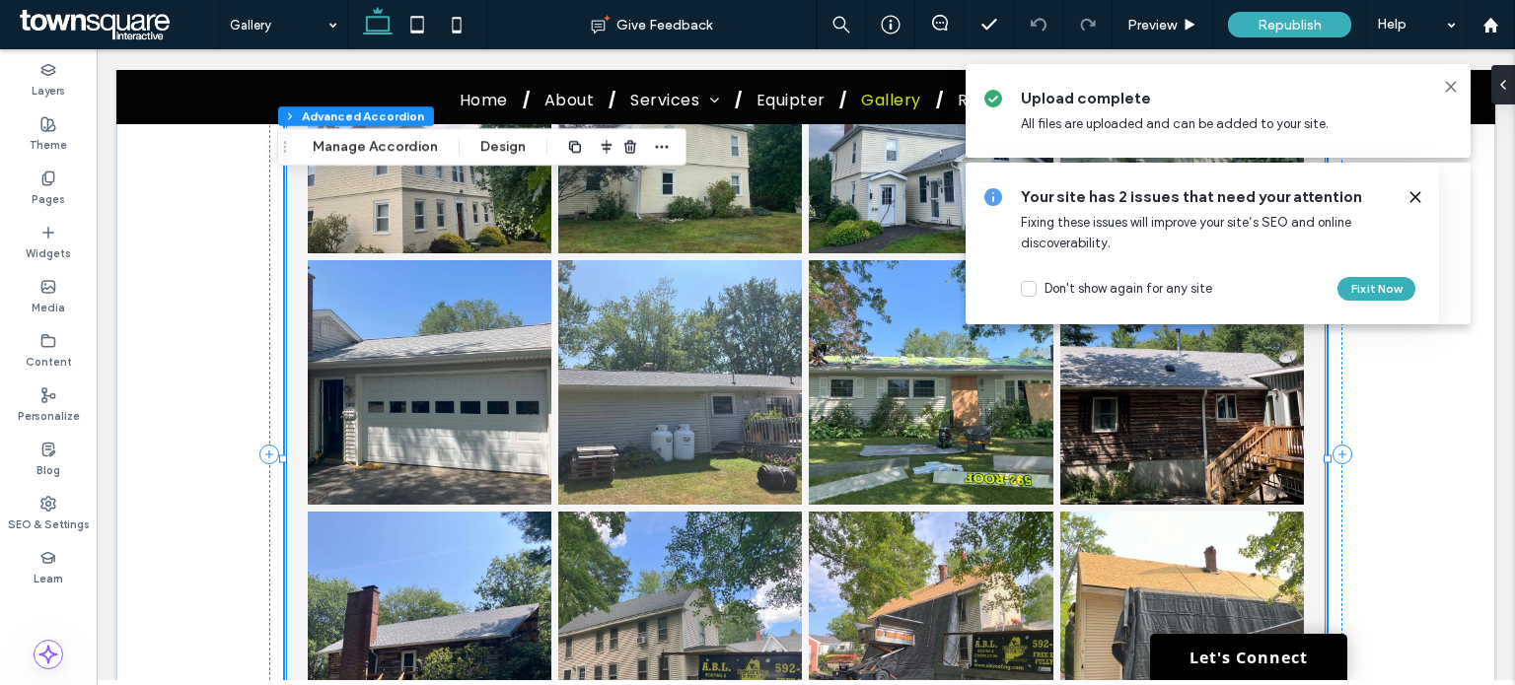
click at [409, 233] on link at bounding box center [430, 132] width 244 height 244
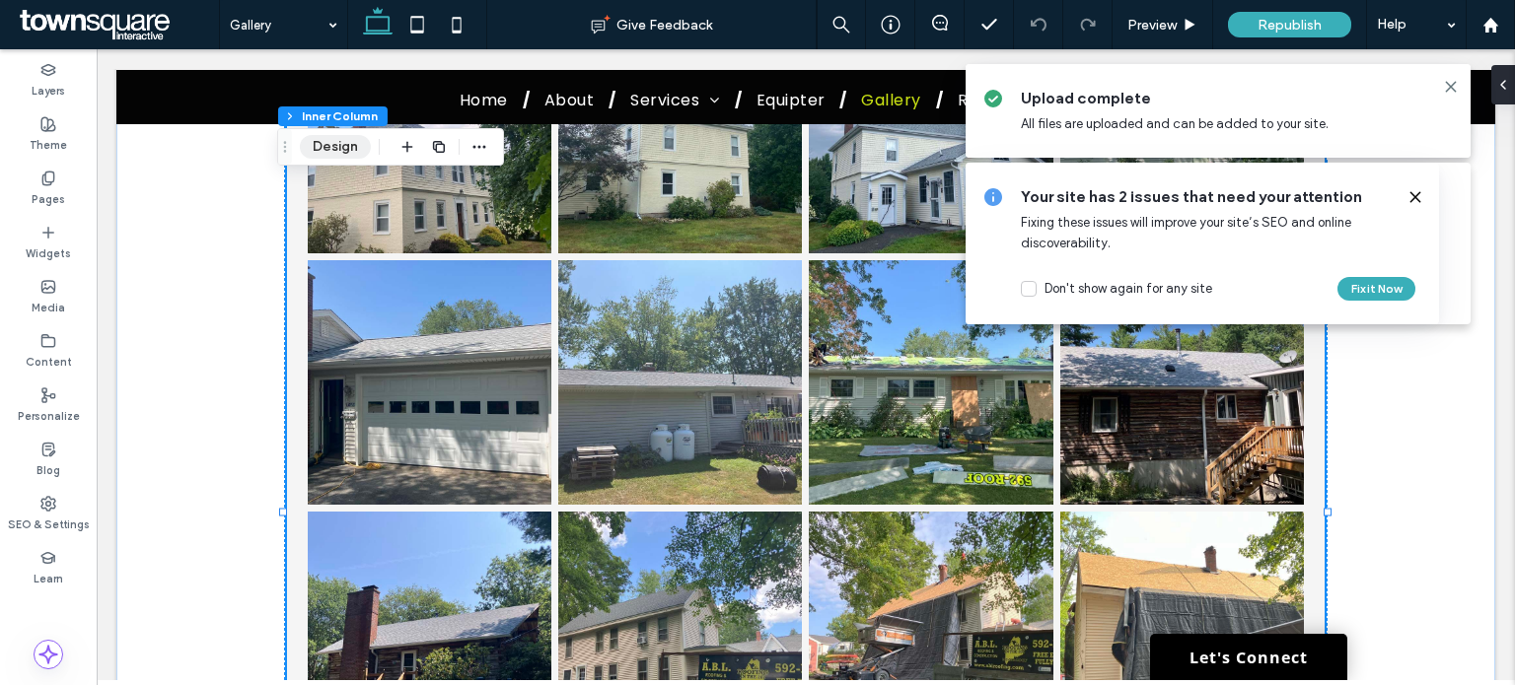
click at [313, 146] on button "Design" at bounding box center [335, 147] width 71 height 24
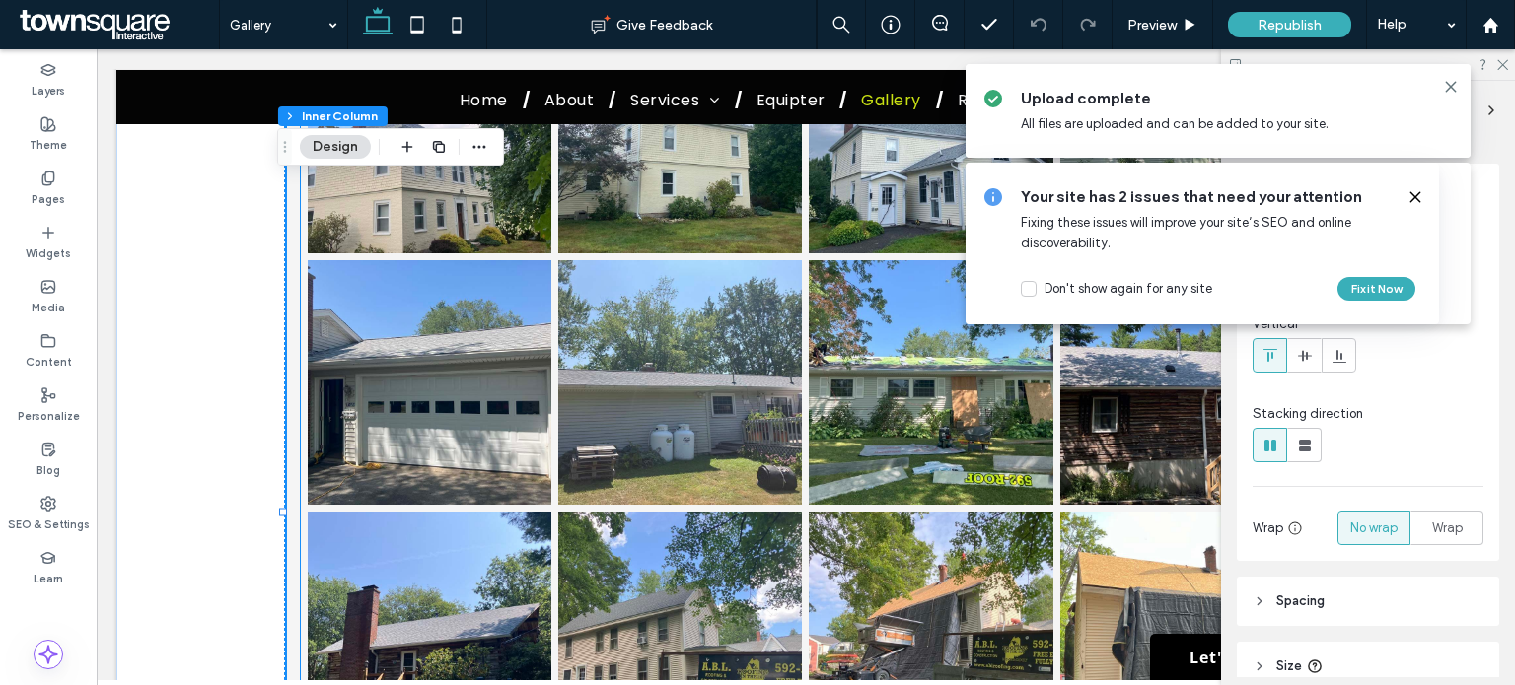
click at [505, 345] on link at bounding box center [430, 382] width 244 height 244
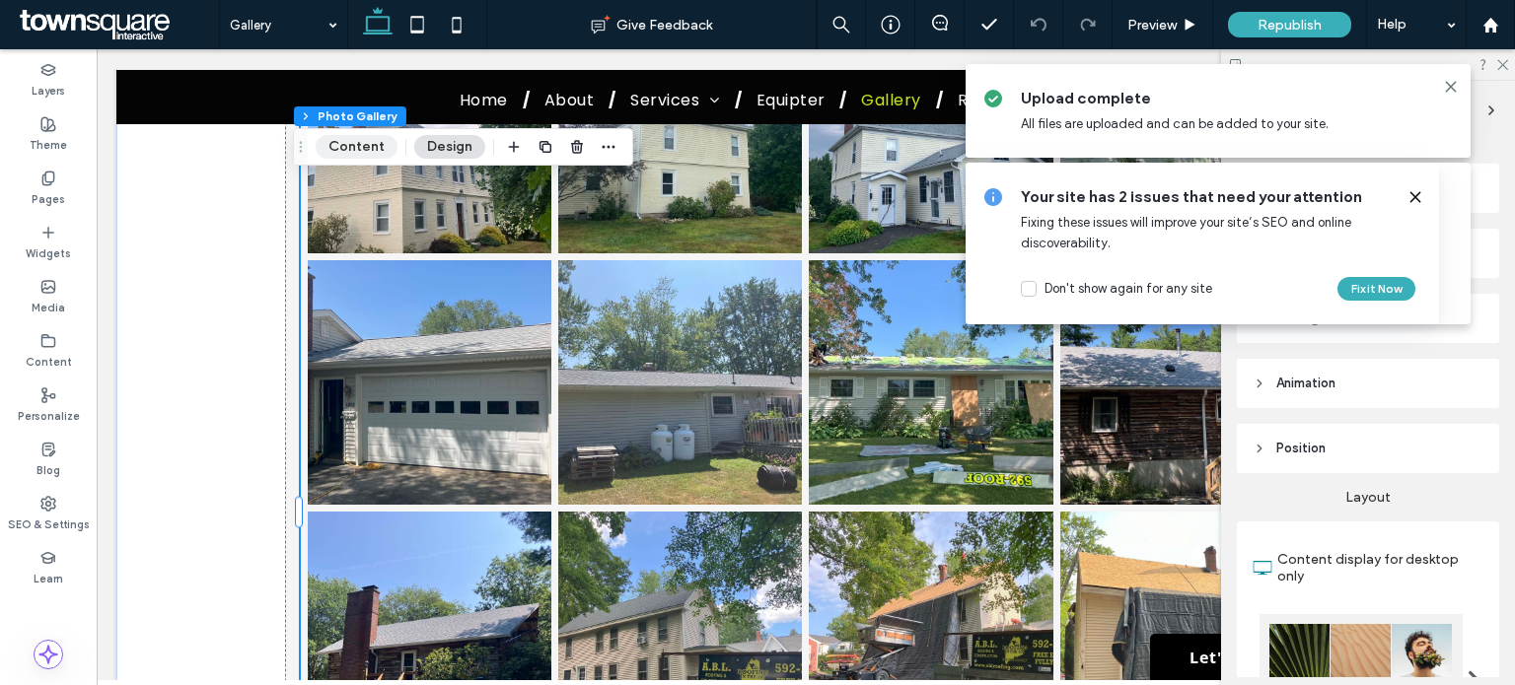
drag, startPoint x: 348, startPoint y: 141, endPoint x: 581, endPoint y: 245, distance: 254.7
click at [348, 141] on button "Content" at bounding box center [357, 147] width 82 height 24
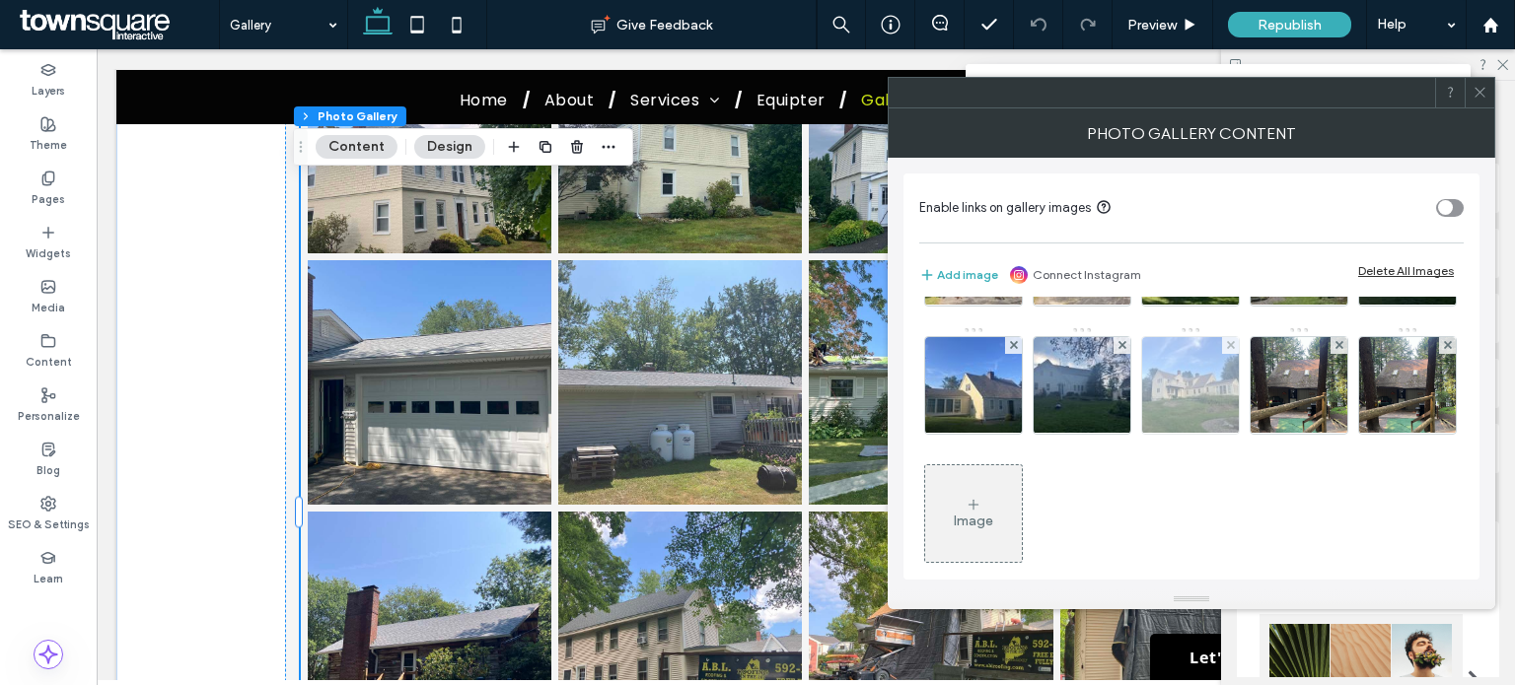
scroll to position [3838, 0]
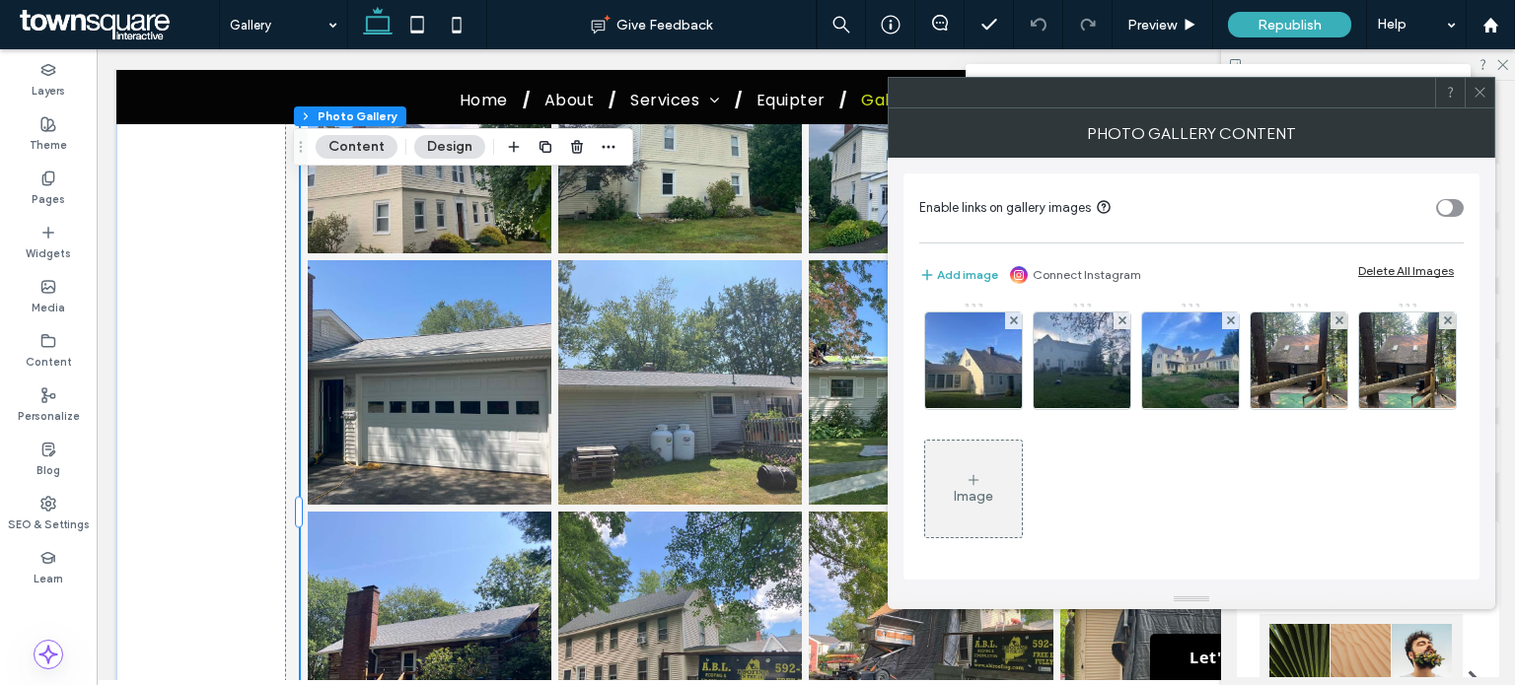
click at [1022, 485] on div "Image" at bounding box center [973, 489] width 97 height 93
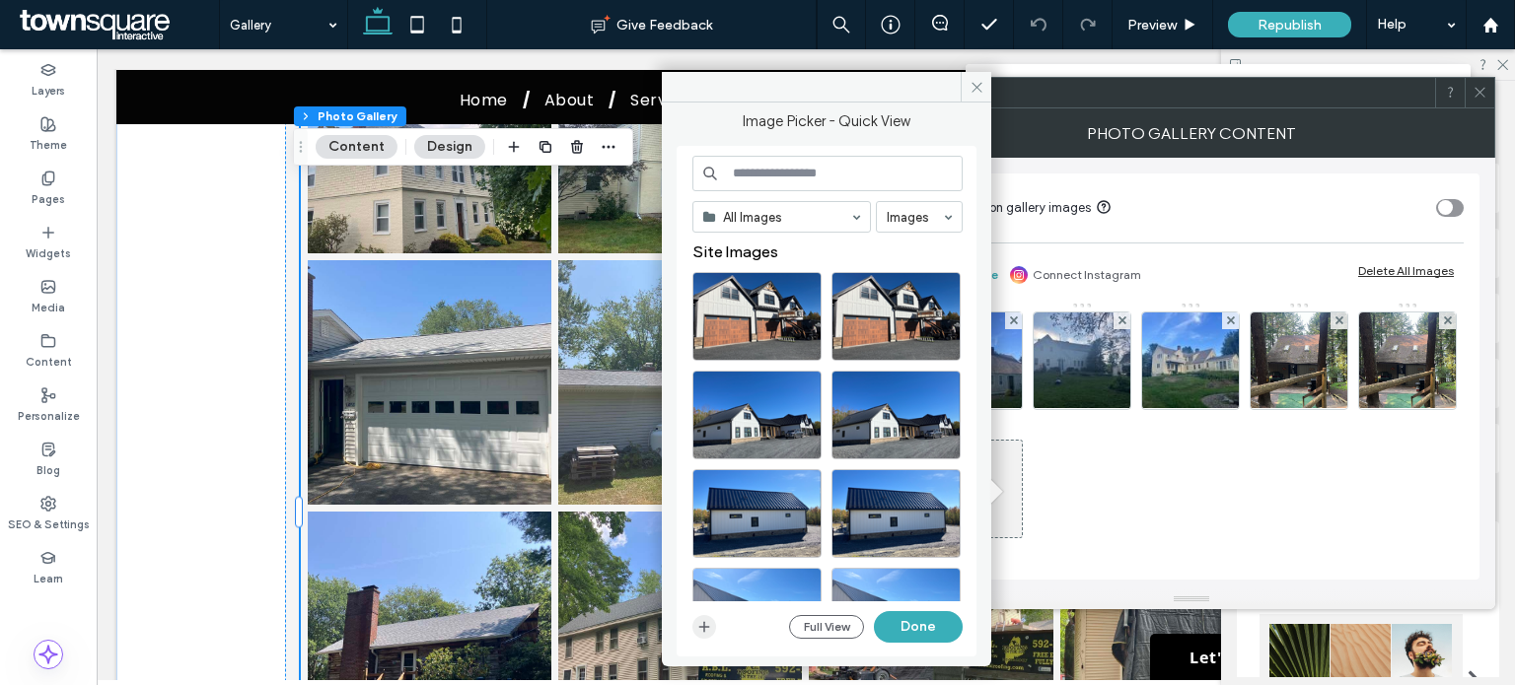
click at [701, 633] on icon "button" at bounding box center [704, 627] width 16 height 16
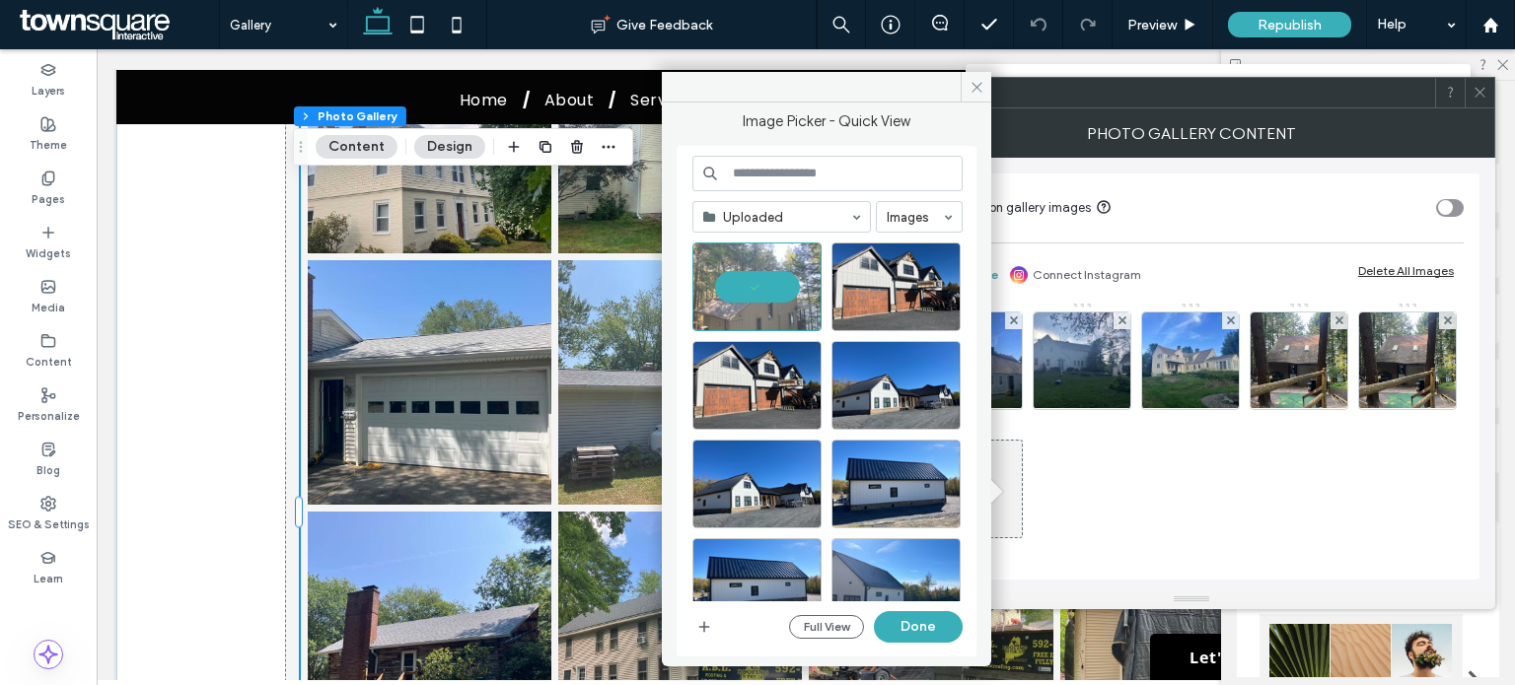
drag, startPoint x: 905, startPoint y: 610, endPoint x: 821, endPoint y: 561, distance: 97.2
click at [905, 611] on button "Done" at bounding box center [918, 627] width 89 height 32
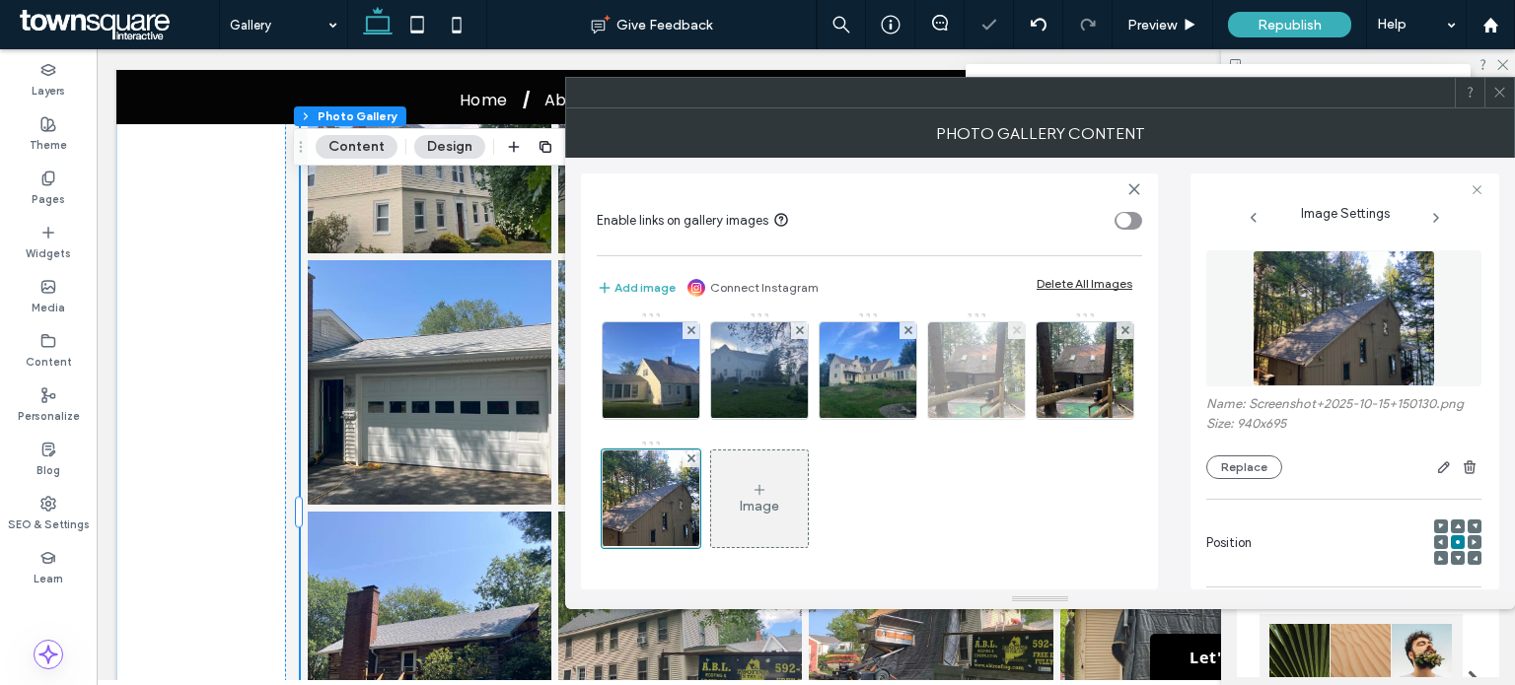
click at [1015, 338] on span at bounding box center [1017, 330] width 8 height 17
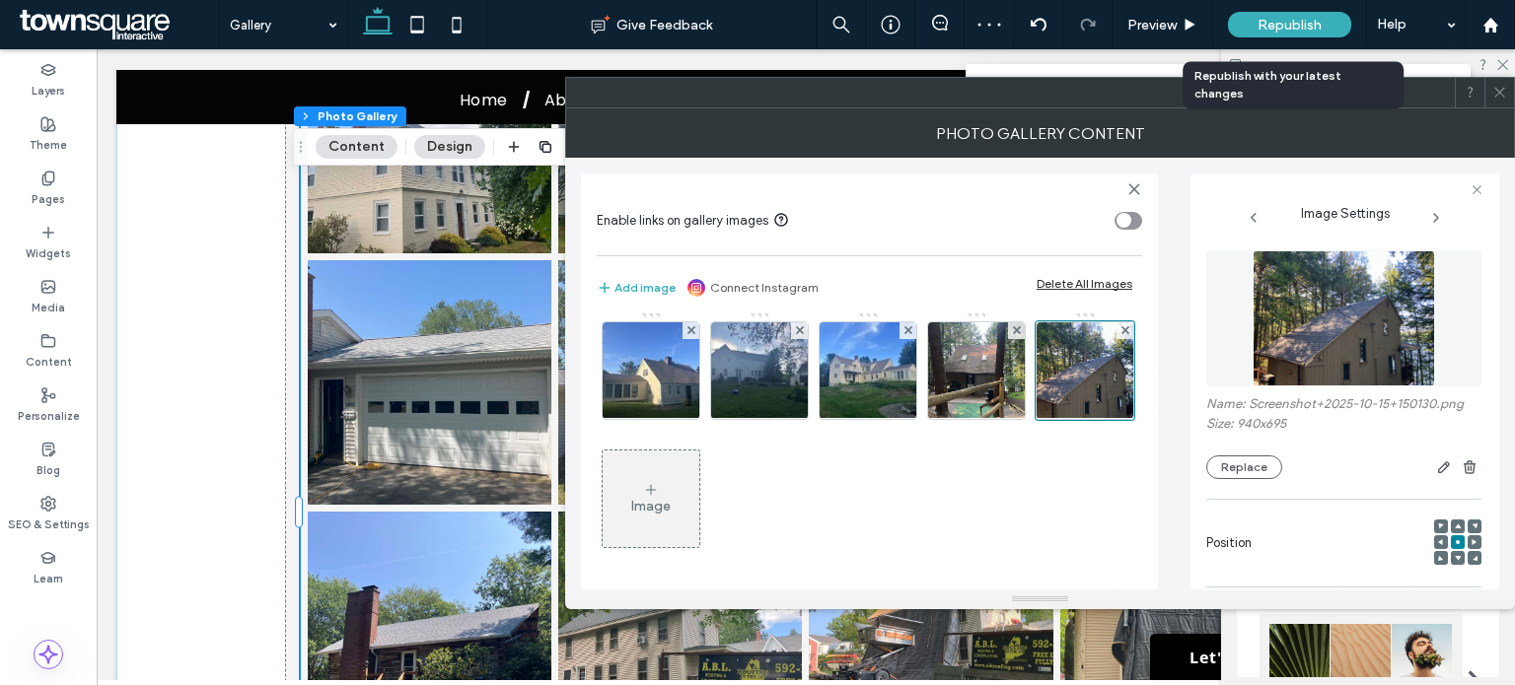
click at [1268, 26] on span "Republish" at bounding box center [1289, 25] width 64 height 17
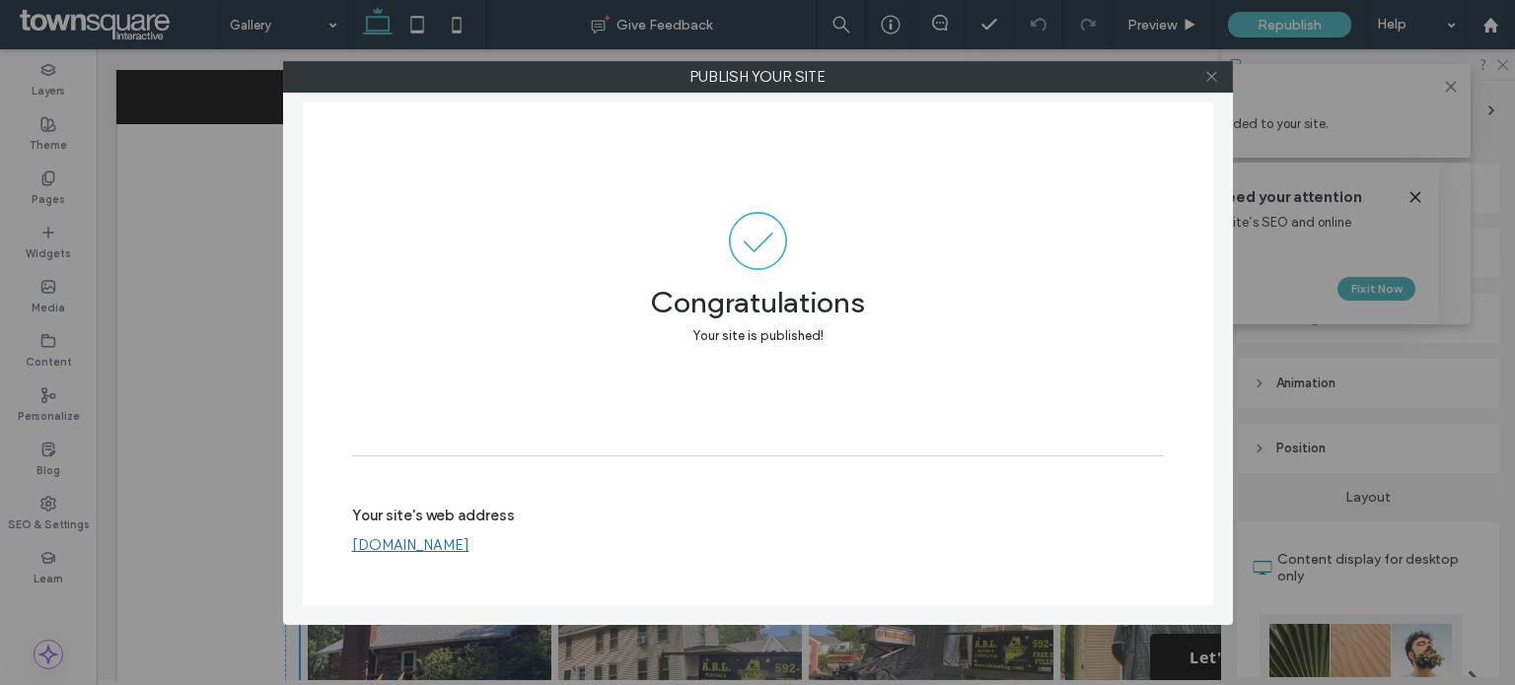
click at [1212, 74] on icon at bounding box center [1211, 76] width 15 height 15
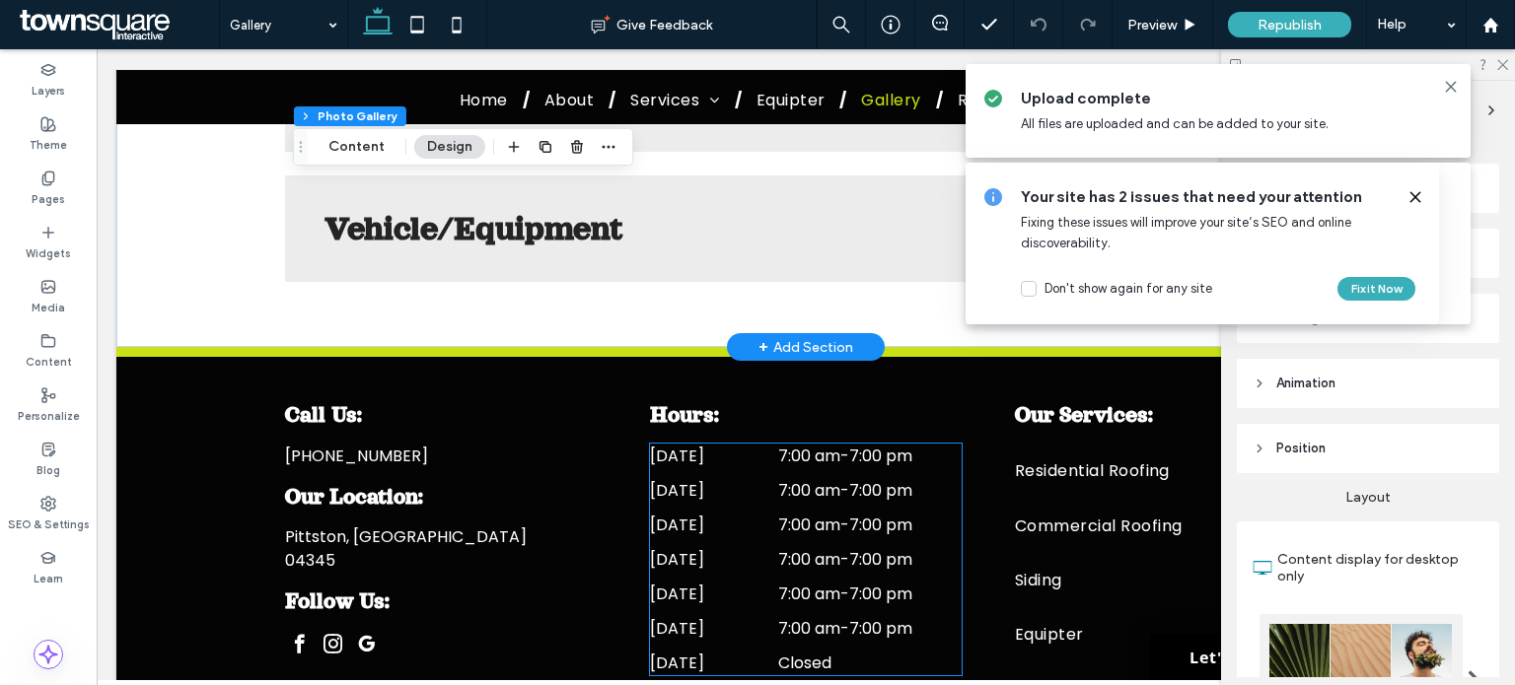
scroll to position [8837, 0]
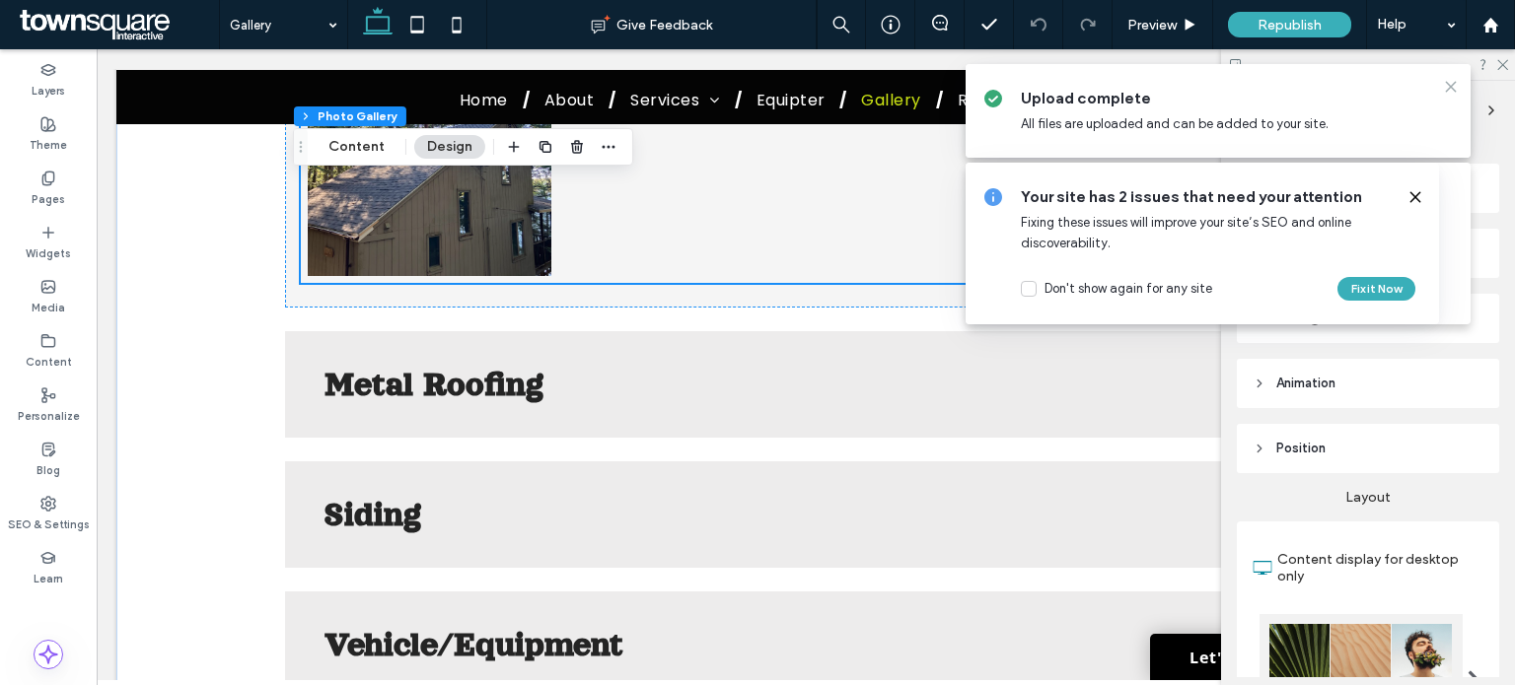
click at [1450, 83] on icon at bounding box center [1451, 87] width 16 height 16
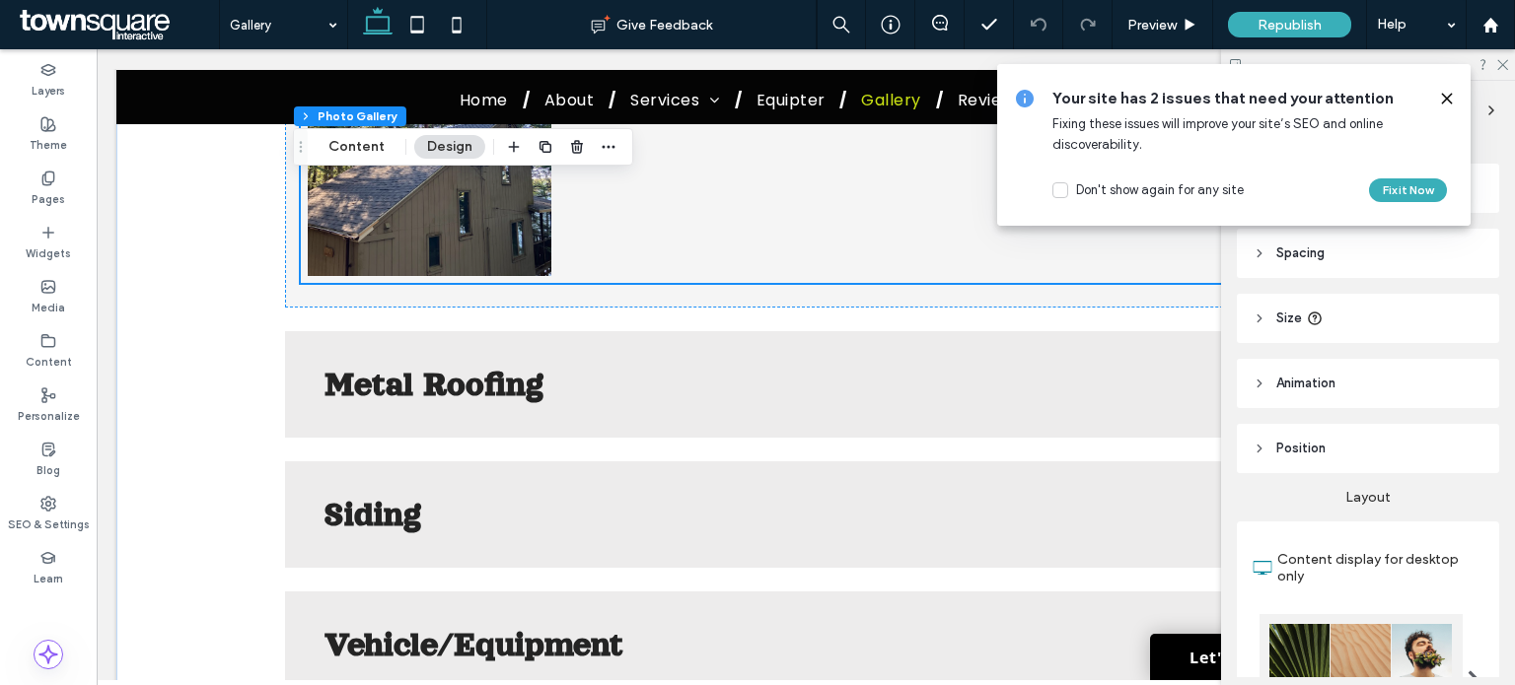
click at [1448, 99] on icon at bounding box center [1447, 99] width 16 height 16
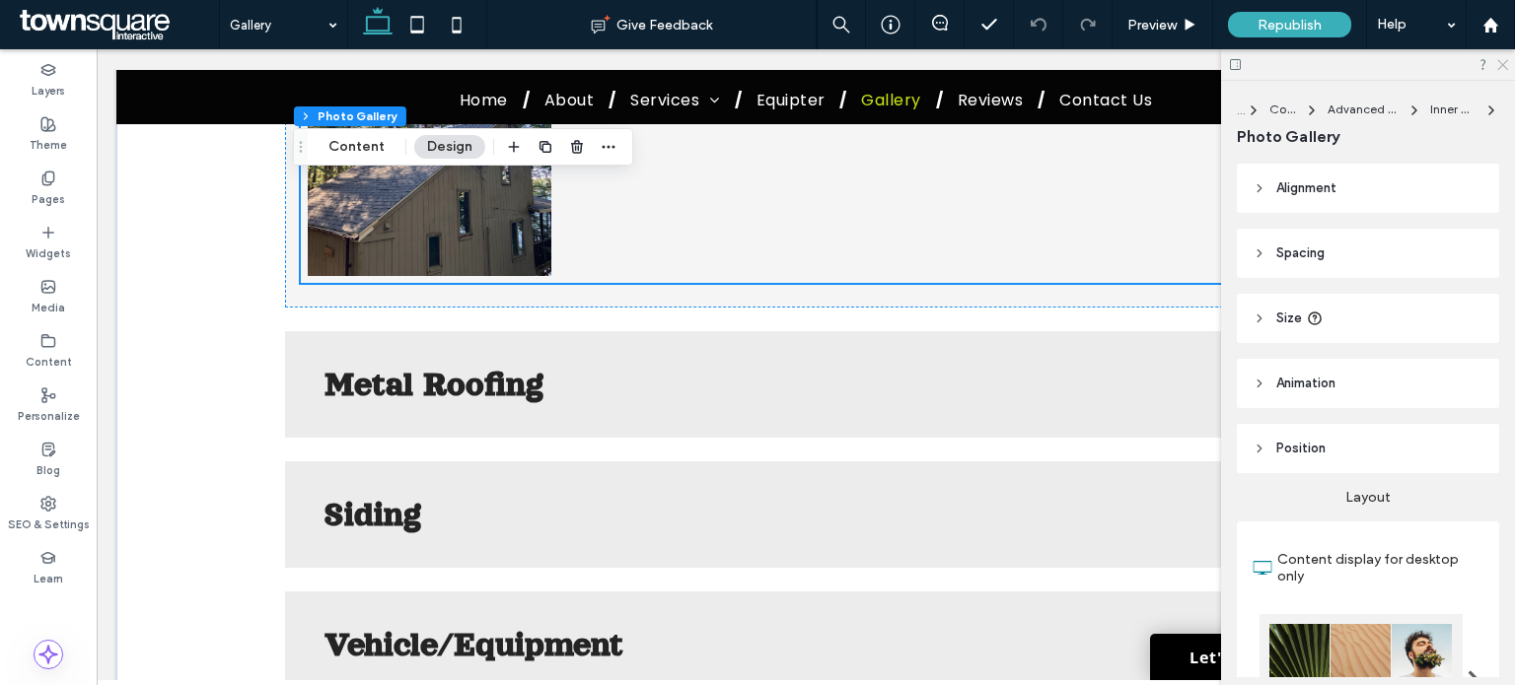
click at [1503, 63] on icon at bounding box center [1501, 63] width 13 height 13
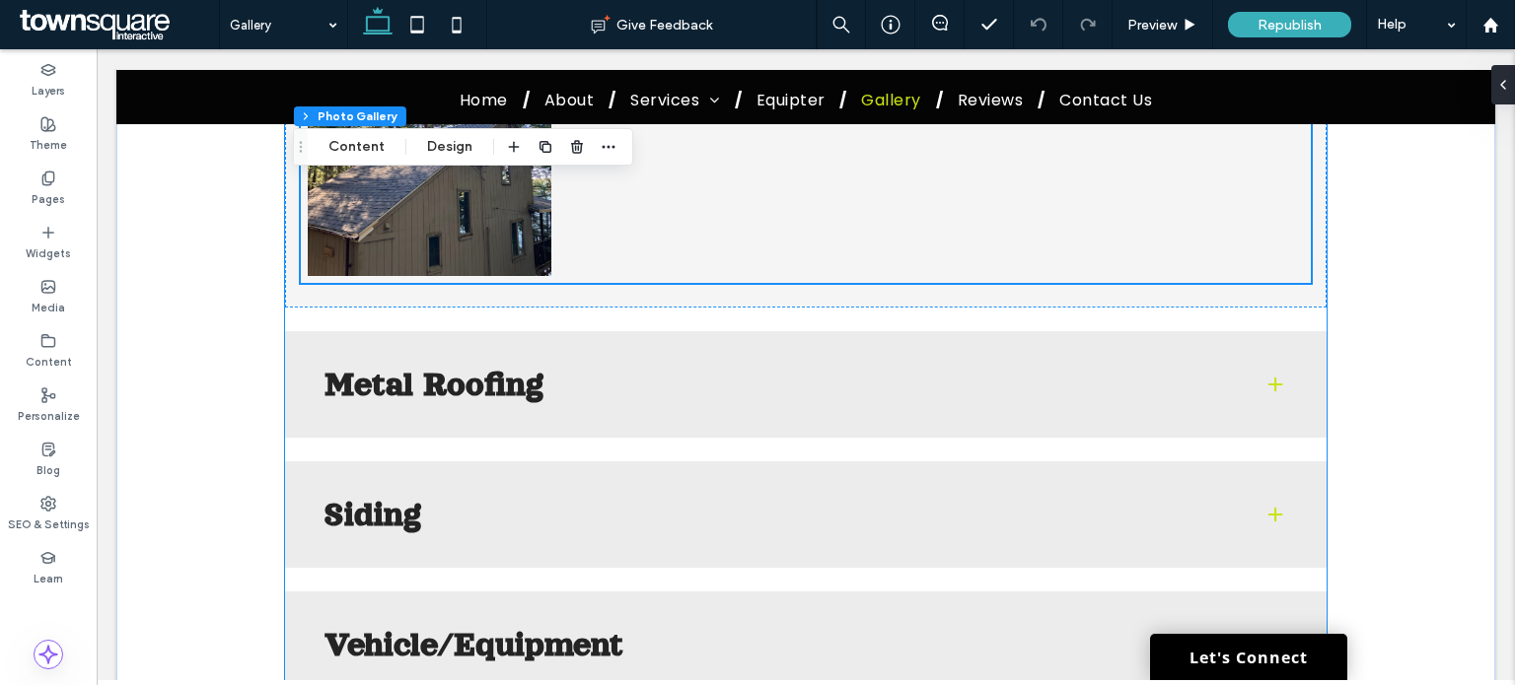
click at [1272, 394] on span at bounding box center [1275, 385] width 20 height 20
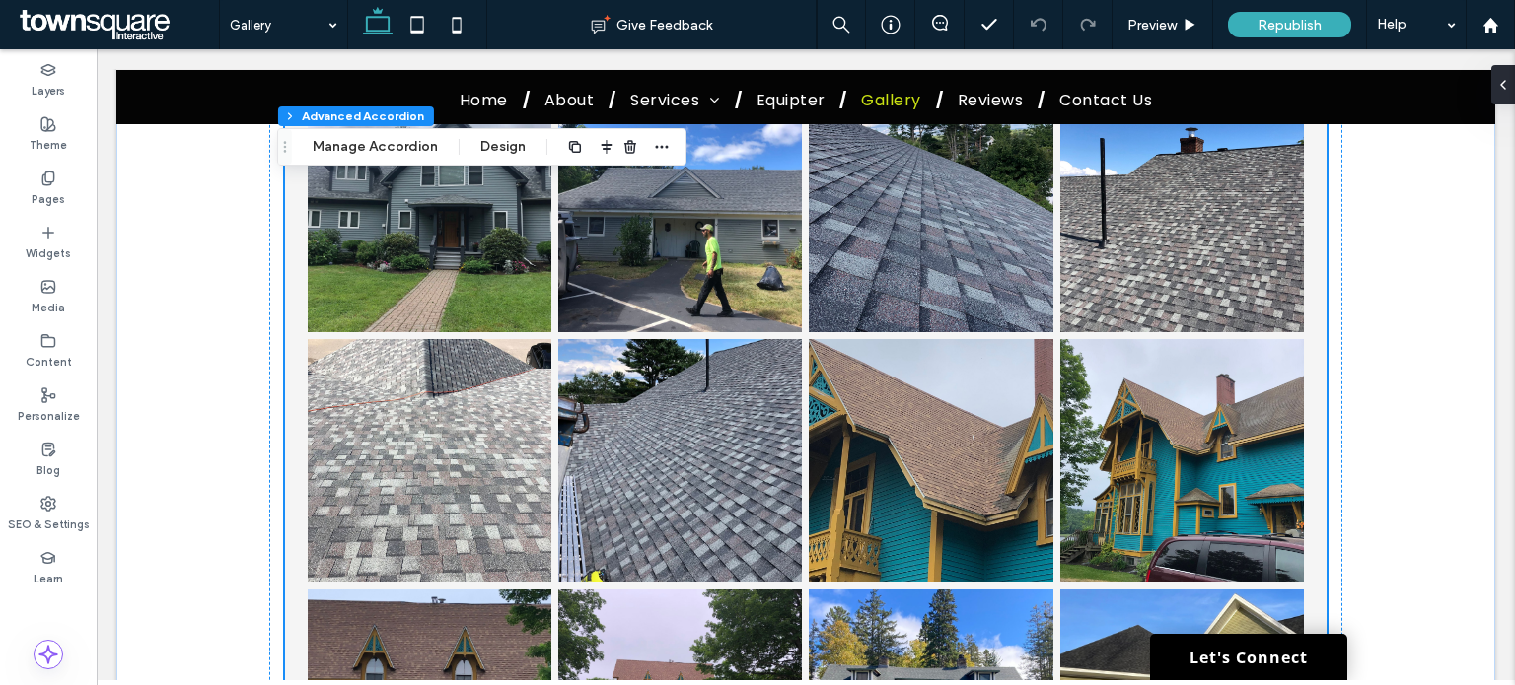
type input "**"
type input "****"
type input "*"
type input "**"
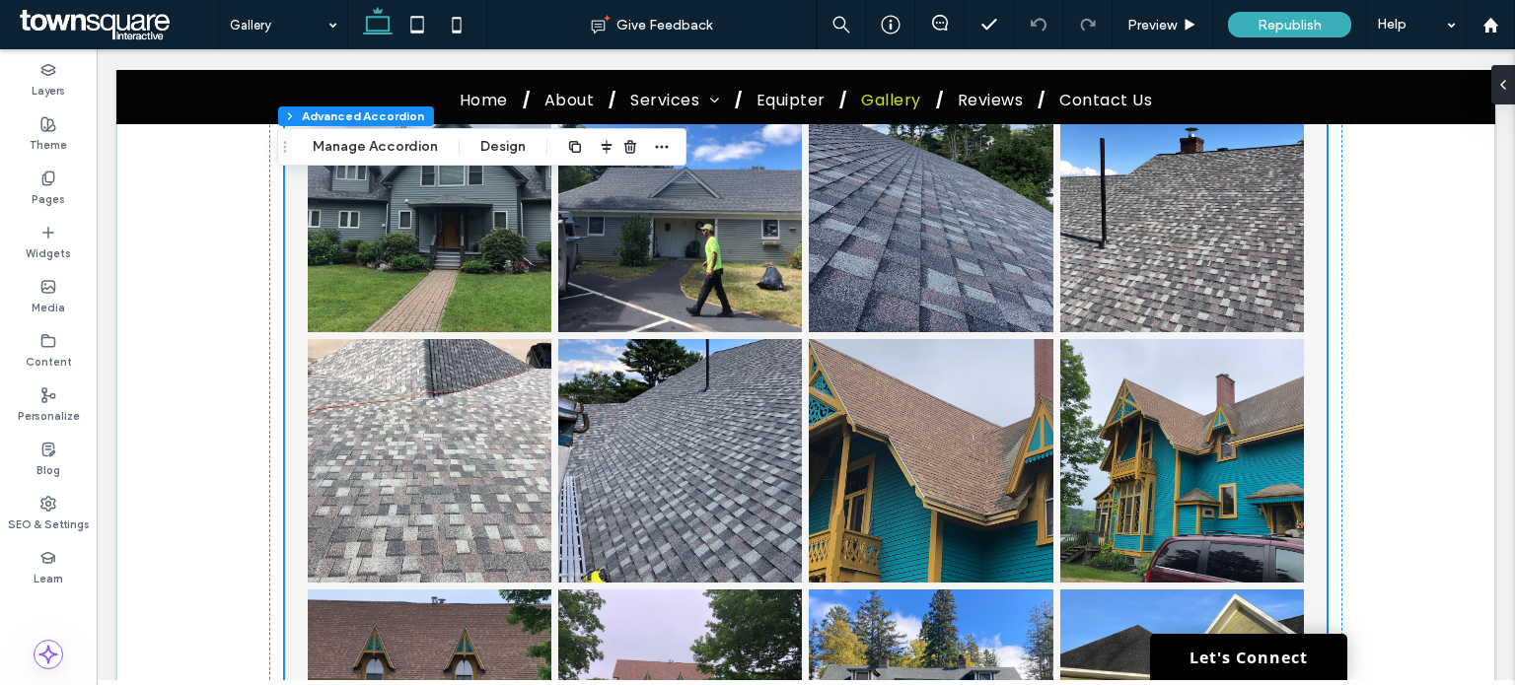
type input "****"
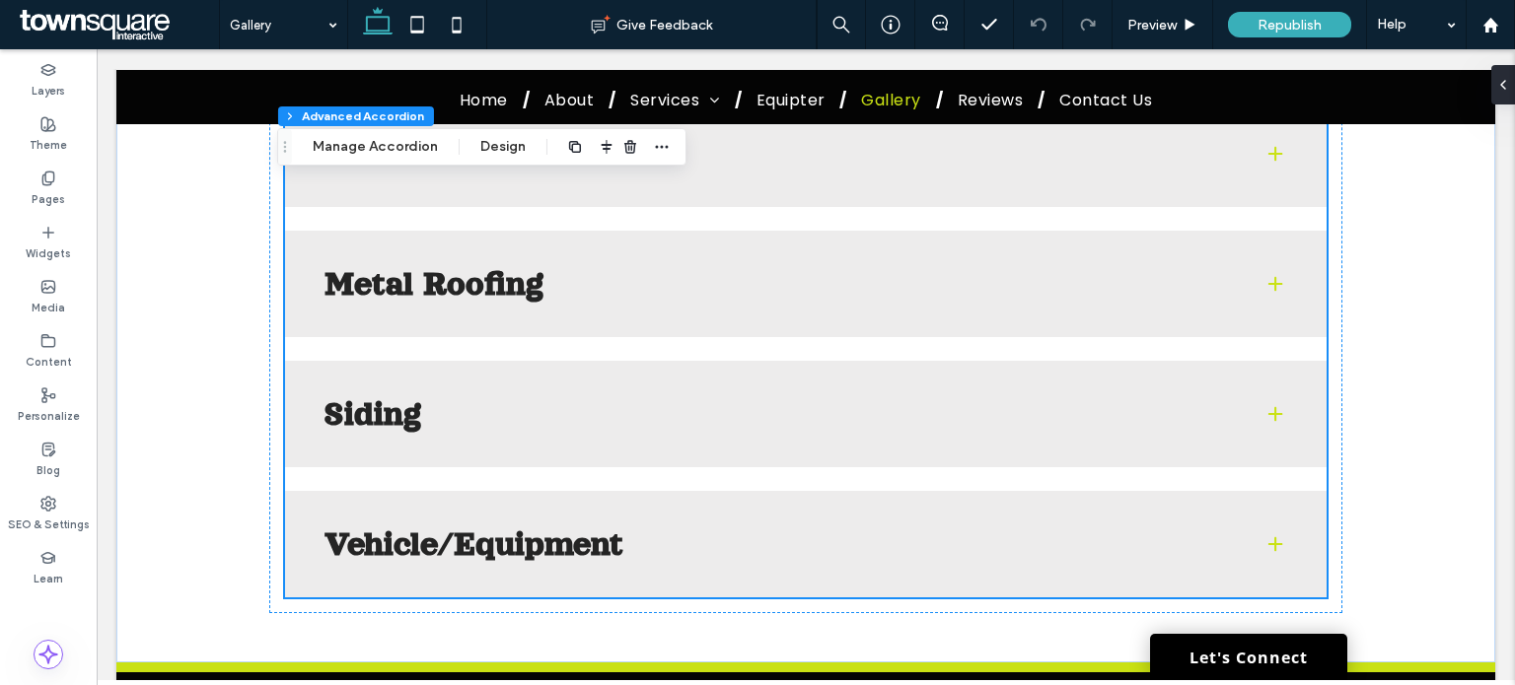
scroll to position [3722, 0]
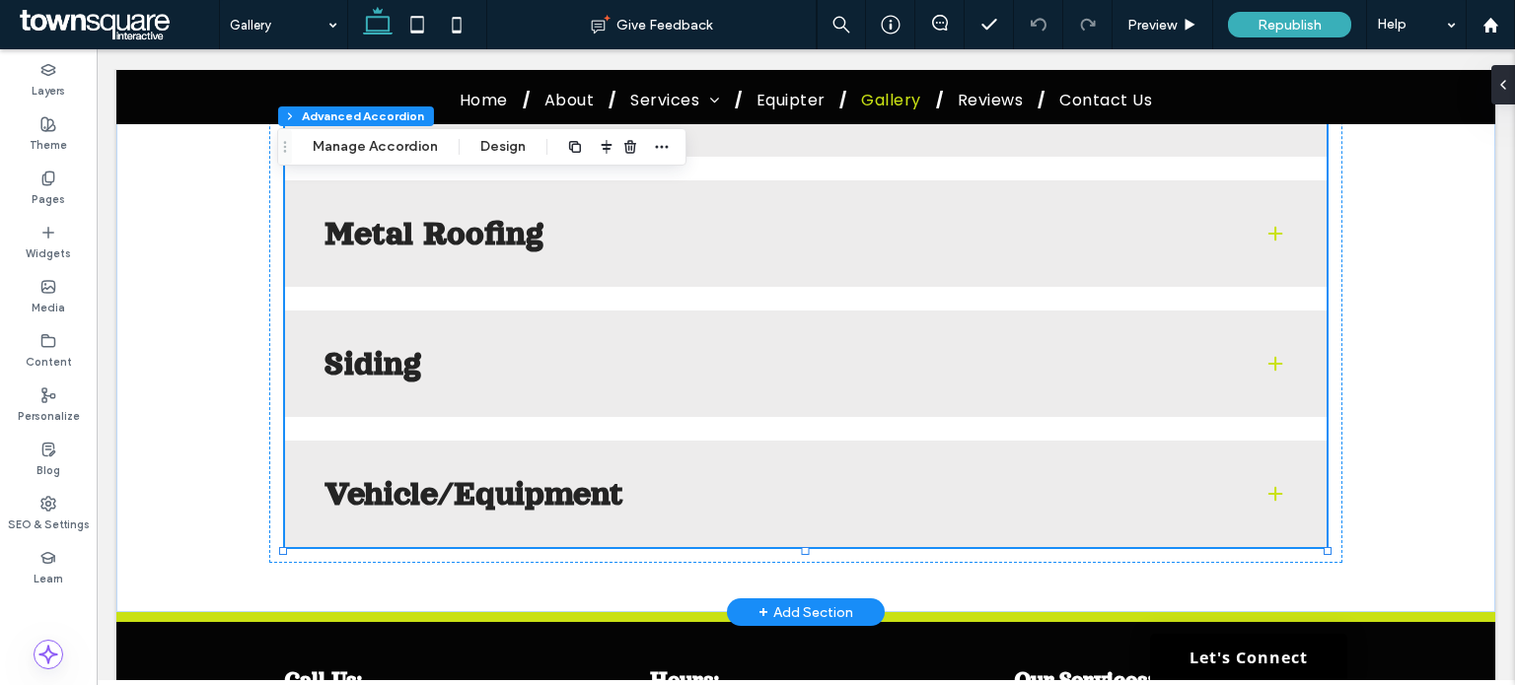
click at [1269, 242] on span at bounding box center [1275, 234] width 20 height 20
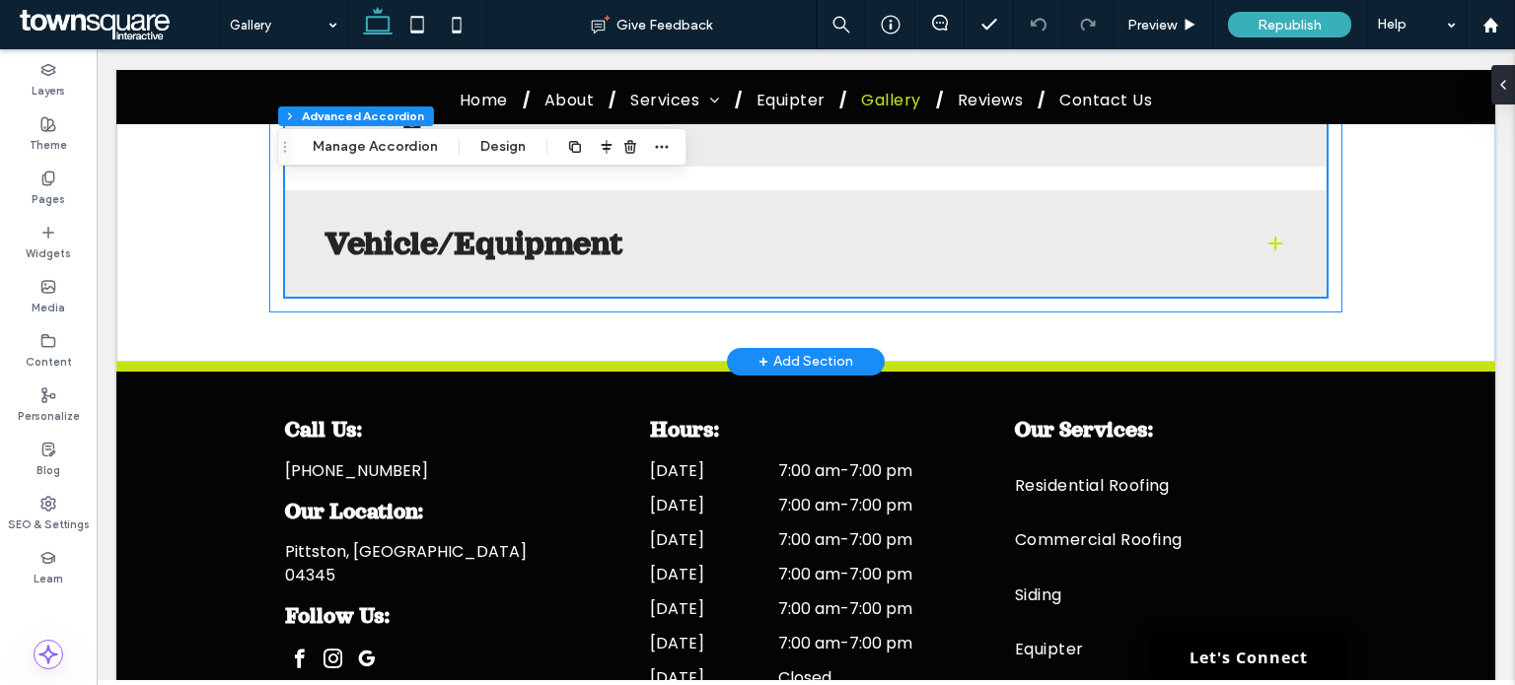
scroll to position [5694, 0]
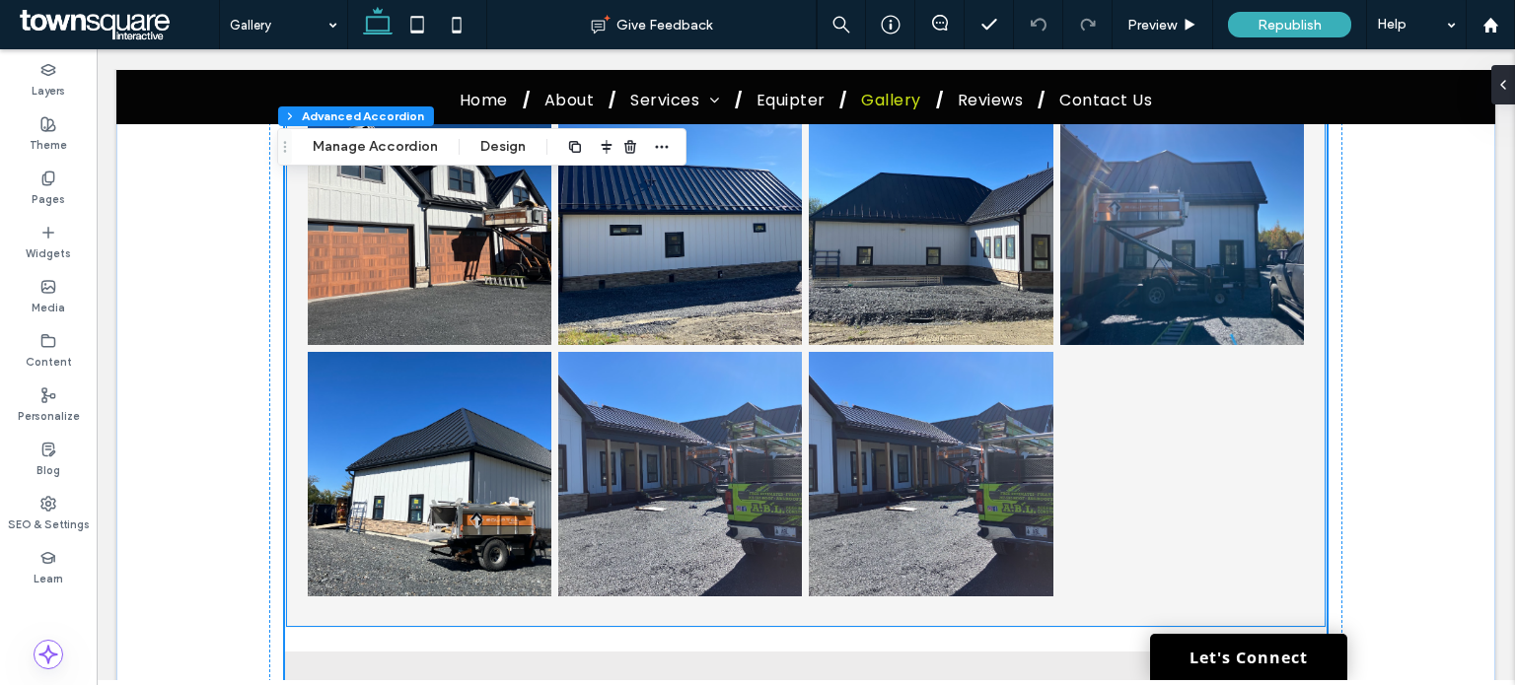
click at [757, 321] on link at bounding box center [680, 224] width 244 height 244
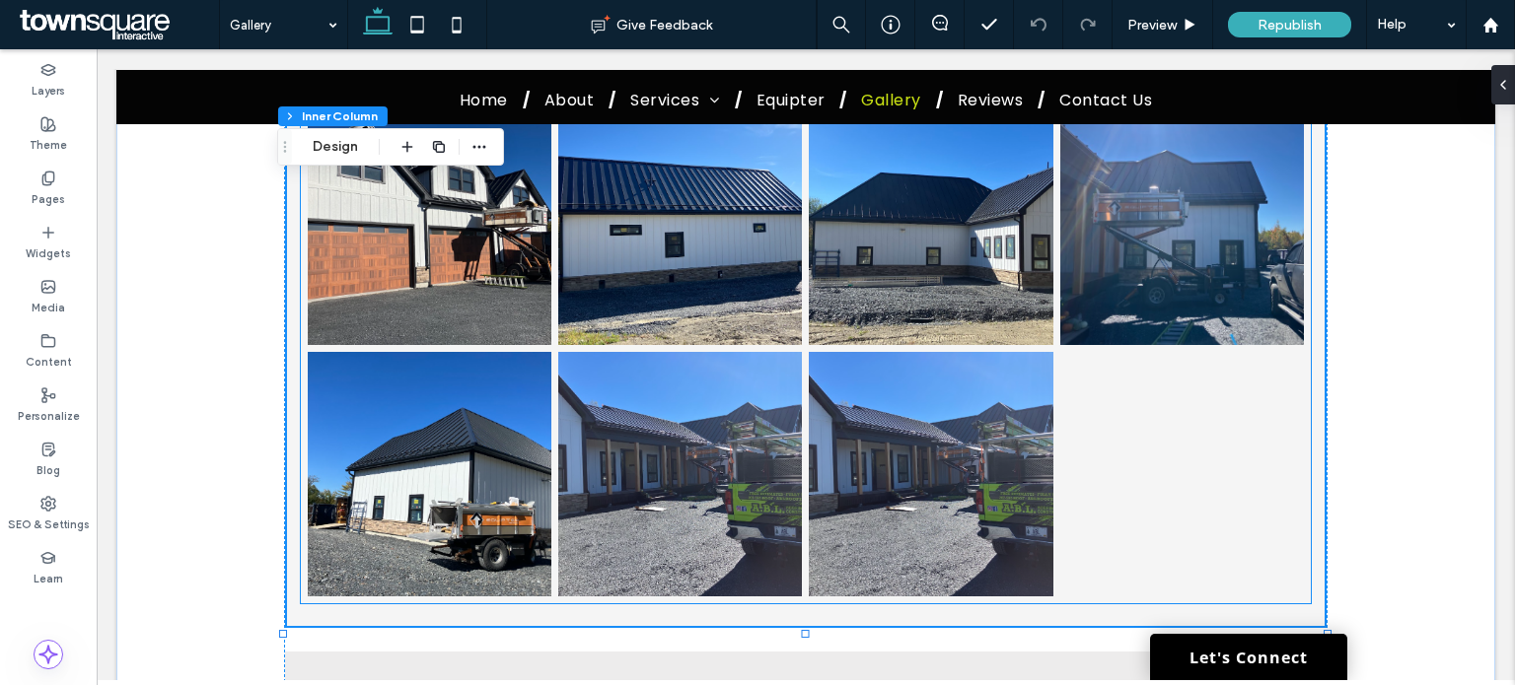
click at [352, 220] on link at bounding box center [430, 224] width 244 height 244
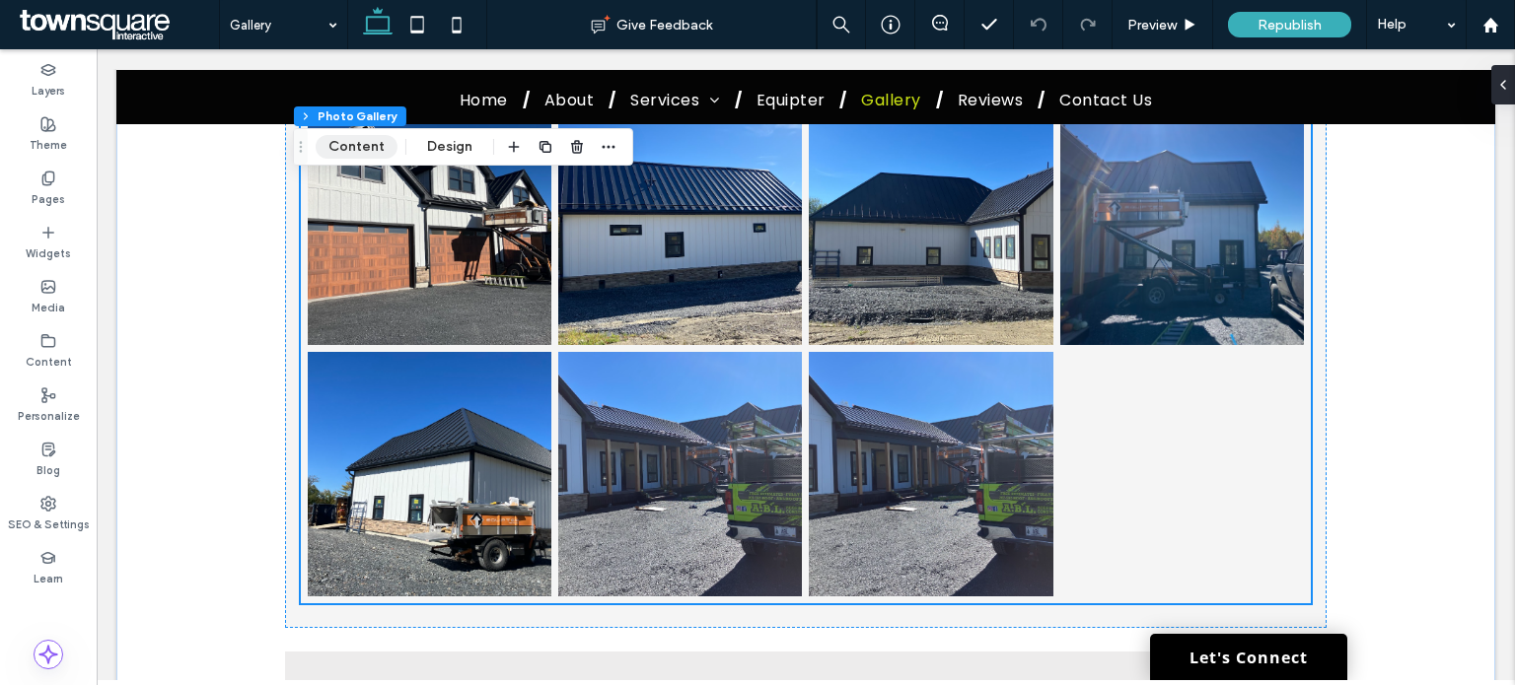
click at [335, 152] on button "Content" at bounding box center [357, 147] width 82 height 24
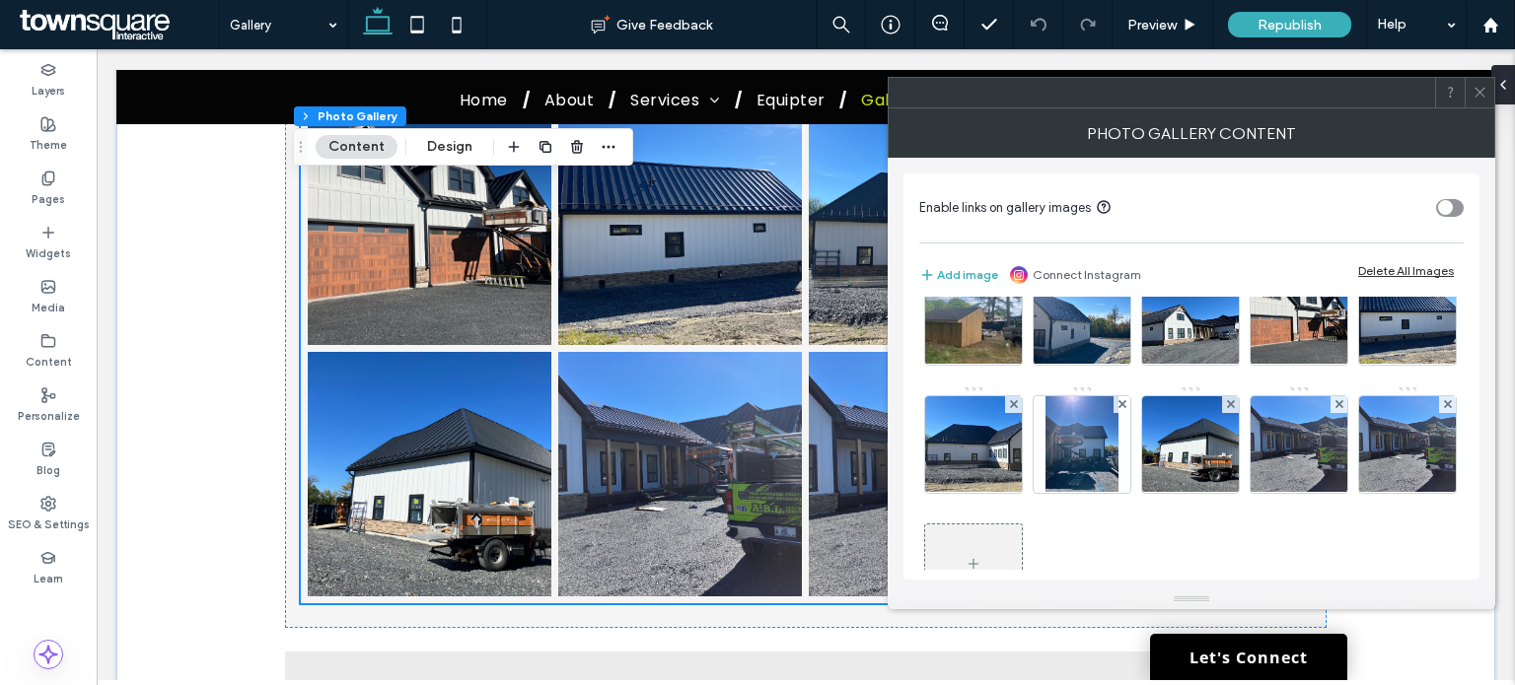
scroll to position [898, 0]
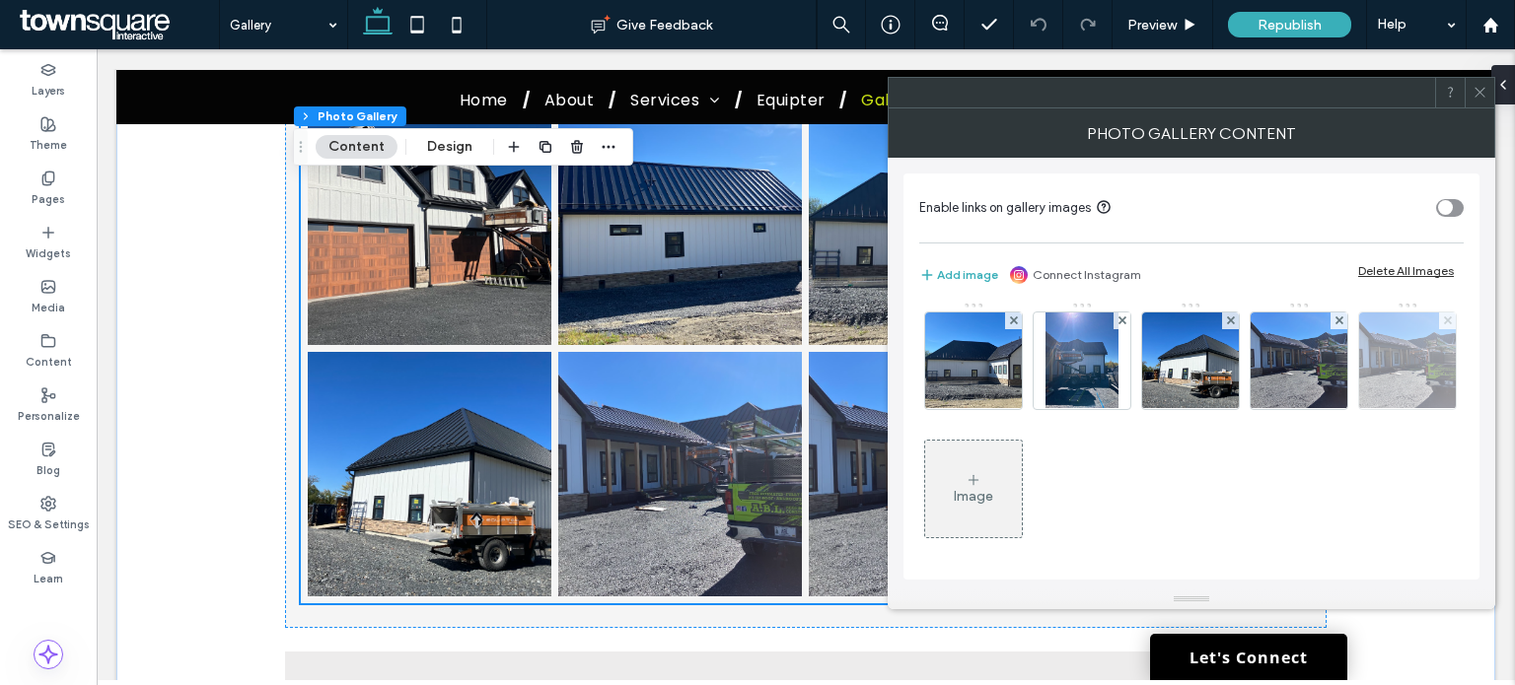
click at [1444, 329] on span at bounding box center [1448, 321] width 8 height 17
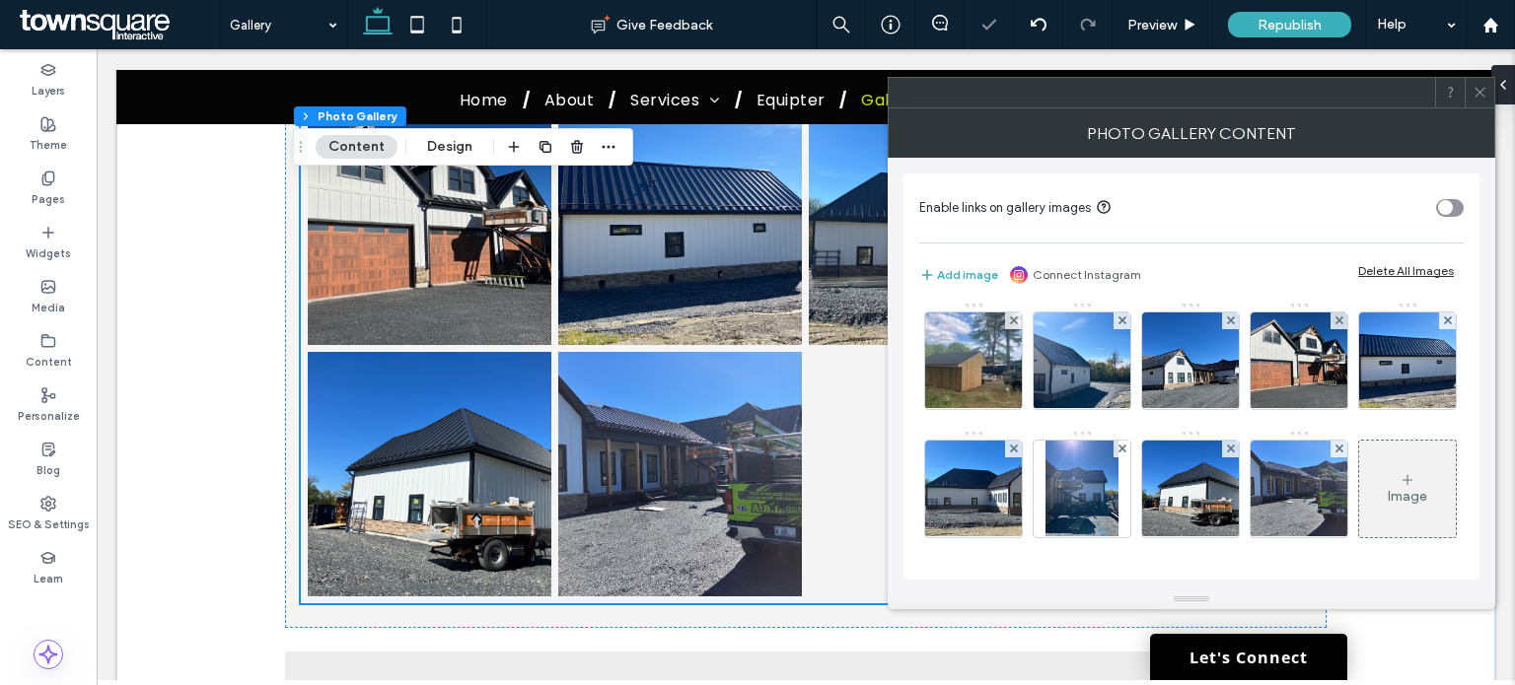
click at [1359, 473] on div "Image" at bounding box center [1407, 489] width 97 height 93
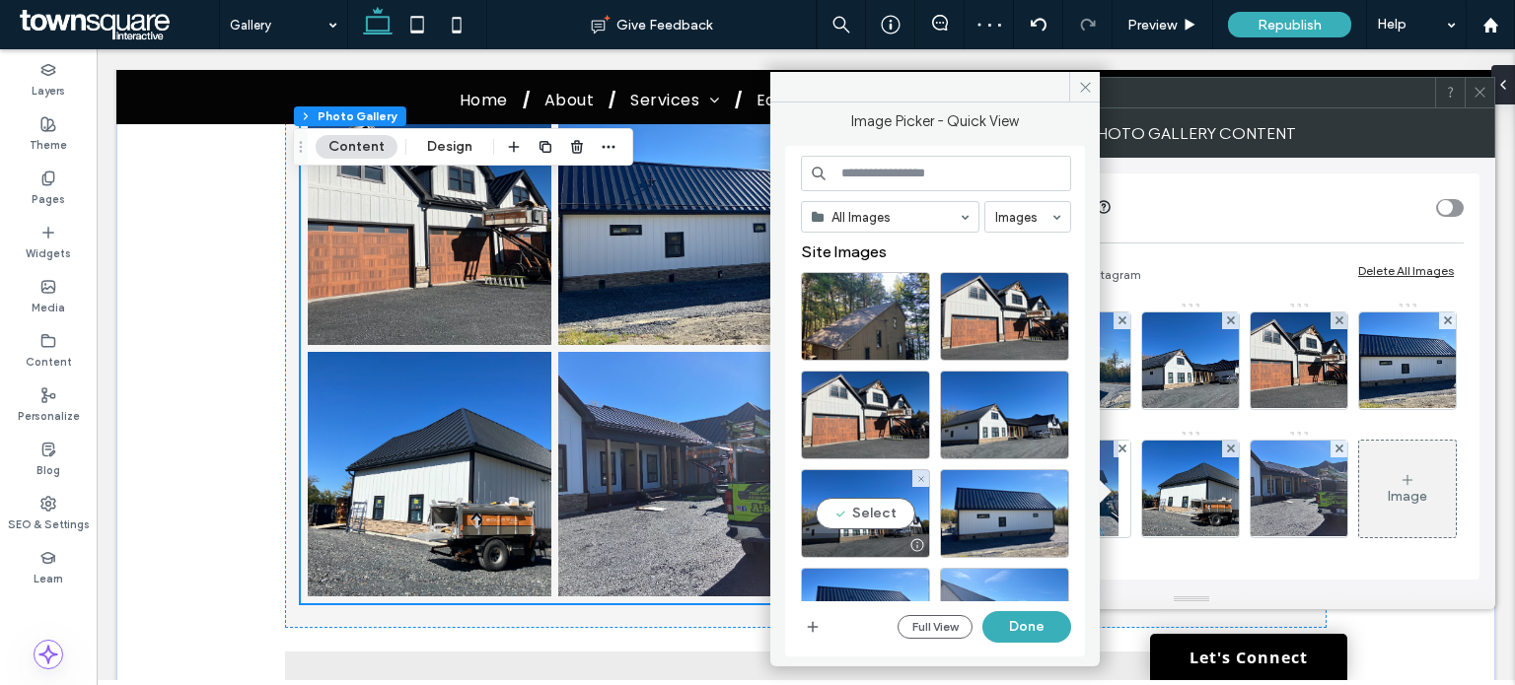
scroll to position [197, 0]
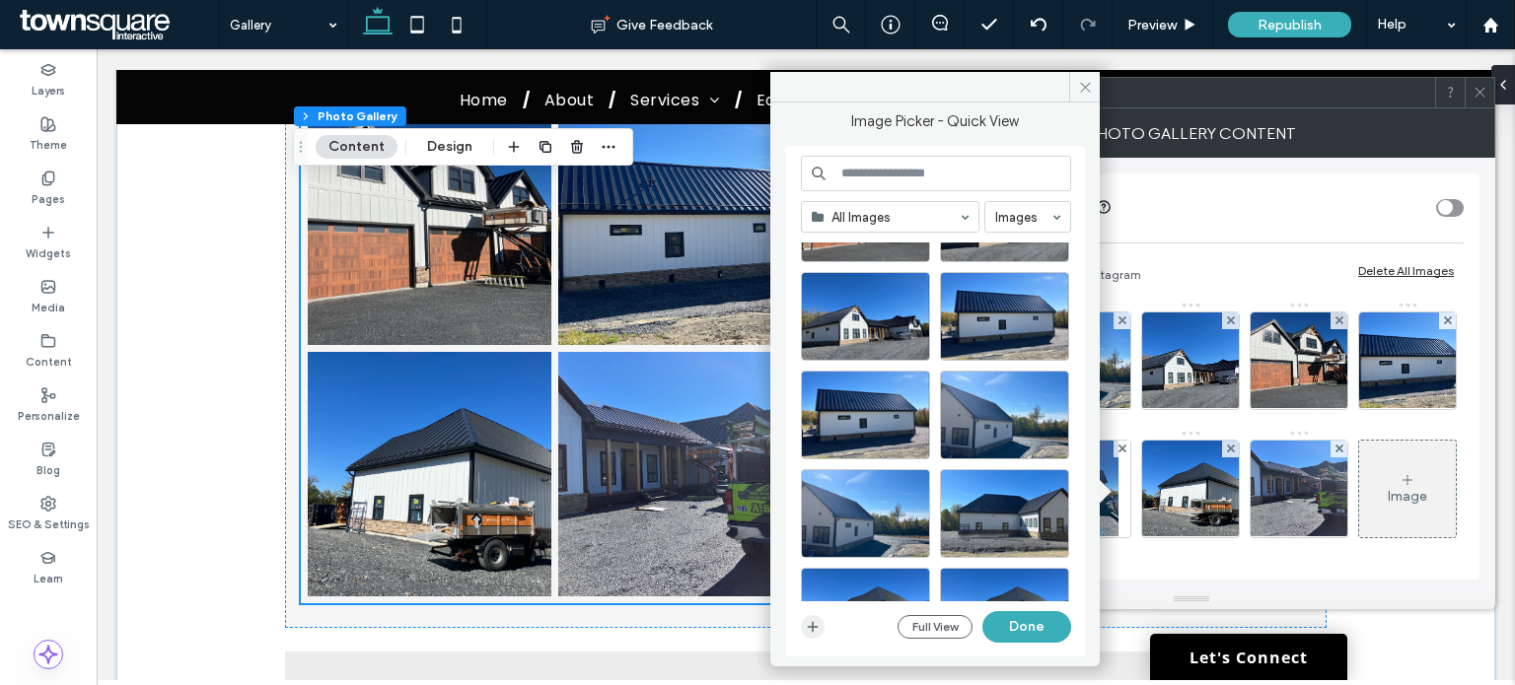
click at [811, 630] on icon "button" at bounding box center [813, 627] width 16 height 16
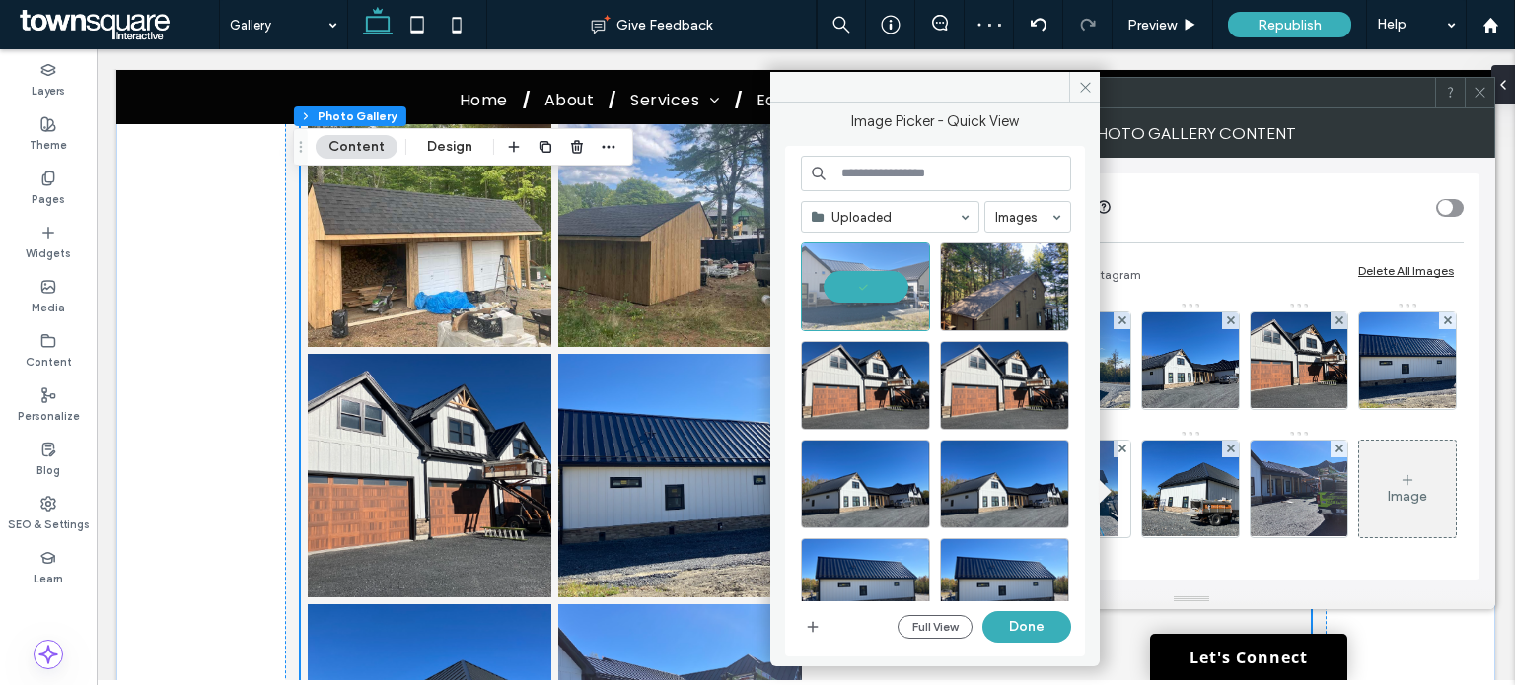
scroll to position [5399, 0]
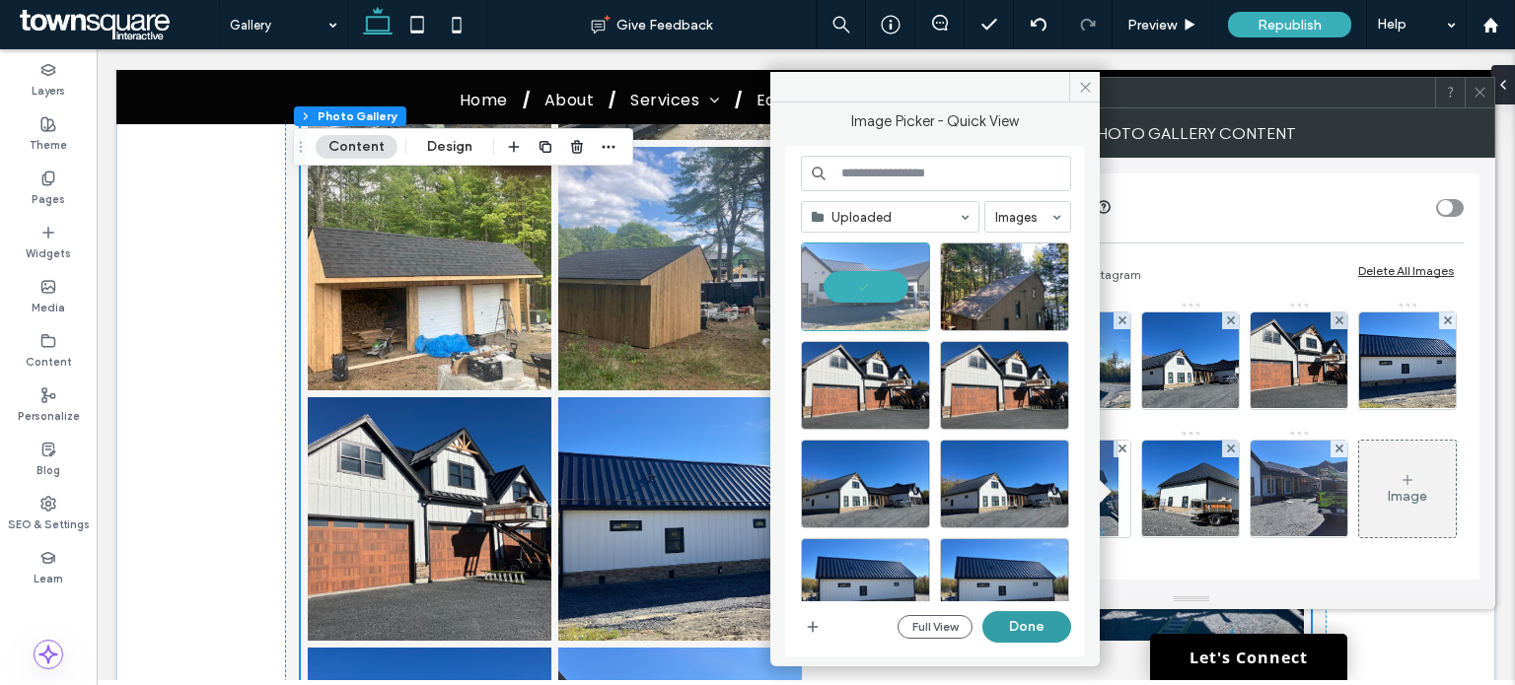
drag, startPoint x: 1016, startPoint y: 617, endPoint x: 924, endPoint y: 565, distance: 105.5
click at [1016, 617] on button "Done" at bounding box center [1026, 627] width 89 height 32
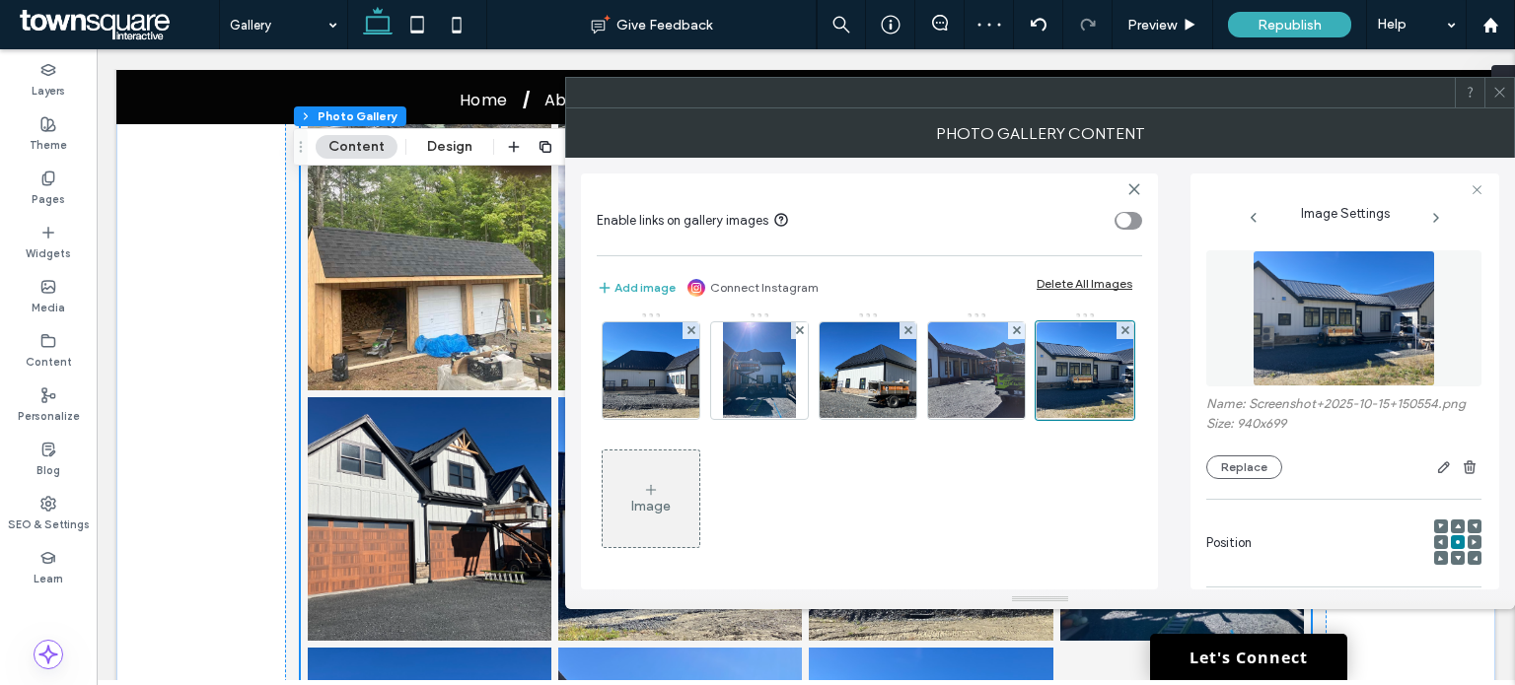
click at [1503, 98] on icon at bounding box center [1499, 92] width 15 height 15
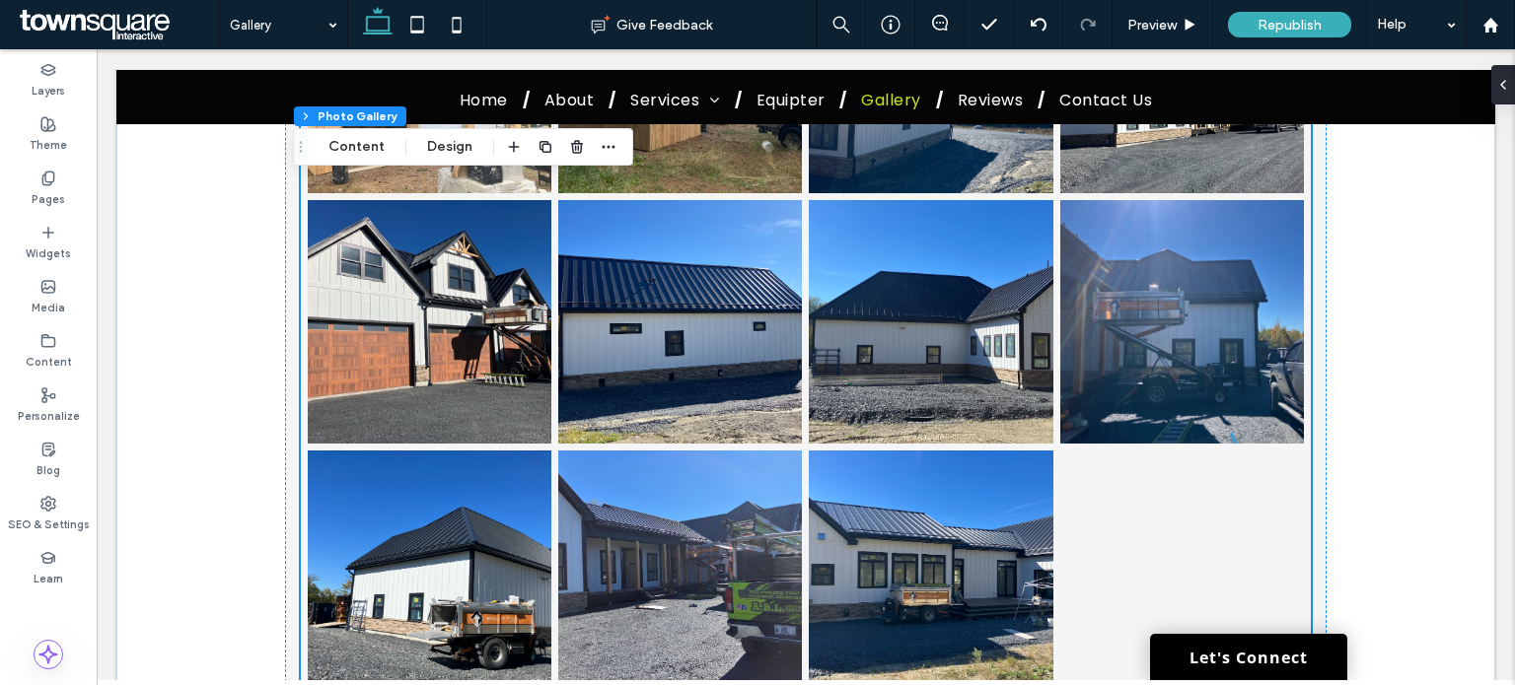
scroll to position [5300, 0]
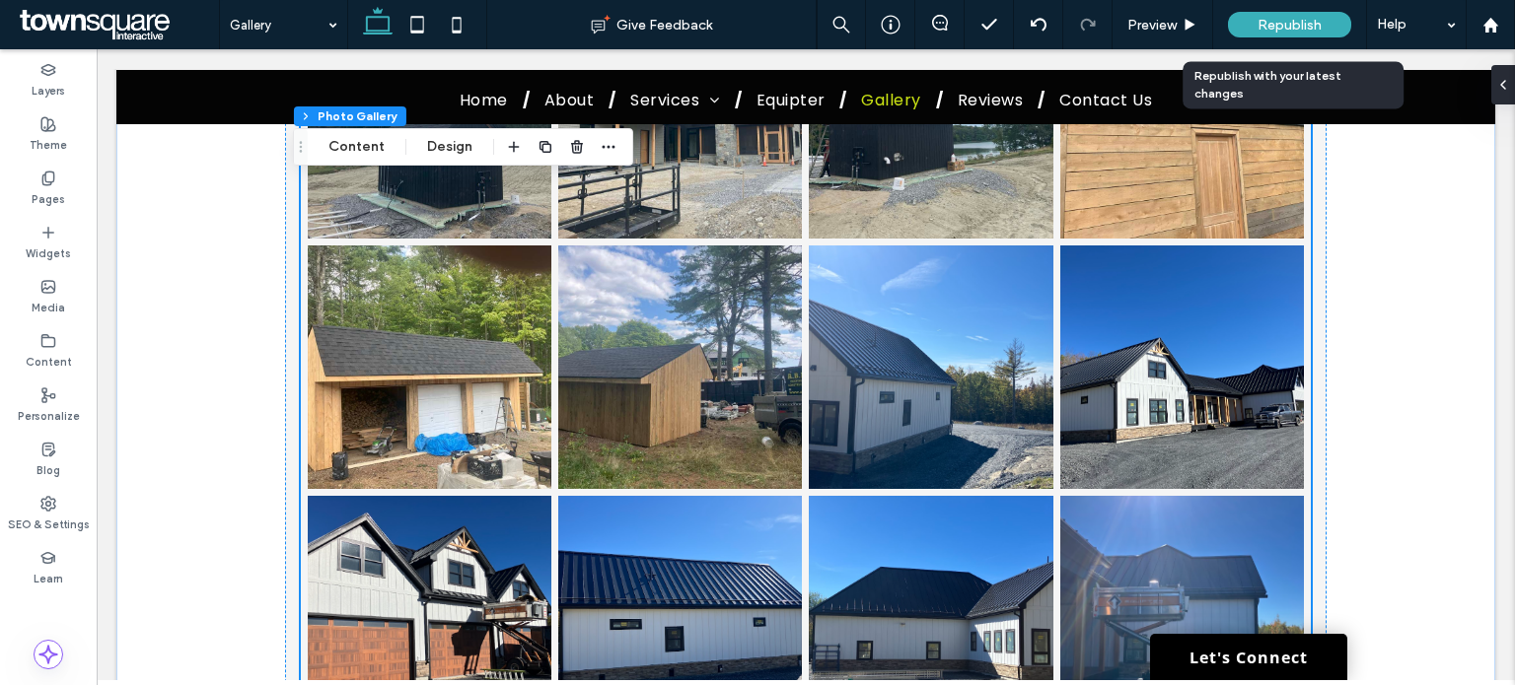
click at [1296, 21] on span "Republish" at bounding box center [1289, 25] width 64 height 17
